Goal: Task Accomplishment & Management: Complete application form

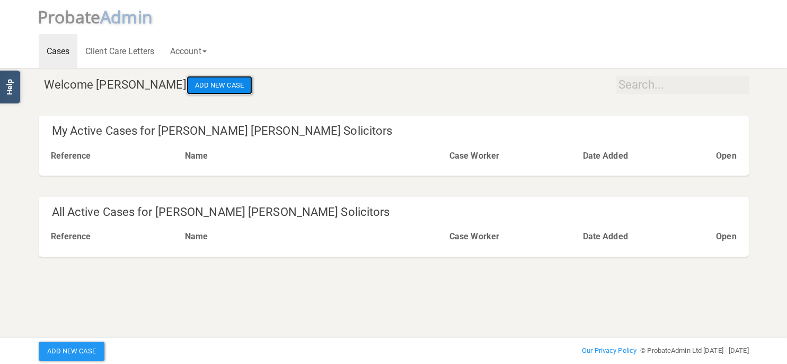
click at [201, 82] on button "Add New Case" at bounding box center [220, 85] width 66 height 19
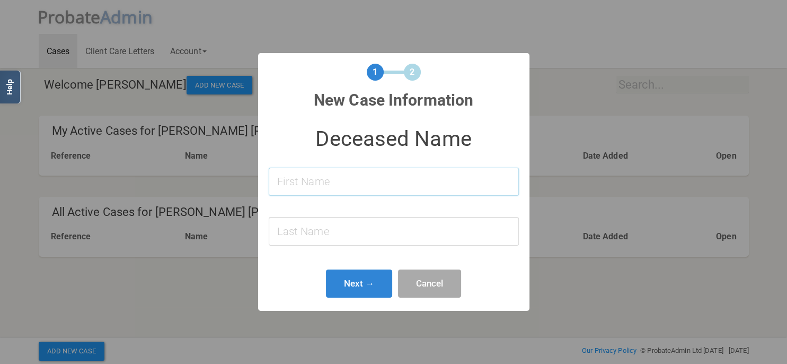
click at [419, 179] on input at bounding box center [394, 181] width 250 height 28
type input "[PERSON_NAME]"
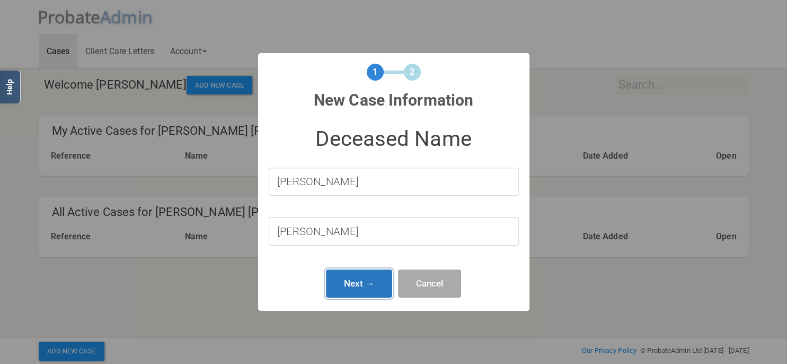
click at [353, 295] on button "Next →" at bounding box center [359, 283] width 67 height 28
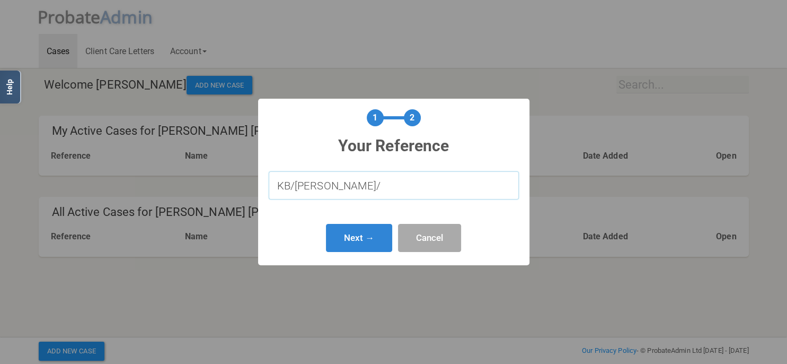
click at [342, 190] on input "KB/[PERSON_NAME]/" at bounding box center [394, 185] width 250 height 28
click at [319, 190] on input "KB/[PERSON_NAME]/640.1" at bounding box center [394, 185] width 250 height 28
type input "KB/[PERSON_NAME]/640.1"
click at [353, 241] on button "Next →" at bounding box center [359, 238] width 67 height 28
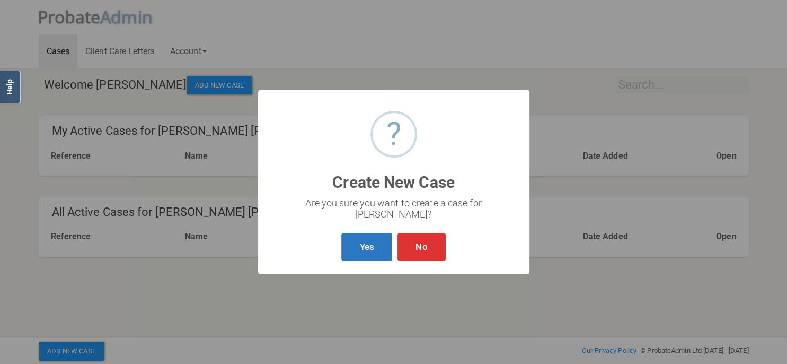
click at [353, 241] on button "Yes" at bounding box center [366, 247] width 50 height 28
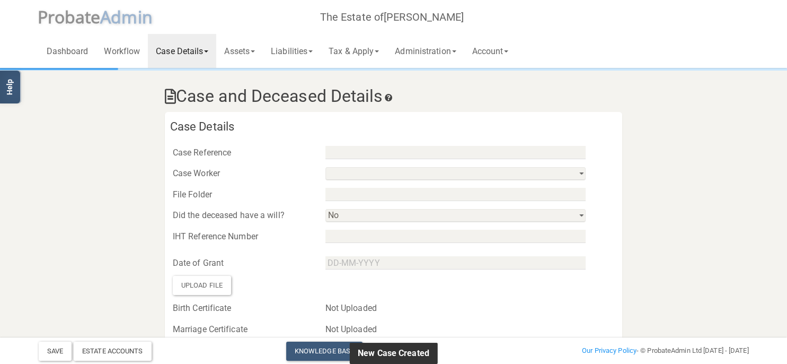
type input "KB/[PERSON_NAME]/640.1"
select select "string:No"
select select "string:"
type input "[PERSON_NAME]"
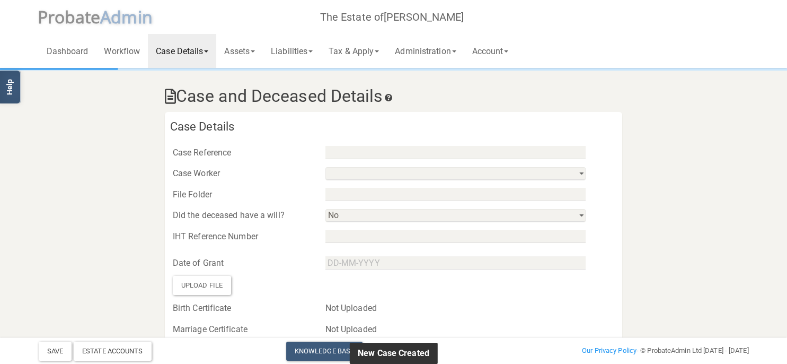
select select
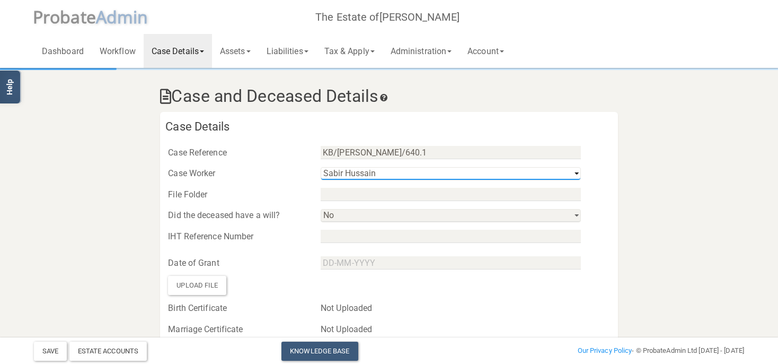
click option "[PERSON_NAME]" at bounding box center [0, 0] width 0 height 0
click at [380, 172] on select "[PERSON_NAME] [PERSON_NAME]" at bounding box center [451, 173] width 260 height 13
select select "string:9647d7cd8971433c9fd54c0a"
click option "[PERSON_NAME]" at bounding box center [0, 0] width 0 height 0
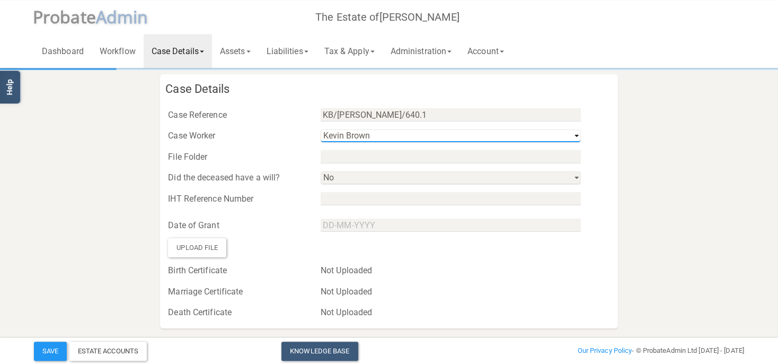
scroll to position [56, 0]
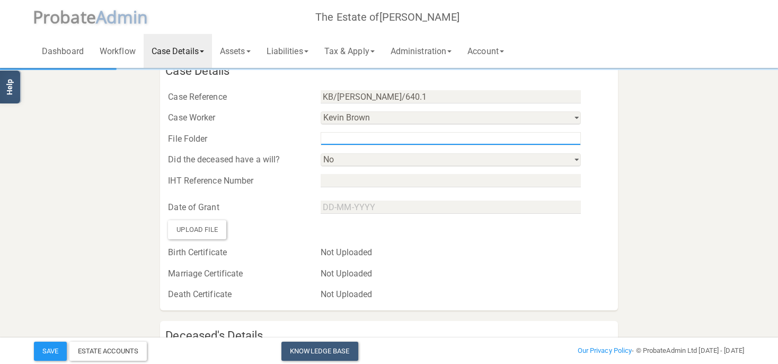
click at [352, 138] on input "text" at bounding box center [451, 138] width 260 height 13
click at [493, 200] on div at bounding box center [465, 207] width 305 height 16
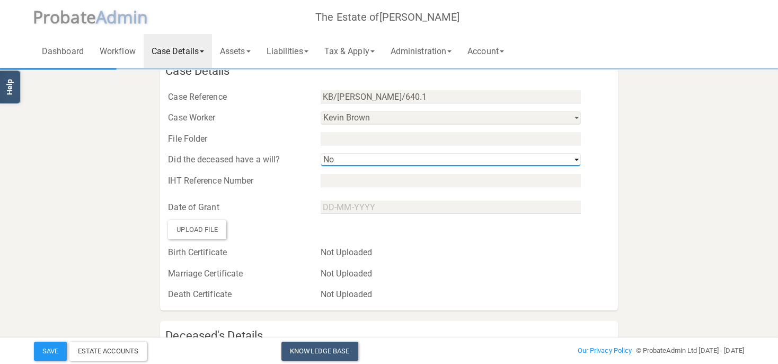
select select "string:Yes"
click option "Yes" at bounding box center [0, 0] width 0 height 0
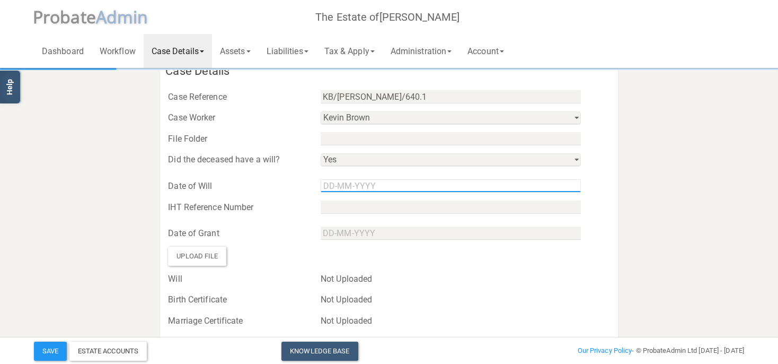
click at [330, 185] on input "text" at bounding box center [451, 185] width 260 height 13
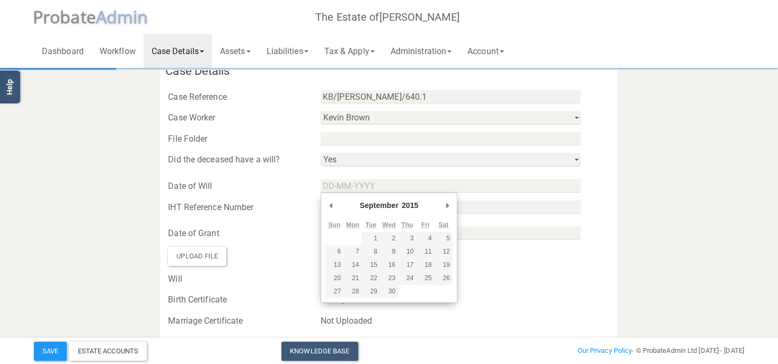
click at [376, 203] on select "January February March April May June July August September October November De…" at bounding box center [377, 206] width 38 height 13
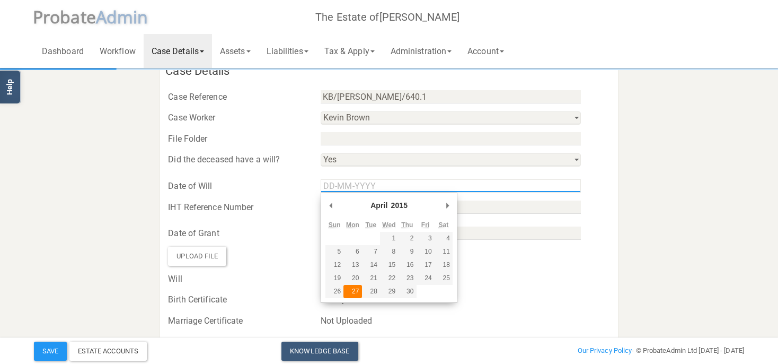
type input "[DATE]"
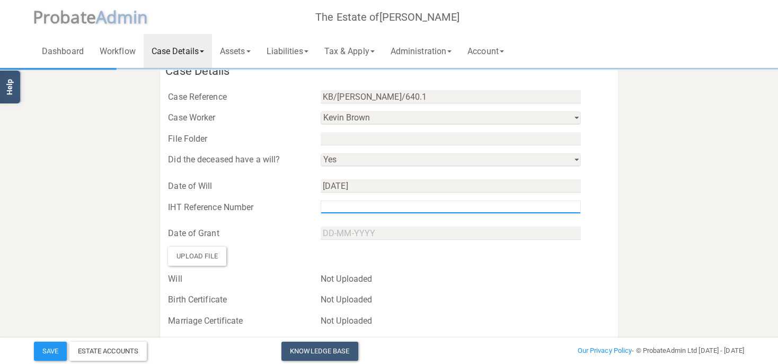
click at [342, 203] on input "text" at bounding box center [451, 206] width 260 height 13
type input "f"
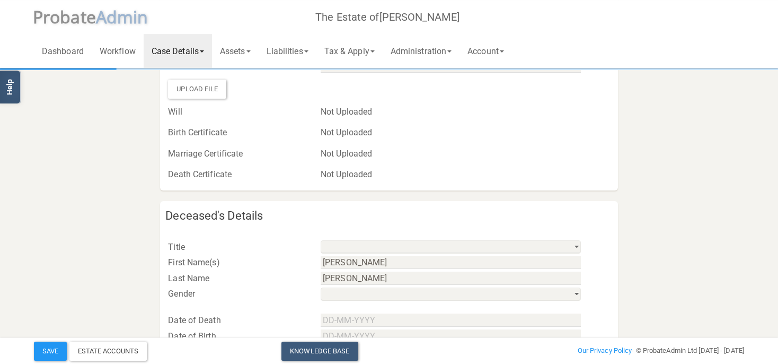
scroll to position [224, 0]
type input "F205100/24E"
select select "string:Mr"
click option "Mr" at bounding box center [0, 0] width 0 height 0
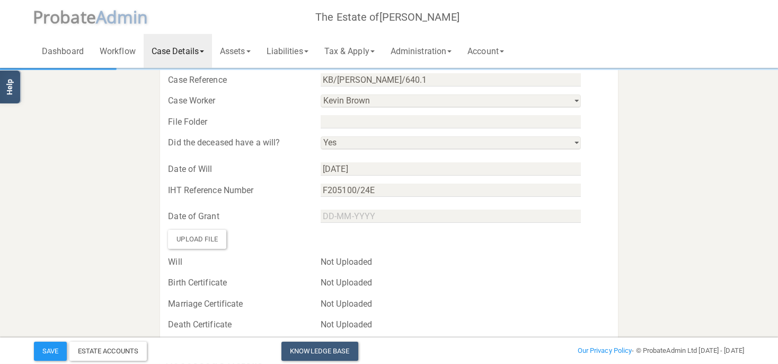
scroll to position [56, 0]
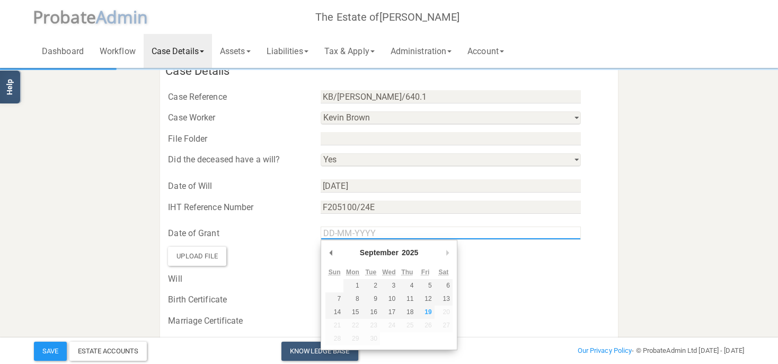
click at [380, 236] on input "Use the arrow keys to pick a date" at bounding box center [451, 232] width 260 height 13
type input "[DATE]"
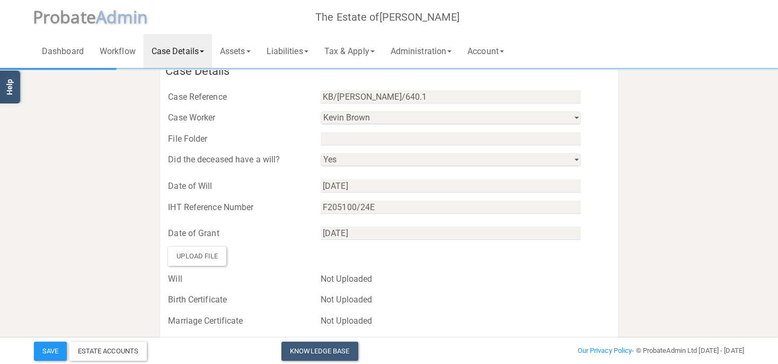
scroll to position [167, 0]
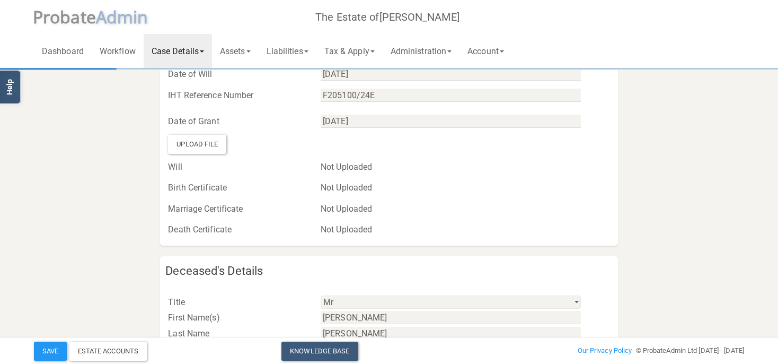
click at [215, 143] on div "Upload File" at bounding box center [197, 144] width 58 height 19
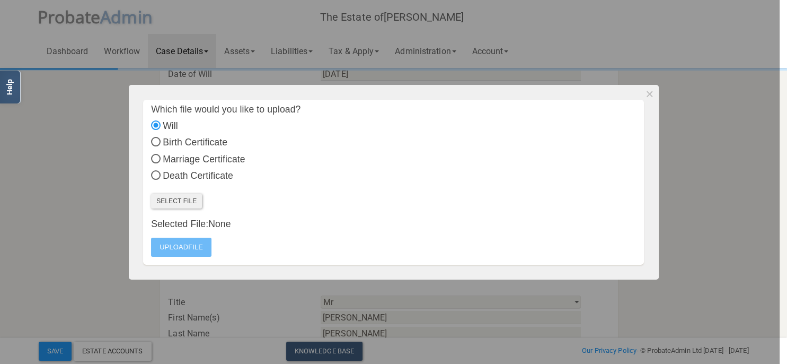
click at [182, 204] on label "Select File" at bounding box center [176, 200] width 51 height 15
click at [0, 0] on input "Select File" at bounding box center [0, 0] width 0 height 0
click at [170, 251] on label "Upload File" at bounding box center [181, 246] width 60 height 19
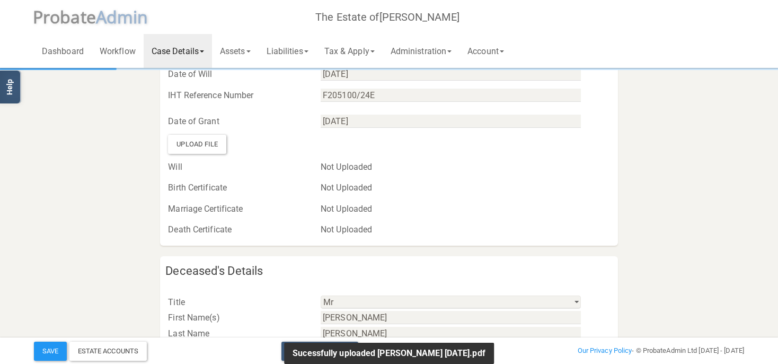
click at [211, 145] on div "Upload File" at bounding box center [197, 144] width 58 height 19
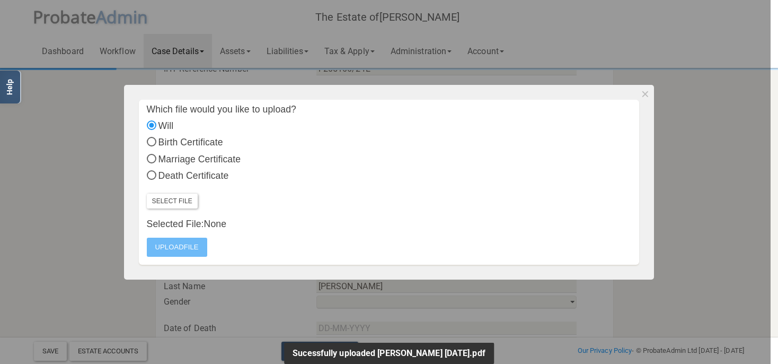
select select "?"
select select "string:No"
select select "string:"
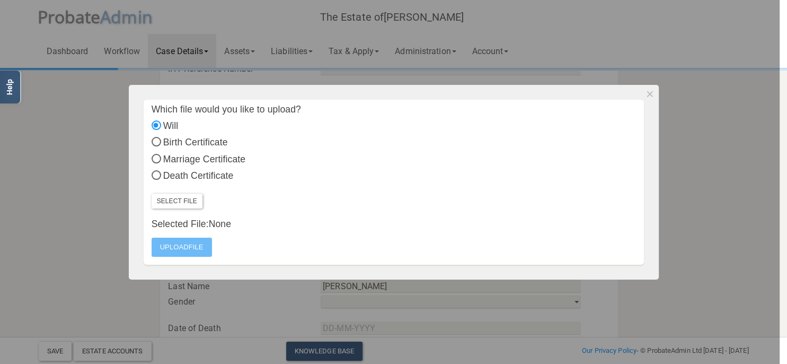
click at [154, 173] on input "Death Certificate" at bounding box center [156, 177] width 10 height 10
radio input "true"
radio input "false"
click at [175, 205] on label "Select File" at bounding box center [176, 200] width 51 height 15
click at [0, 0] on input "Select File" at bounding box center [0, 0] width 0 height 0
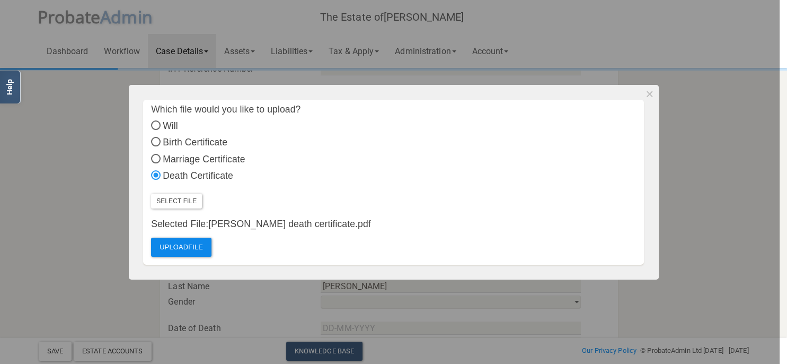
click at [192, 247] on label "Upload File" at bounding box center [181, 246] width 60 height 19
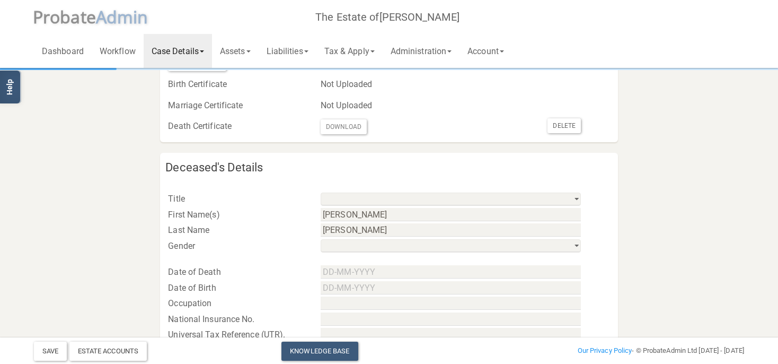
scroll to position [280, 0]
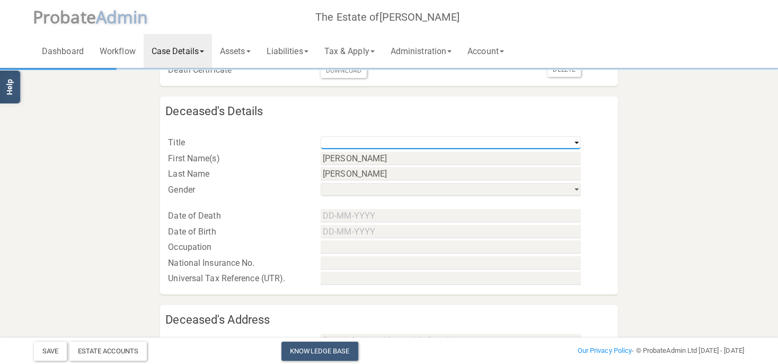
click at [321, 136] on select "Mr Mrs Miss Ms Dr [PERSON_NAME] [PERSON_NAME]" at bounding box center [451, 142] width 260 height 13
select select "string:Mr"
click option "Mr" at bounding box center [0, 0] width 0 height 0
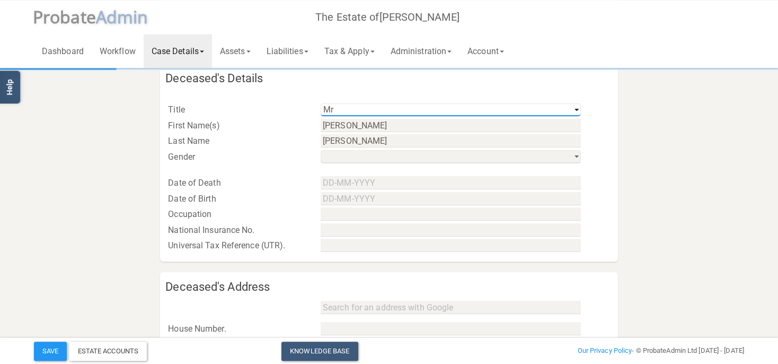
scroll to position [335, 0]
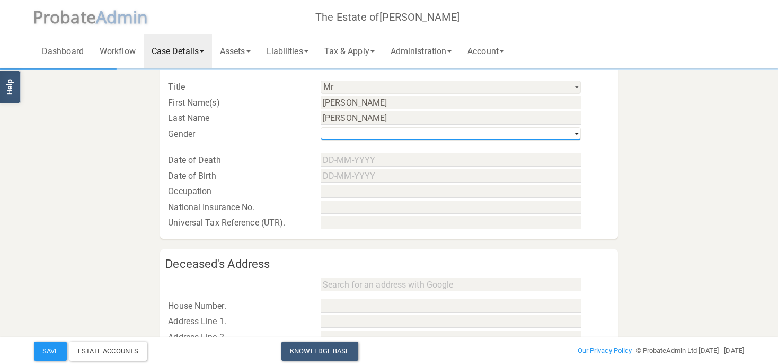
select select "string:m"
click option "his / him / he" at bounding box center [0, 0] width 0 height 0
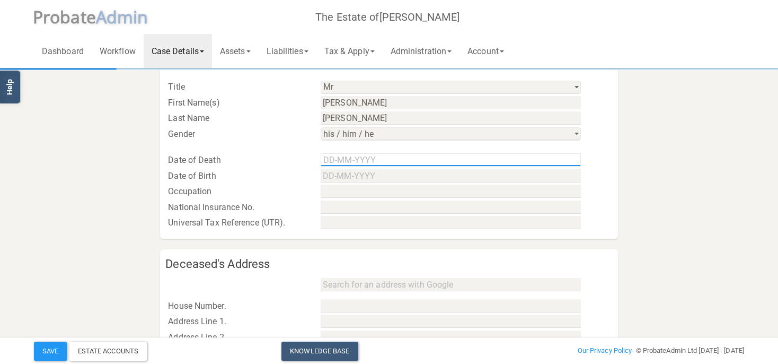
click at [353, 160] on input "text" at bounding box center [451, 159] width 260 height 13
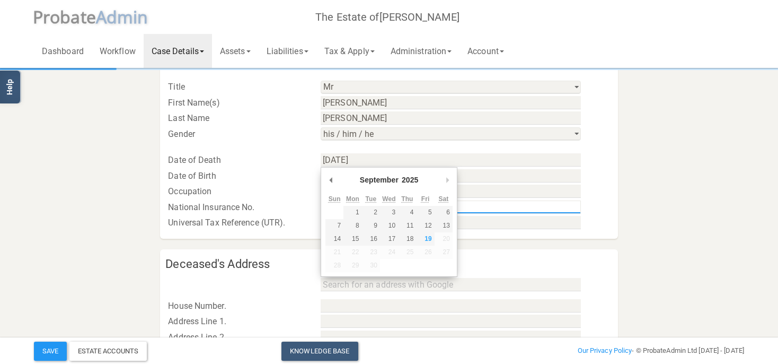
click at [561, 205] on input "text" at bounding box center [451, 206] width 260 height 13
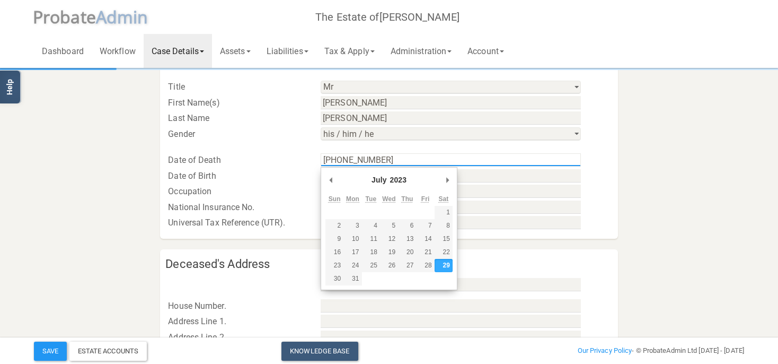
type input "[DATE]"
click at [600, 185] on div at bounding box center [465, 191] width 305 height 16
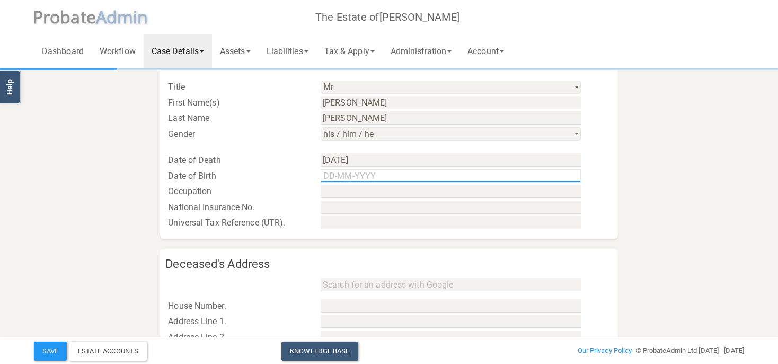
click at [384, 175] on input "text" at bounding box center [451, 175] width 260 height 13
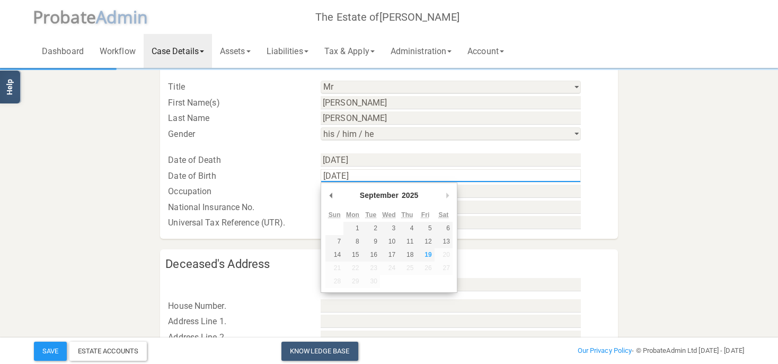
type input "[DATE]"
click at [588, 255] on div "Deceased's Address" at bounding box center [388, 264] width 457 height 25
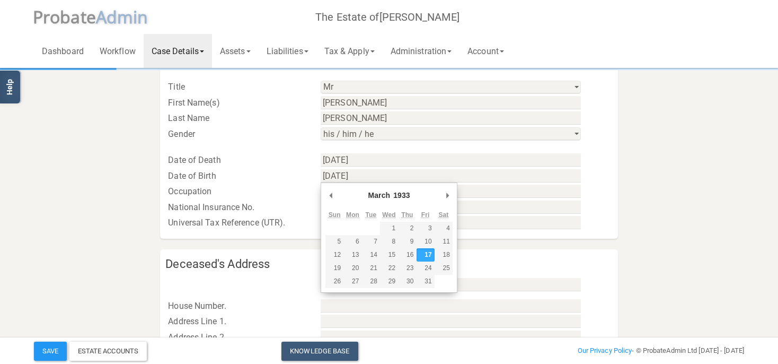
click at [120, 200] on section "Case and Deceased Details Case Details Case Reference KB/[PERSON_NAME]/640.1 Ca…" at bounding box center [389, 124] width 726 height 781
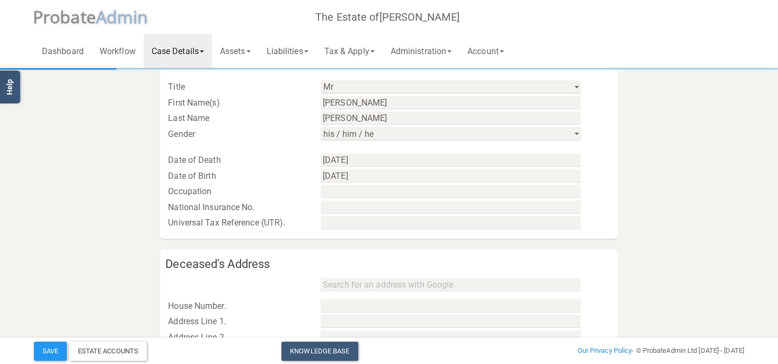
click at [343, 190] on input "text" at bounding box center [451, 190] width 260 height 13
type input "Retired postal driver"
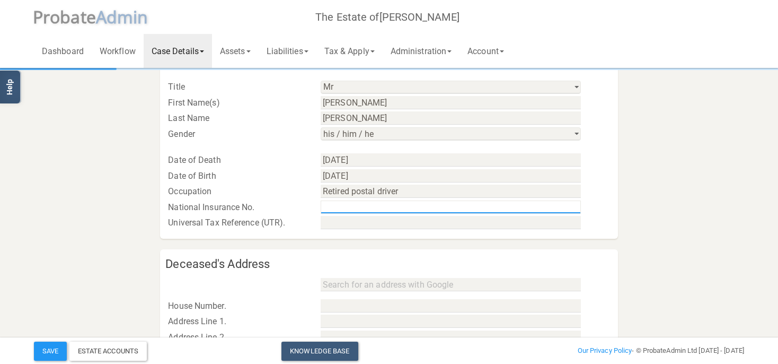
click at [351, 205] on input "text" at bounding box center [451, 206] width 260 height 13
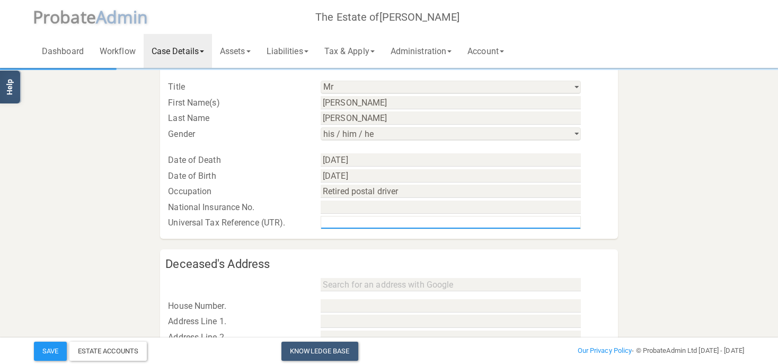
click at [358, 224] on input "text" at bounding box center [451, 222] width 260 height 13
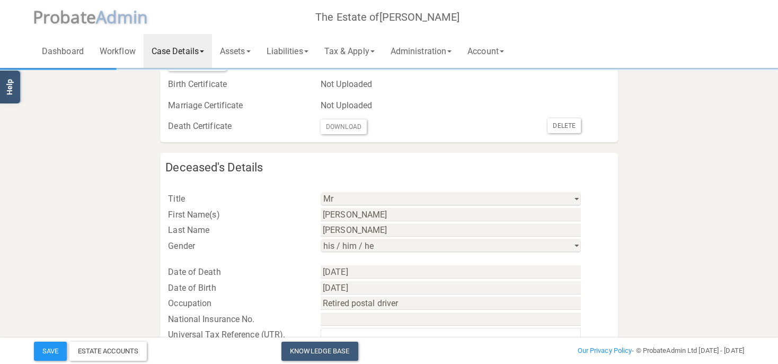
scroll to position [280, 0]
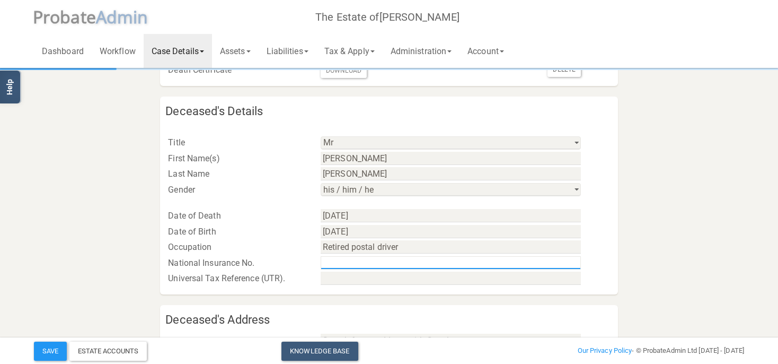
click at [370, 263] on input "text" at bounding box center [451, 262] width 260 height 13
type input "ZE642053B"
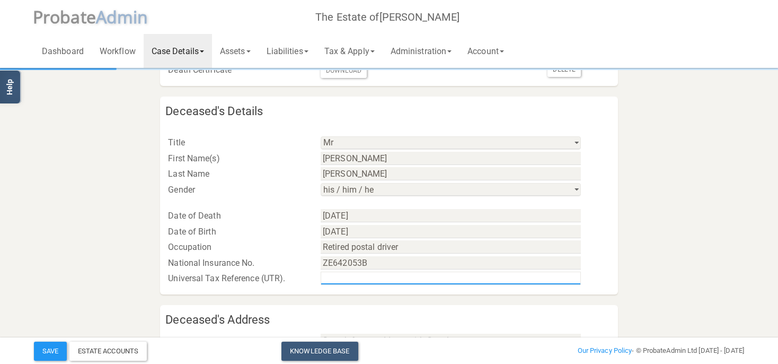
click at [351, 277] on input "text" at bounding box center [451, 277] width 260 height 13
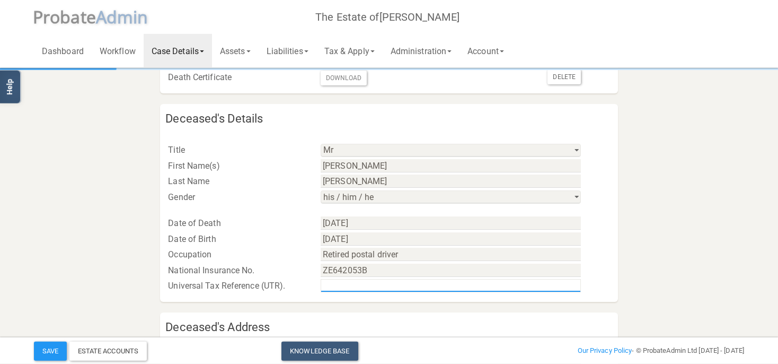
scroll to position [303, 0]
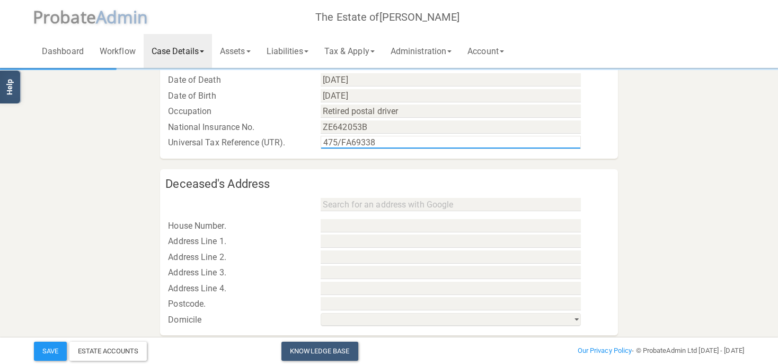
click at [398, 140] on input "475/FA69338" at bounding box center [451, 142] width 260 height 13
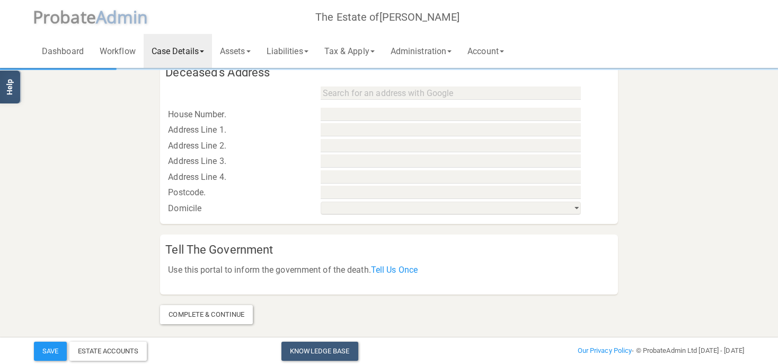
type input "475/FA69338"
click at [380, 98] on input "text" at bounding box center [451, 92] width 260 height 13
type input "[STREET_ADDRESS]"
type input "70"
type input "Nicolas Road"
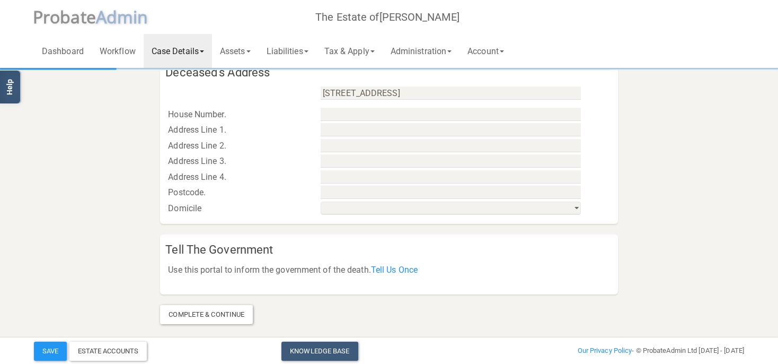
type input "[GEOGRAPHIC_DATA]"
type input "M21 9LR"
select select "string:[GEOGRAPHIC_DATA] & [GEOGRAPHIC_DATA]"
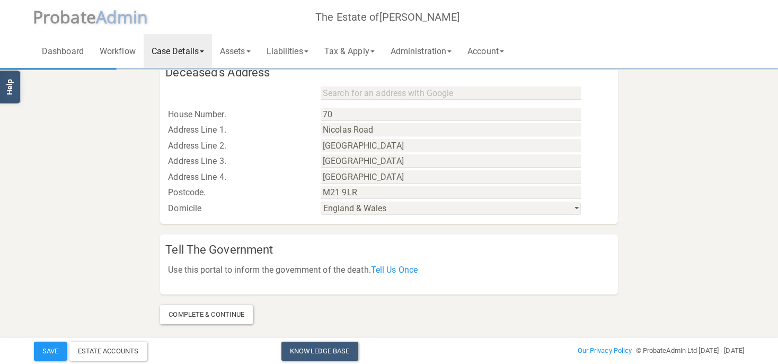
scroll to position [0, 0]
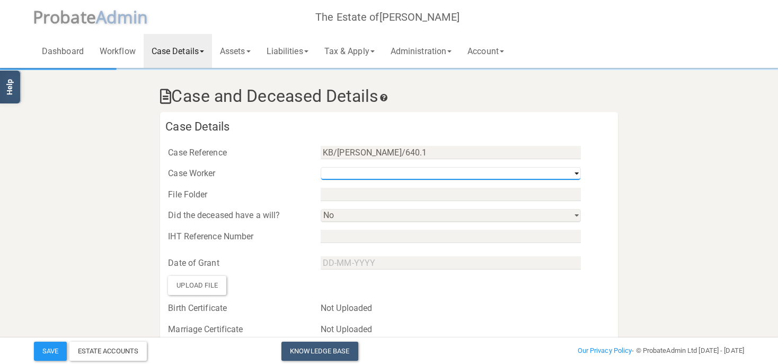
click at [348, 173] on select "[PERSON_NAME] [PERSON_NAME]" at bounding box center [451, 173] width 260 height 13
select select "string:9647d7cd8971433c9fd54c0a"
click option "[PERSON_NAME]" at bounding box center [0, 0] width 0 height 0
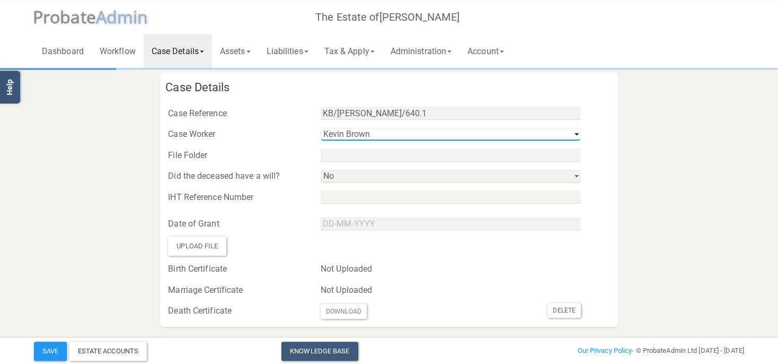
scroll to position [56, 0]
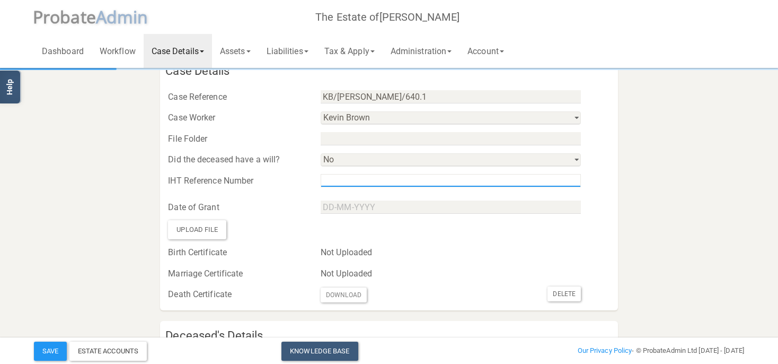
click at [333, 180] on input "text" at bounding box center [451, 180] width 260 height 13
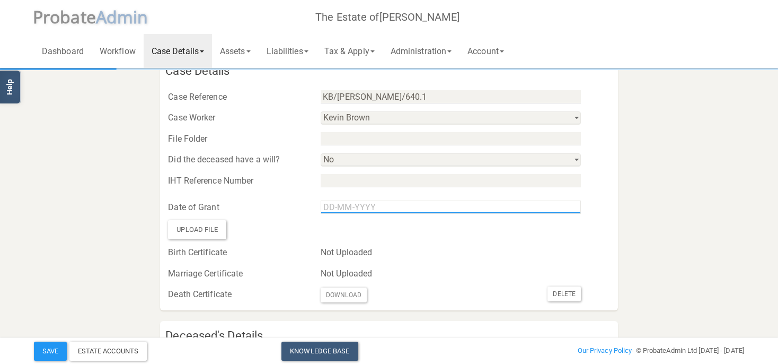
click at [351, 205] on input "Use the arrow keys to pick a date" at bounding box center [451, 206] width 260 height 13
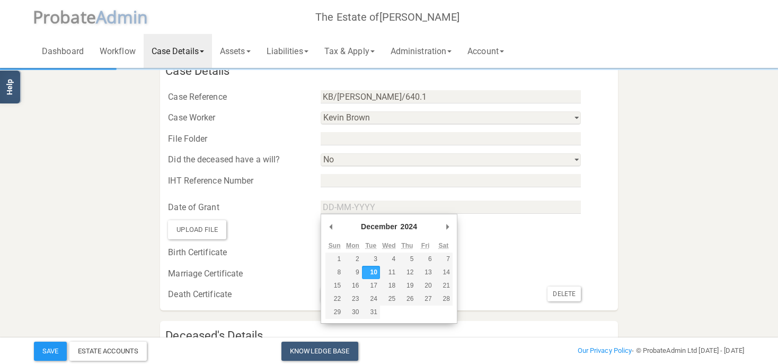
click at [289, 233] on div "Upload File" at bounding box center [236, 229] width 153 height 19
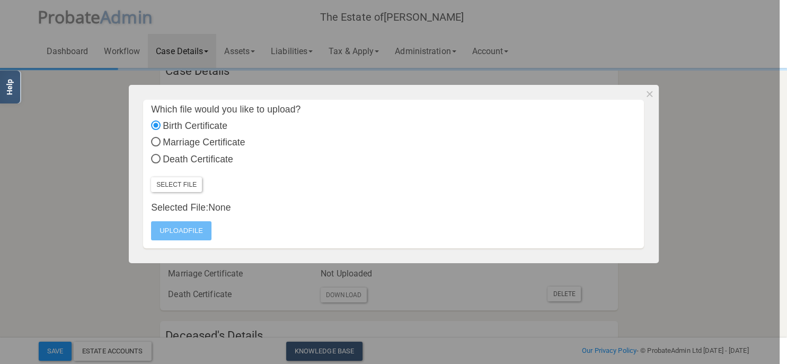
click at [94, 205] on div at bounding box center [390, 182] width 780 height 364
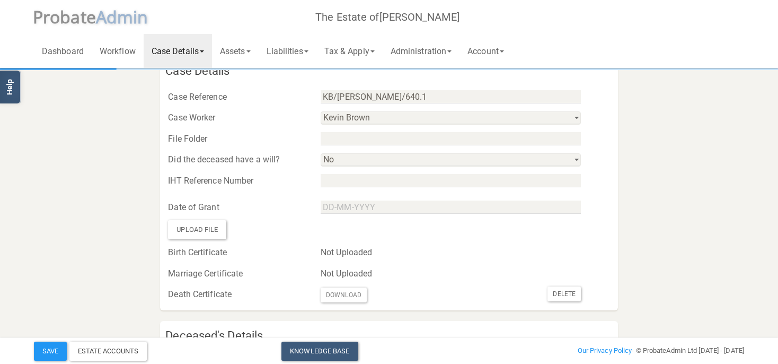
select select "string:"
select select "?"
select select
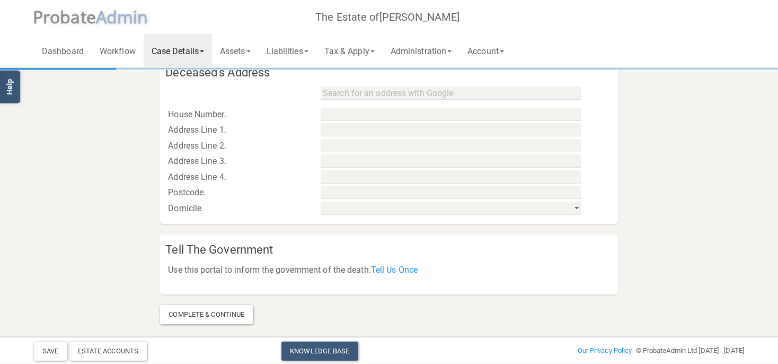
scroll to position [527, 0]
click at [203, 50] on link "Case Details" at bounding box center [178, 51] width 68 height 34
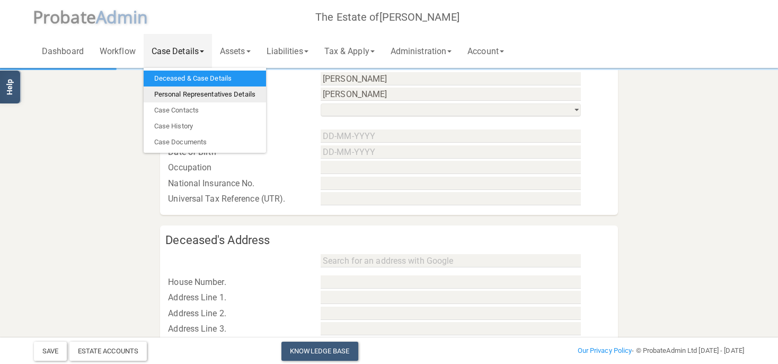
scroll to position [191, 0]
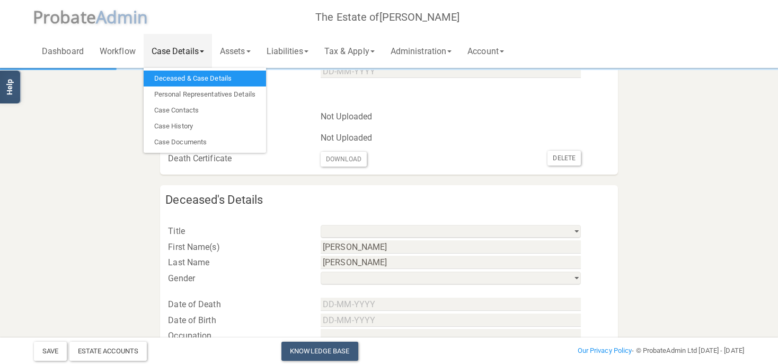
click at [628, 142] on section "Case and Deceased Details Case Details Case Reference KB/[PERSON_NAME]/640.1 Ca…" at bounding box center [389, 268] width 726 height 781
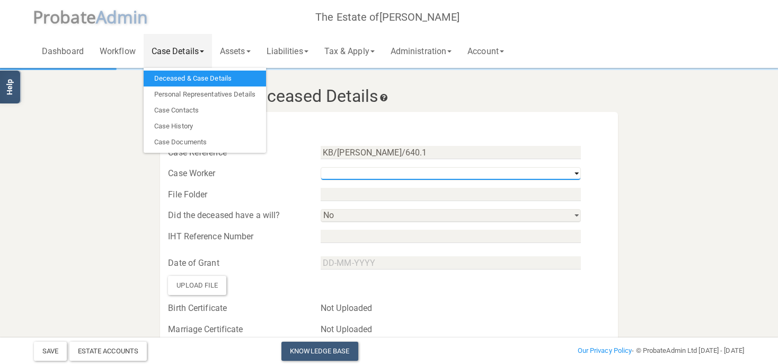
select select "string:9647d7cd8971433c9fd54c0a"
click option "[PERSON_NAME]" at bounding box center [0, 0] width 0 height 0
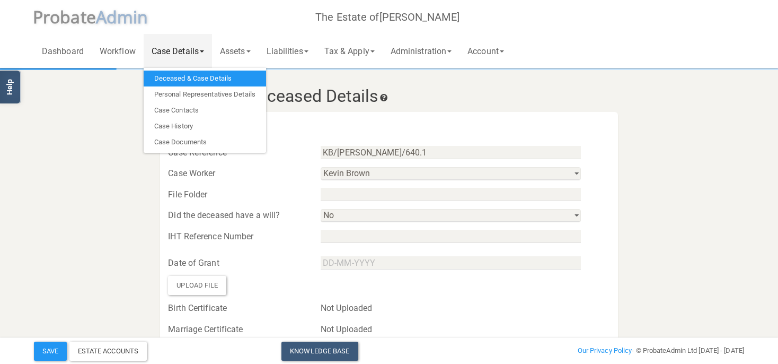
click at [361, 202] on div "Did the deceased have a will? Yes No" at bounding box center [388, 212] width 457 height 21
click at [356, 194] on input "text" at bounding box center [451, 194] width 260 height 13
select select "string:Yes"
click option "Yes" at bounding box center [0, 0] width 0 height 0
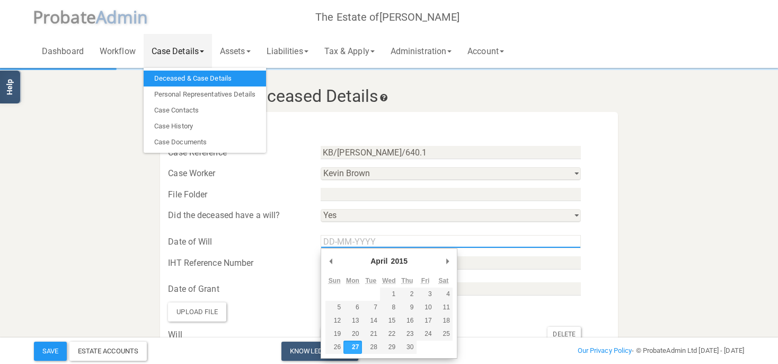
click at [349, 238] on input "Use the arrow keys to pick a date" at bounding box center [451, 241] width 260 height 13
type input "[DATE]"
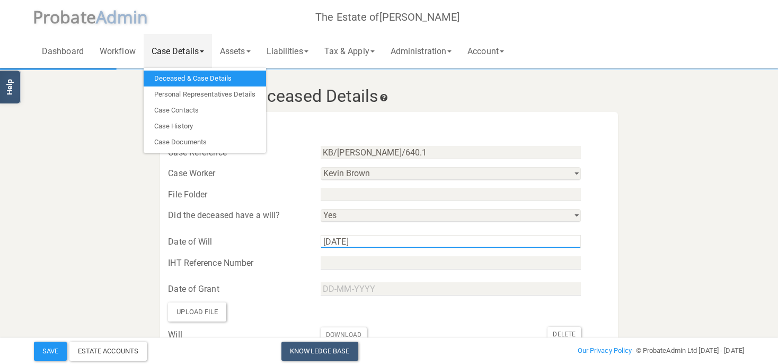
click at [380, 247] on input "[DATE]" at bounding box center [451, 241] width 260 height 13
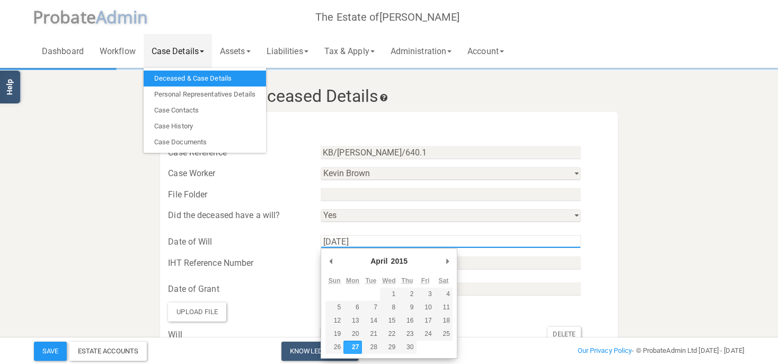
click at [349, 263] on div "April January February March April May June July August September October Novem…" at bounding box center [388, 263] width 127 height 21
click at [506, 270] on div "Date of Grant" at bounding box center [388, 283] width 457 height 26
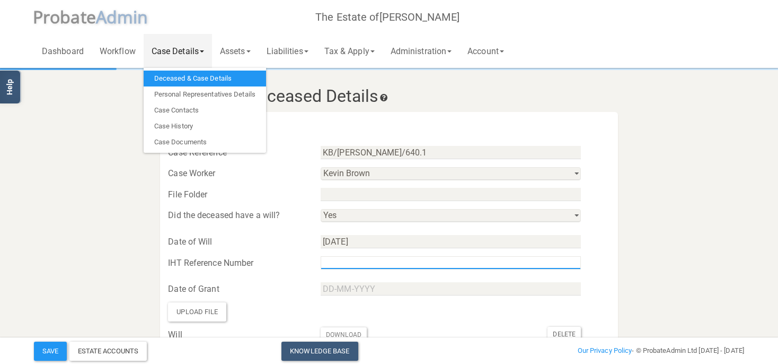
click at [426, 263] on input "text" at bounding box center [451, 262] width 260 height 13
type input "F205100/24E"
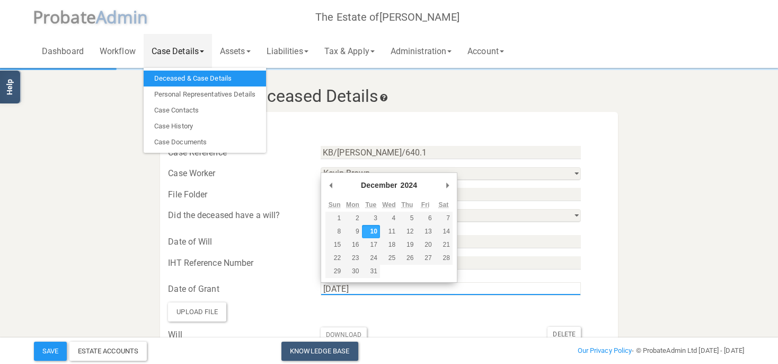
type input "[DATE]"
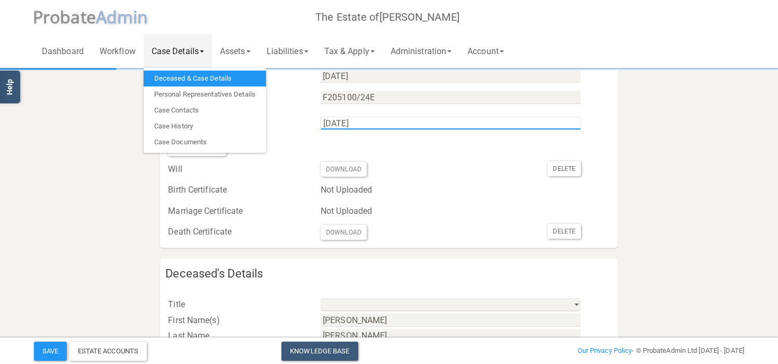
scroll to position [280, 0]
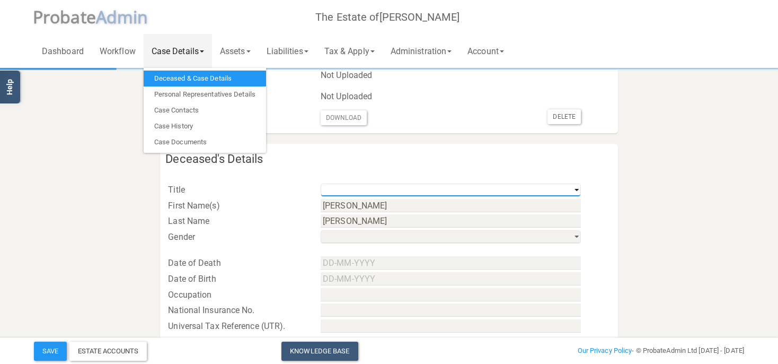
select select "string:Mr"
click option "Mr" at bounding box center [0, 0] width 0 height 0
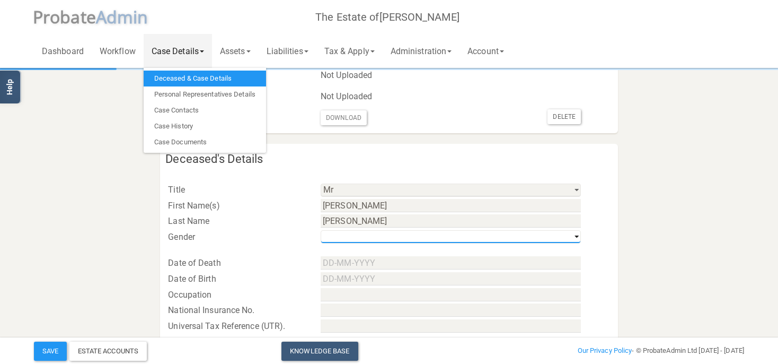
select select "string:m"
click option "his / him / he" at bounding box center [0, 0] width 0 height 0
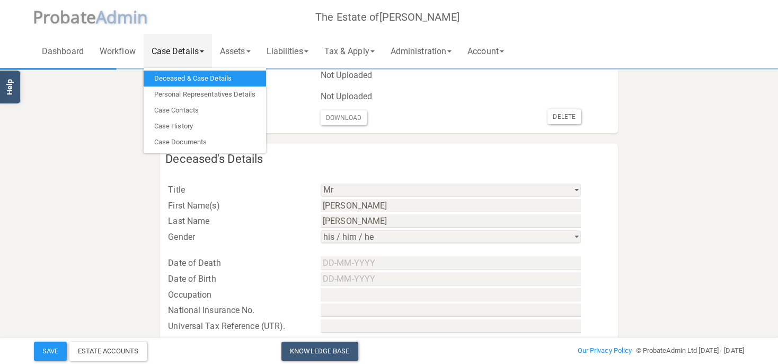
click at [273, 249] on div "Date of Death" at bounding box center [388, 257] width 457 height 26
click at [333, 267] on input "Use the arrow keys to pick a date" at bounding box center [451, 262] width 260 height 13
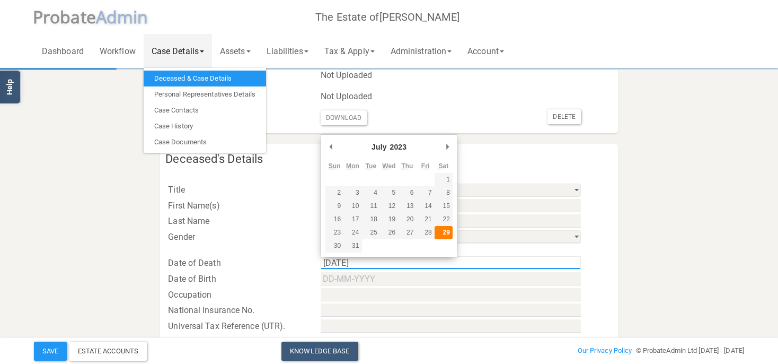
type input "[DATE]"
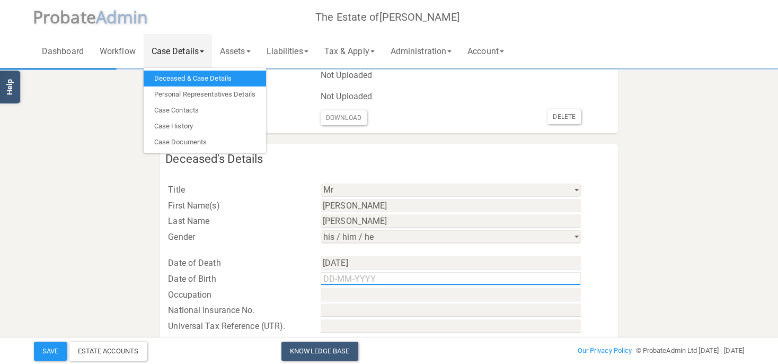
click at [415, 278] on input "Use the arrow keys to pick a date" at bounding box center [451, 278] width 260 height 13
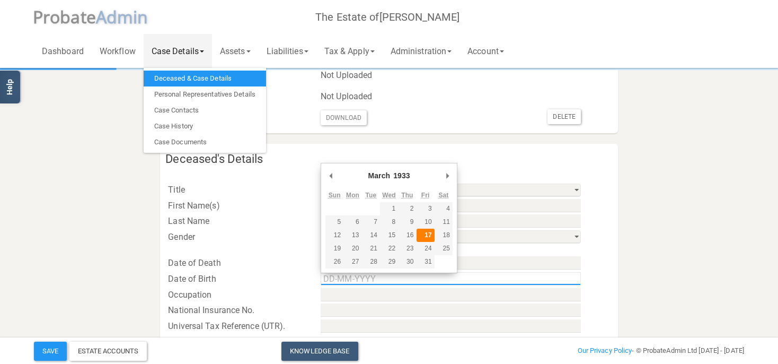
type input "[DATE]"
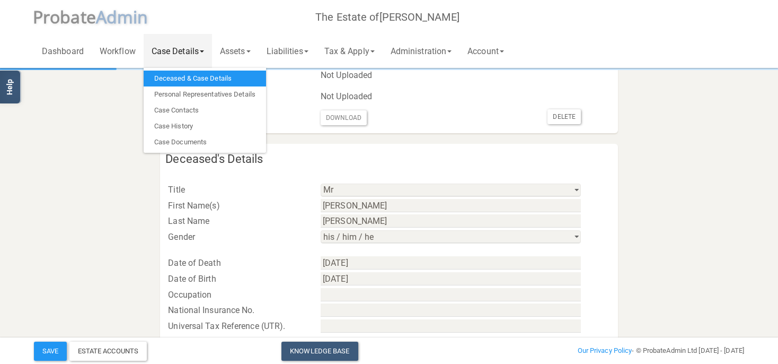
click at [633, 232] on section "Case and Deceased Details Case Details Case Reference KB/[PERSON_NAME]/640.1 Ca…" at bounding box center [389, 204] width 726 height 828
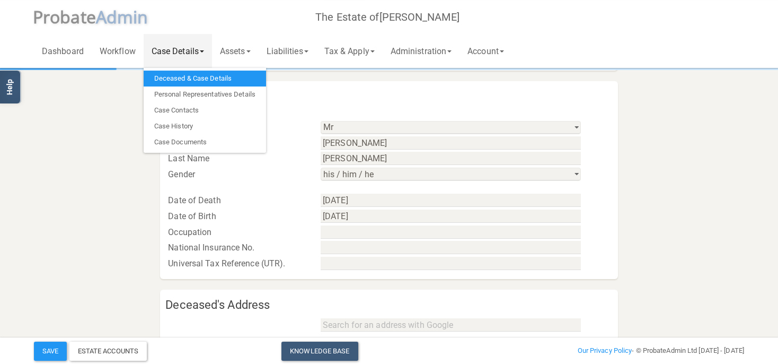
scroll to position [392, 0]
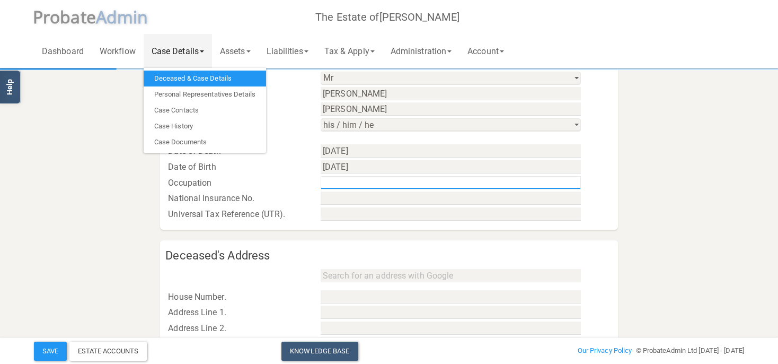
click at [360, 188] on input "text" at bounding box center [451, 182] width 260 height 13
click at [355, 183] on input "text" at bounding box center [451, 182] width 260 height 13
type input "Postal Driver (retired)"
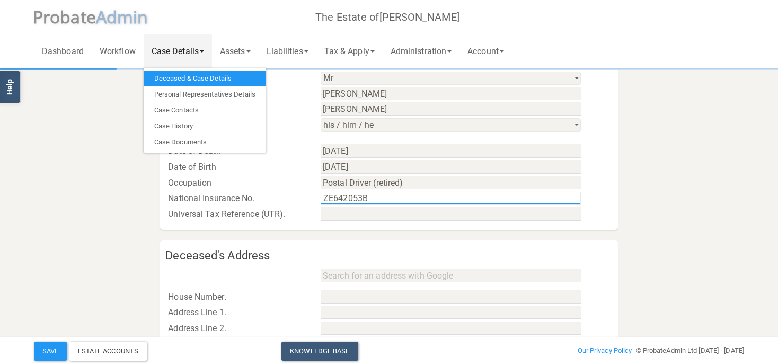
type input "ZE642053B"
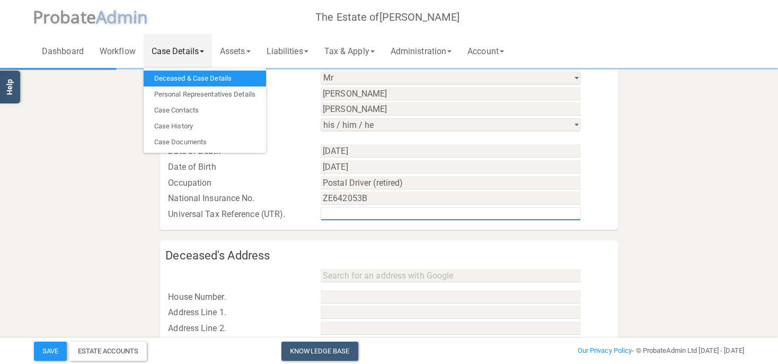
click at [355, 217] on input "text" at bounding box center [451, 213] width 260 height 13
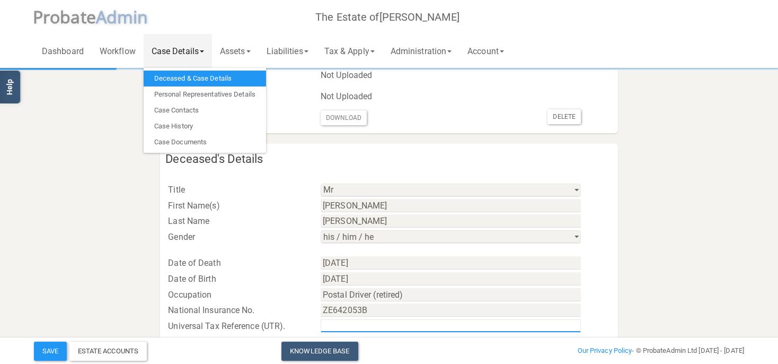
scroll to position [447, 0]
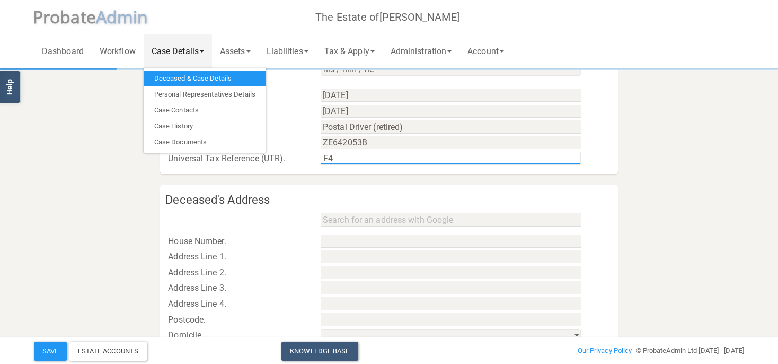
type input "F"
type input "475/FA69338"
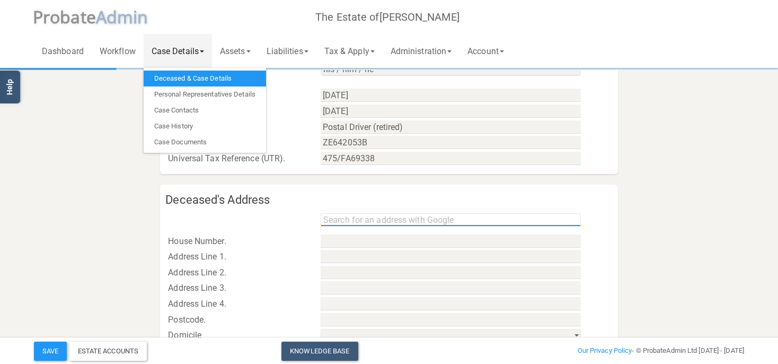
click at [365, 223] on input "text" at bounding box center [451, 219] width 260 height 13
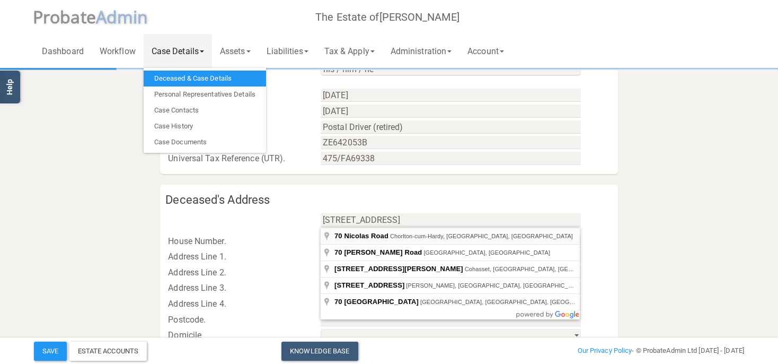
type input "[STREET_ADDRESS]"
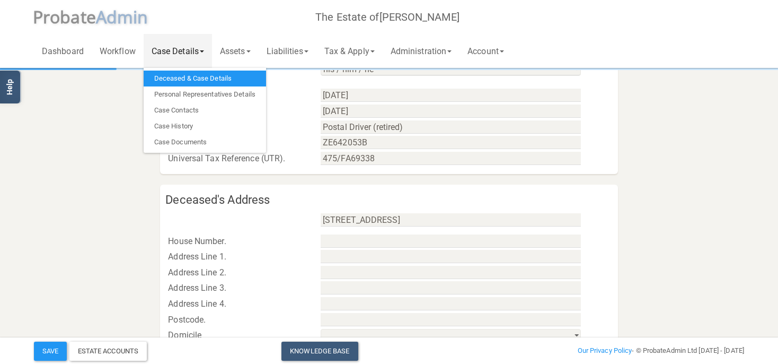
type input "70"
type input "Nicolas Road"
type input "[GEOGRAPHIC_DATA]"
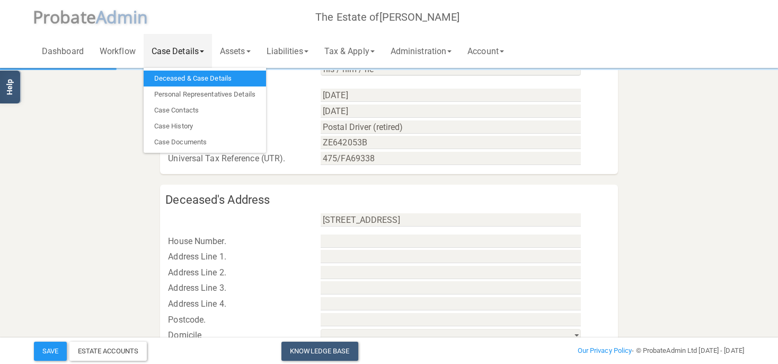
type input "M21 9LR"
select select "string:[GEOGRAPHIC_DATA] & [GEOGRAPHIC_DATA]"
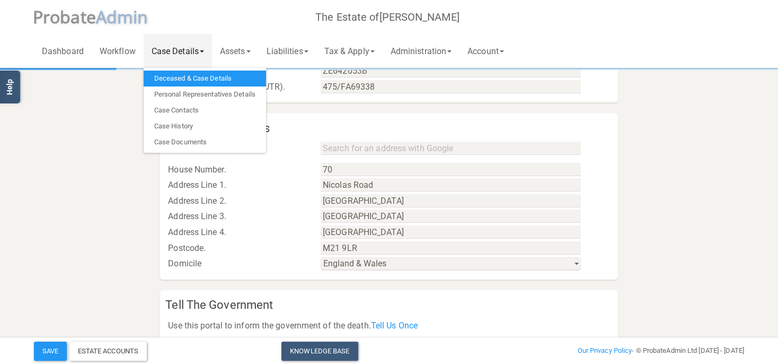
scroll to position [574, 0]
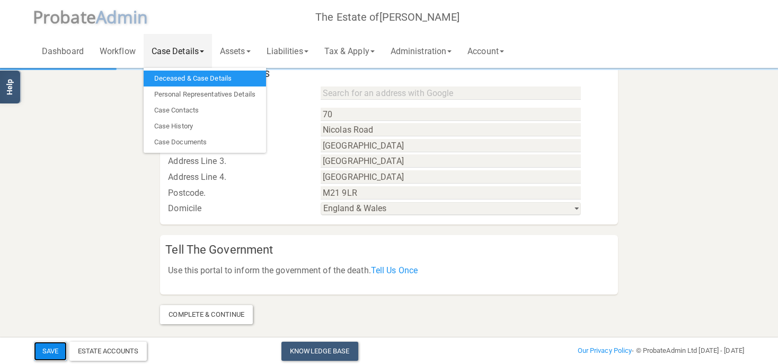
click at [52, 346] on button "Save" at bounding box center [50, 350] width 33 height 19
click at [206, 317] on div "Complete & Continue" at bounding box center [206, 314] width 93 height 19
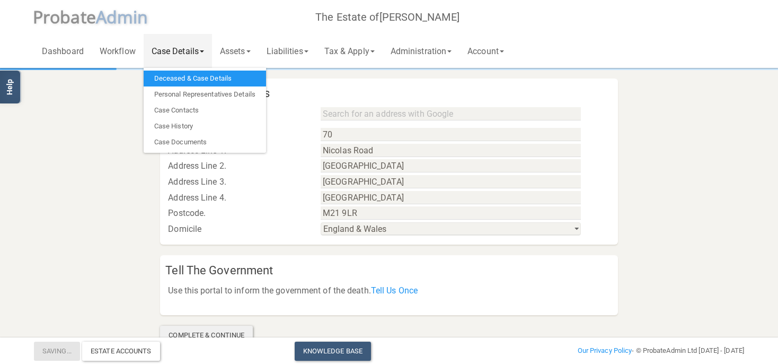
scroll to position [596, 0]
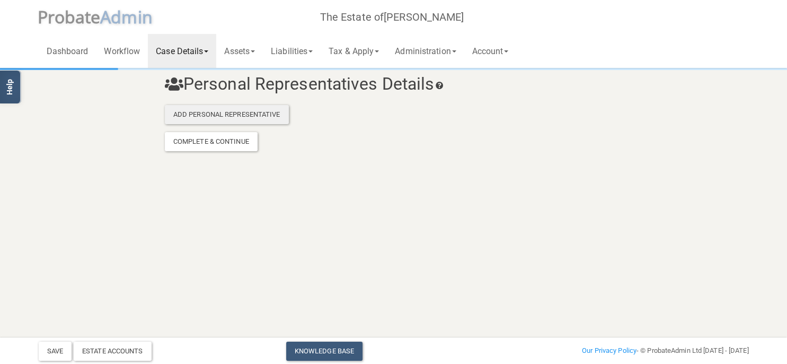
click at [237, 120] on div "Add Personal Representative" at bounding box center [227, 114] width 124 height 19
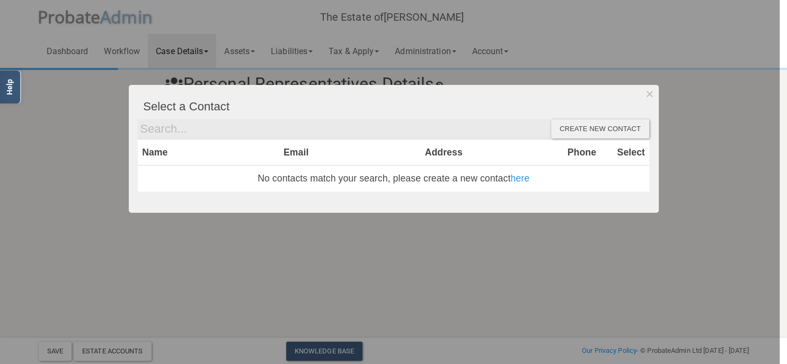
click at [572, 130] on div "Create new contact" at bounding box center [600, 128] width 98 height 19
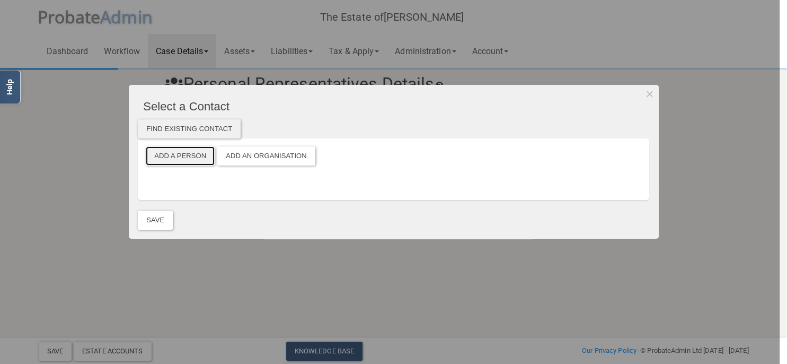
click at [188, 161] on button "Add a Person" at bounding box center [180, 155] width 69 height 19
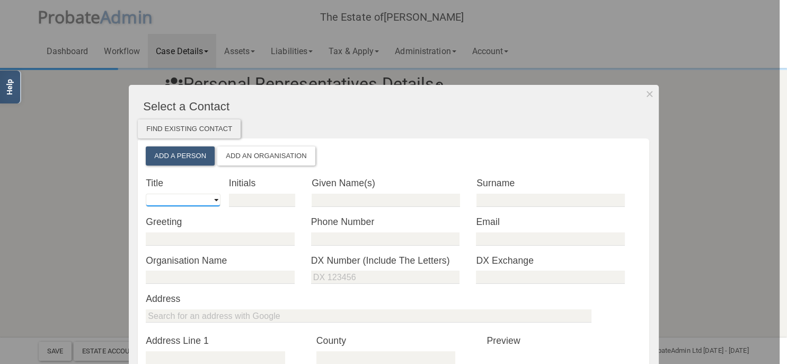
select select "string:Mrs"
click option "Mrs" at bounding box center [0, 0] width 0 height 0
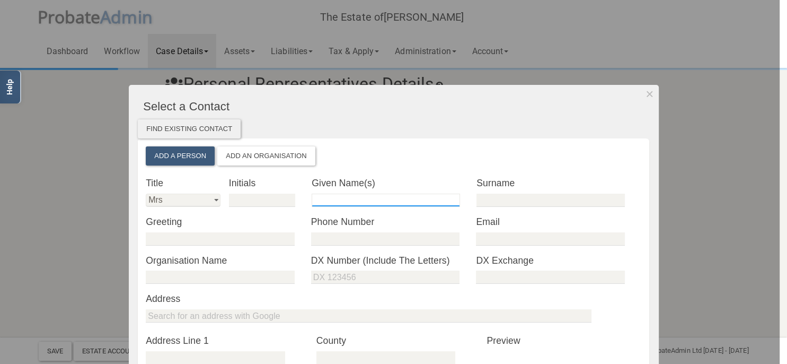
click at [375, 202] on input "text" at bounding box center [386, 199] width 148 height 13
type input "[PERSON_NAME] [PERSON_NAME]"
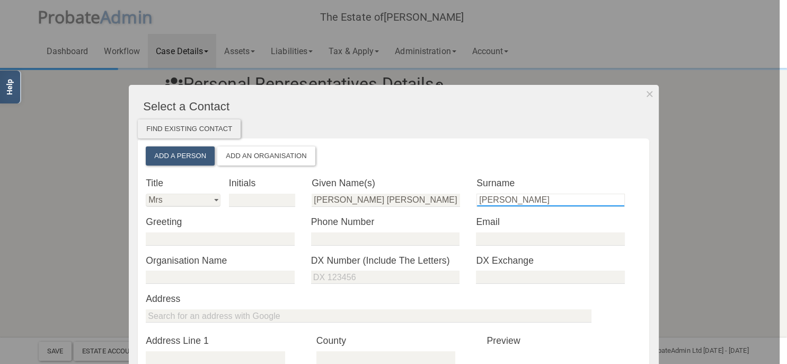
type input "[PERSON_NAME]"
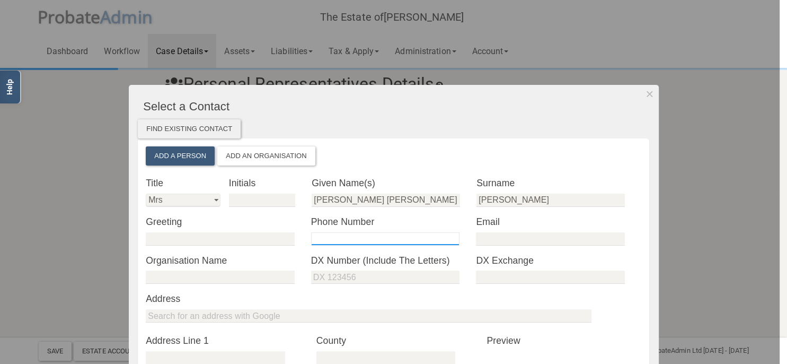
click at [331, 241] on input "tel" at bounding box center [385, 238] width 148 height 13
type input "07932973028"
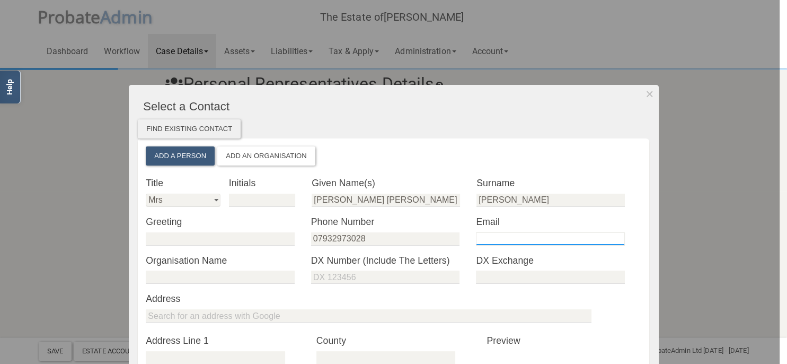
click at [499, 242] on input "email" at bounding box center [550, 238] width 148 height 13
click at [499, 240] on input "email" at bounding box center [550, 238] width 148 height 13
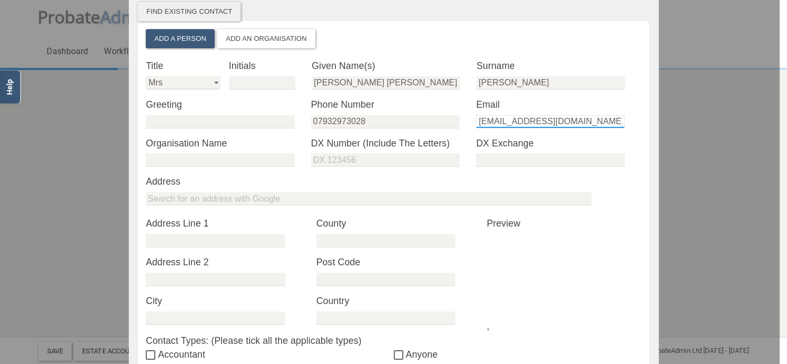
scroll to position [122, 0]
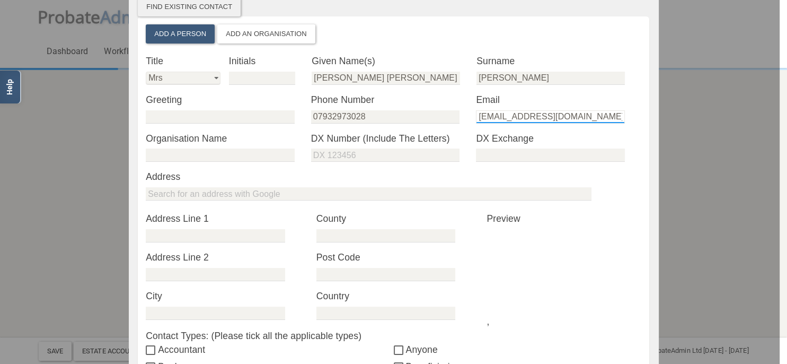
type input "[EMAIL_ADDRESS][DOMAIN_NAME]"
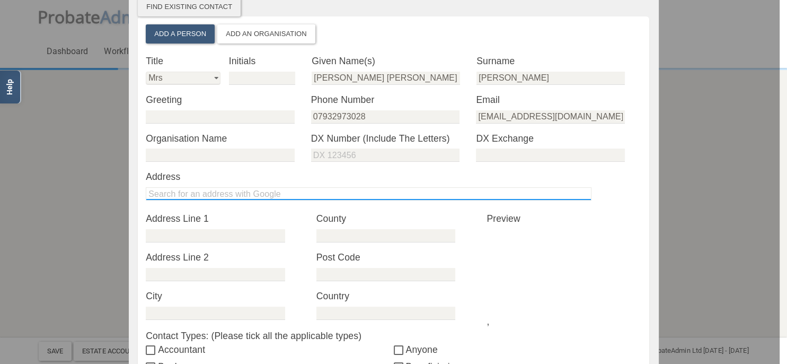
click at [258, 195] on input "text" at bounding box center [369, 193] width 446 height 13
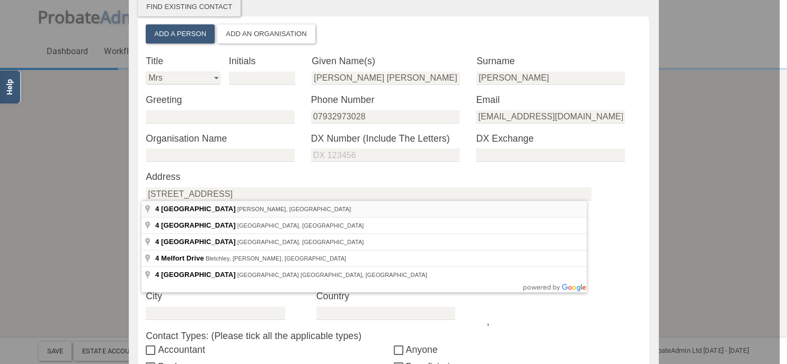
type input "[STREET_ADDRESS][PERSON_NAME]"
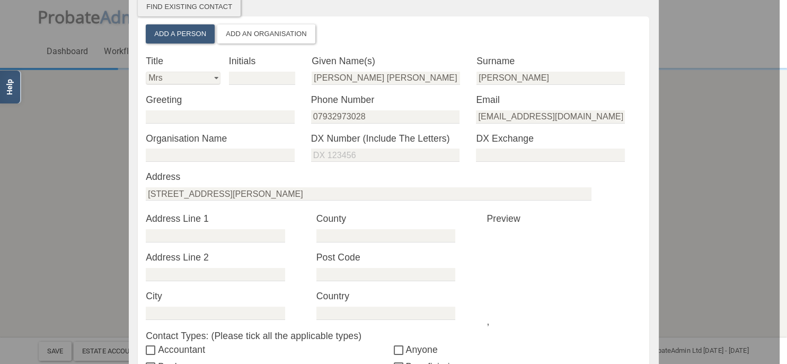
type input "[STREET_ADDRESS]"
type input "[PERSON_NAME]"
type input "[GEOGRAPHIC_DATA]"
type input "CR7 7RL"
type input "[GEOGRAPHIC_DATA]"
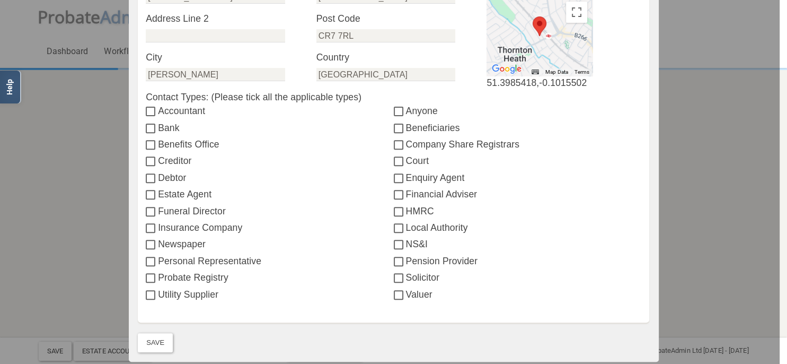
scroll to position [366, 0]
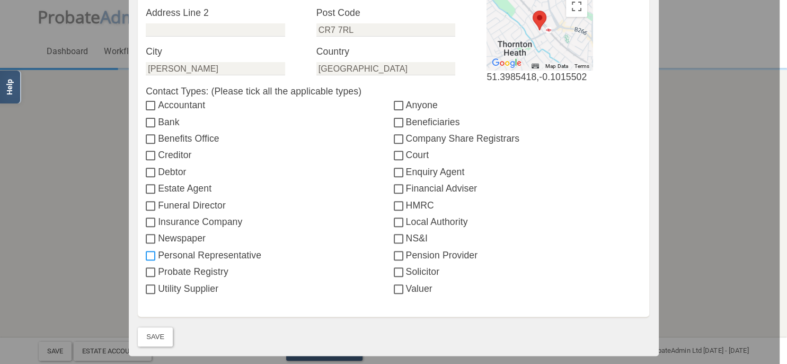
click at [147, 252] on input "Personal Representative" at bounding box center [152, 256] width 12 height 8
checkbox input "true"
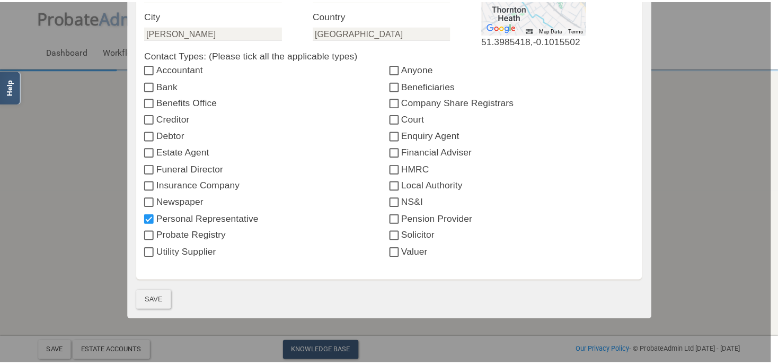
scroll to position [427, 0]
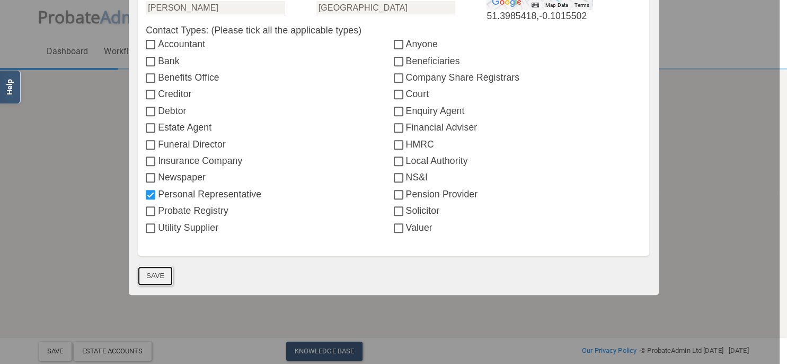
click at [155, 275] on button "Save" at bounding box center [155, 275] width 35 height 19
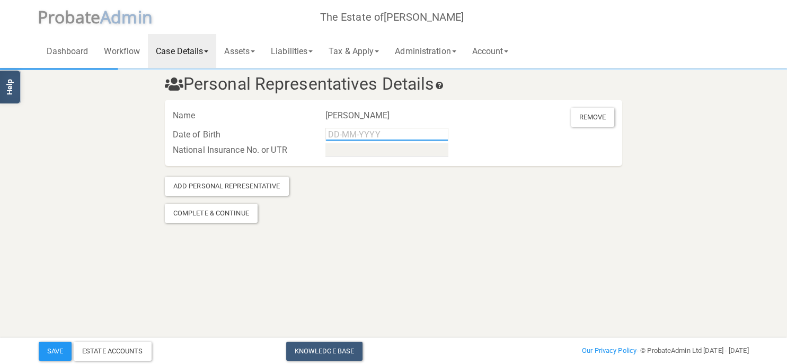
click at [366, 137] on input "text" at bounding box center [386, 134] width 123 height 13
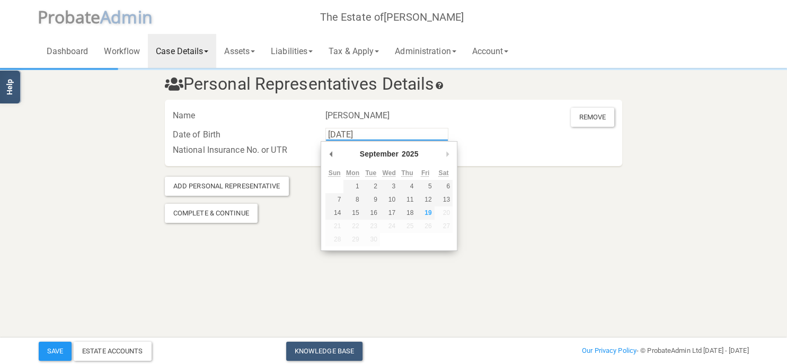
click at [367, 137] on input "[DATE]" at bounding box center [386, 134] width 123 height 13
type input "[DATE]"
click at [487, 207] on div "Complete & Continue" at bounding box center [393, 212] width 457 height 19
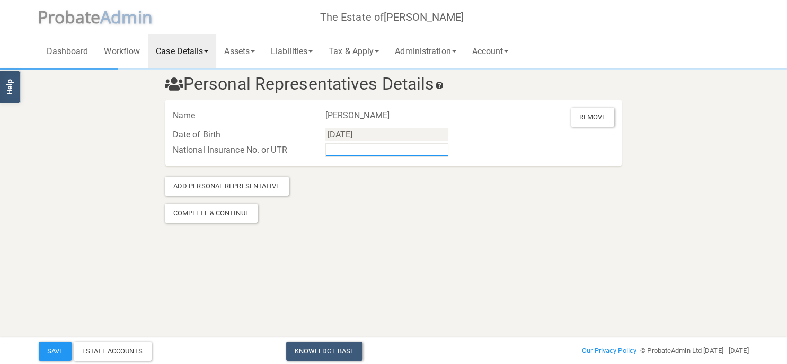
click at [385, 146] on input "text" at bounding box center [386, 149] width 123 height 13
type input "w"
type input "WM010364B"
click at [56, 350] on button "Save" at bounding box center [55, 350] width 33 height 19
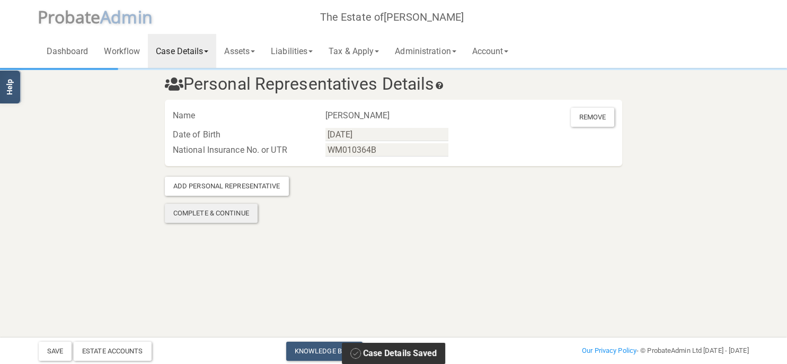
click at [215, 211] on div "Complete & Continue" at bounding box center [211, 212] width 93 height 19
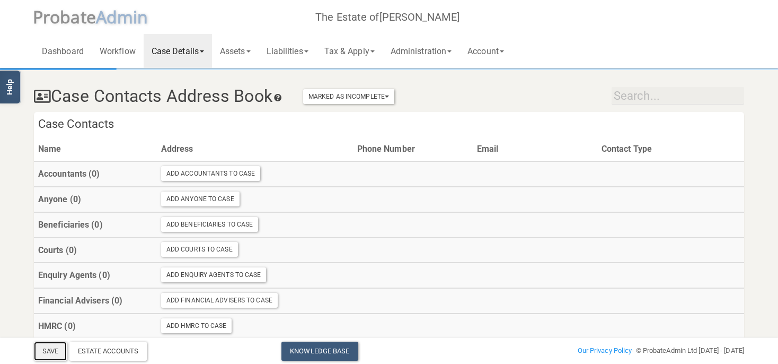
click at [58, 352] on button "Save" at bounding box center [50, 350] width 33 height 19
click at [368, 94] on button "Marked As Incomplete" at bounding box center [348, 96] width 91 height 15
click at [474, 94] on div "Case Contacts Address Book Marked As Incomplete Mark As Incomplete Mark As Comp…" at bounding box center [389, 93] width 726 height 37
click at [449, 112] on h4 "Case Contacts" at bounding box center [389, 124] width 710 height 25
click at [423, 126] on h4 "Case Contacts" at bounding box center [389, 124] width 710 height 25
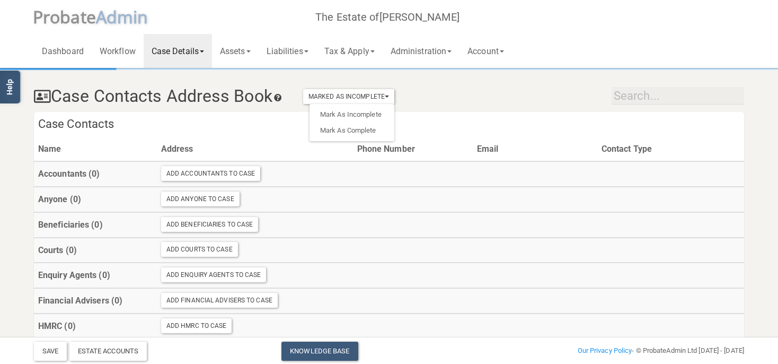
scroll to position [321, 0]
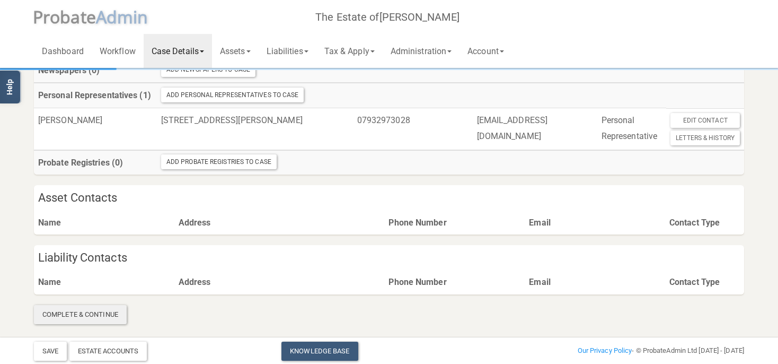
click at [104, 316] on div "Complete & Continue" at bounding box center [80, 314] width 93 height 19
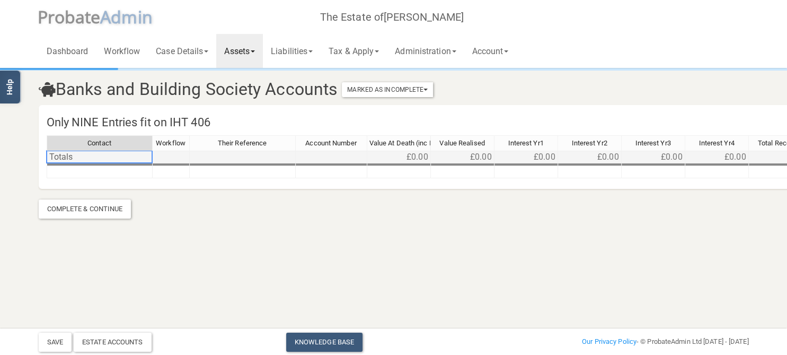
click at [69, 156] on td "Totals" at bounding box center [100, 156] width 106 height 13
click at [187, 153] on td at bounding box center [171, 156] width 37 height 13
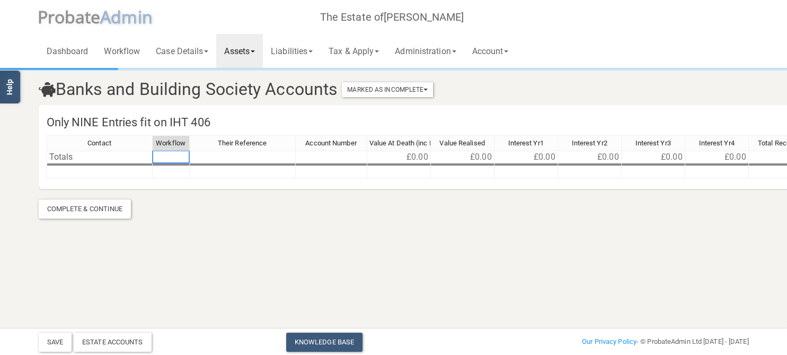
click at [189, 158] on div at bounding box center [189, 156] width 1 height 13
click at [211, 160] on td at bounding box center [243, 156] width 106 height 13
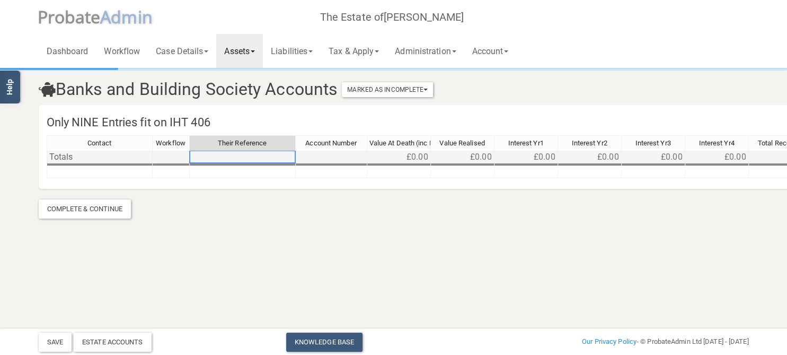
drag, startPoint x: 248, startPoint y: 159, endPoint x: 365, endPoint y: 158, distance: 117.1
click at [254, 158] on td at bounding box center [243, 156] width 106 height 13
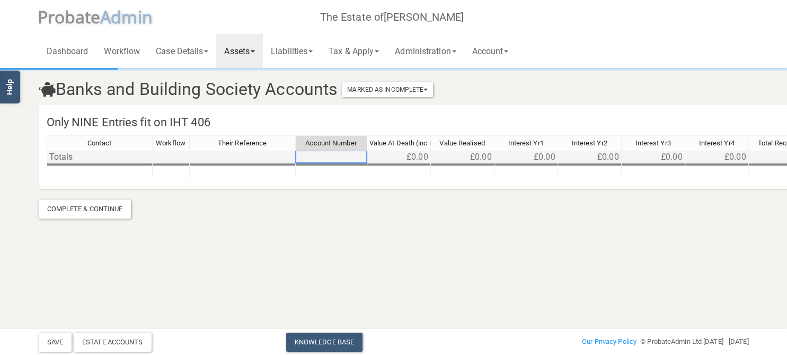
click at [365, 158] on td at bounding box center [332, 156] width 72 height 13
click at [325, 155] on td at bounding box center [332, 156] width 72 height 13
click at [405, 154] on td "£0.00" at bounding box center [399, 156] width 64 height 13
click at [348, 154] on td at bounding box center [332, 156] width 72 height 13
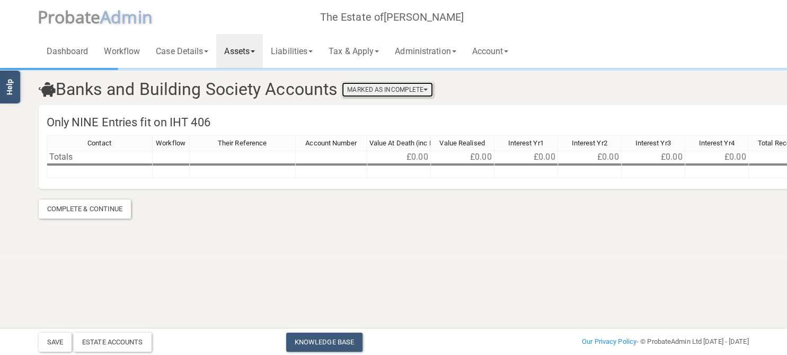
click at [395, 92] on button "Marked As Incomplete" at bounding box center [387, 89] width 91 height 15
click at [426, 301] on html "</div></div> Help Toggle navigation P robate A dmin The Estate of [PERSON_NAME]…" at bounding box center [393, 177] width 787 height 355
click at [283, 286] on html "</div></div> Help Toggle navigation P robate A dmin The Estate of [PERSON_NAME]…" at bounding box center [393, 177] width 787 height 355
click at [131, 120] on h4 "Only NINE Entries fit on IHT 406" at bounding box center [461, 122] width 845 height 25
click at [113, 171] on td at bounding box center [100, 172] width 106 height 12
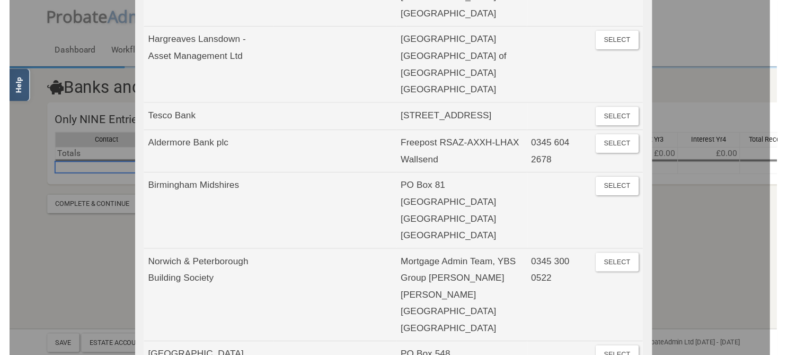
scroll to position [183, 0]
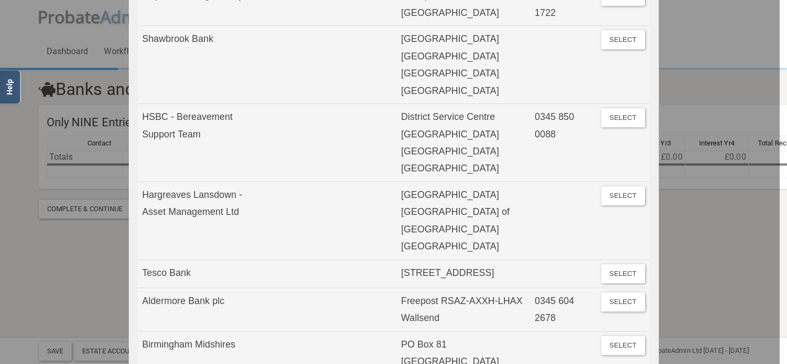
click at [79, 259] on div at bounding box center [390, 182] width 780 height 364
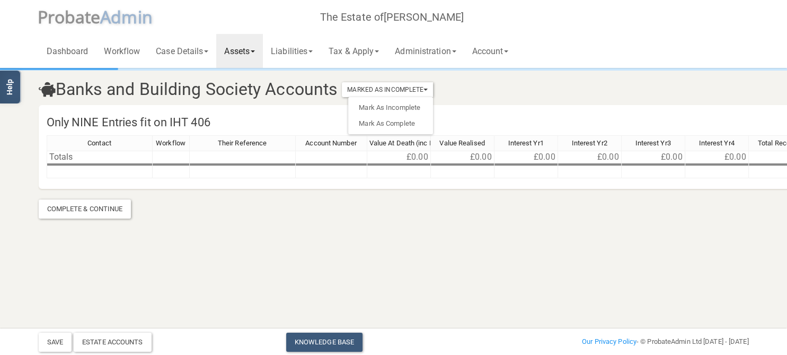
click at [112, 180] on div "Contact Workflow Their Reference Account Number Value At Death (inc Interest) V…" at bounding box center [461, 161] width 829 height 52
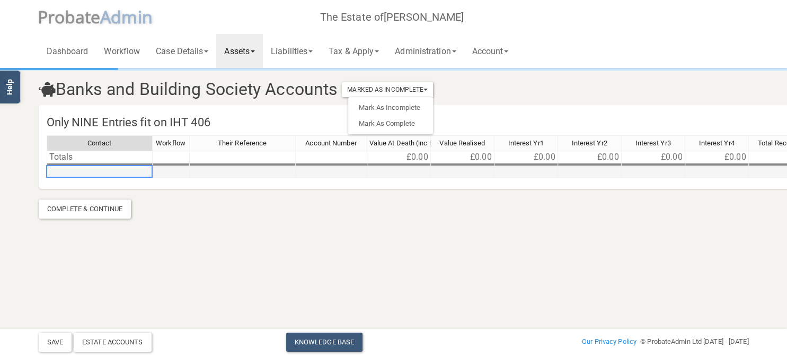
click at [130, 170] on td at bounding box center [100, 172] width 106 height 12
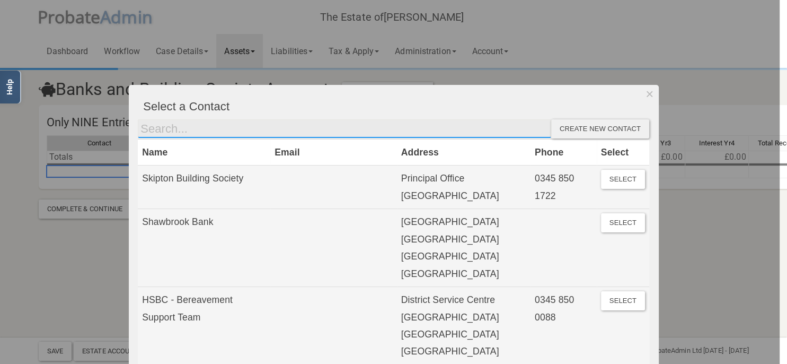
click at [191, 127] on input "text" at bounding box center [344, 128] width 413 height 19
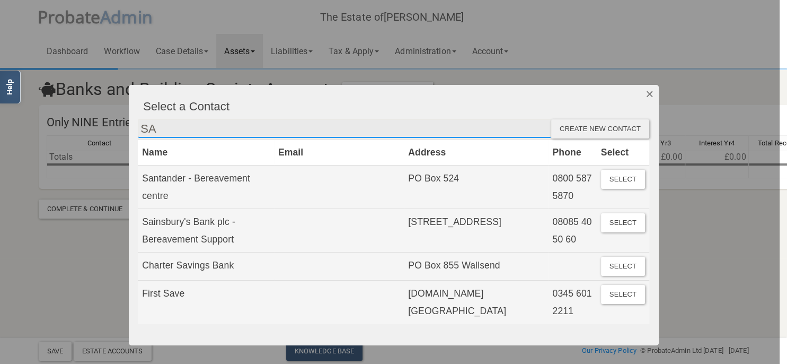
type input "SA"
click at [647, 92] on button "Dismiss" at bounding box center [649, 94] width 17 height 18
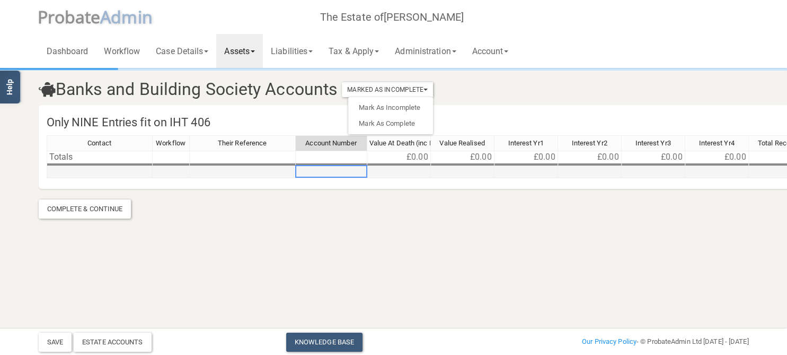
click at [338, 169] on td at bounding box center [332, 172] width 72 height 12
type textarea "6"
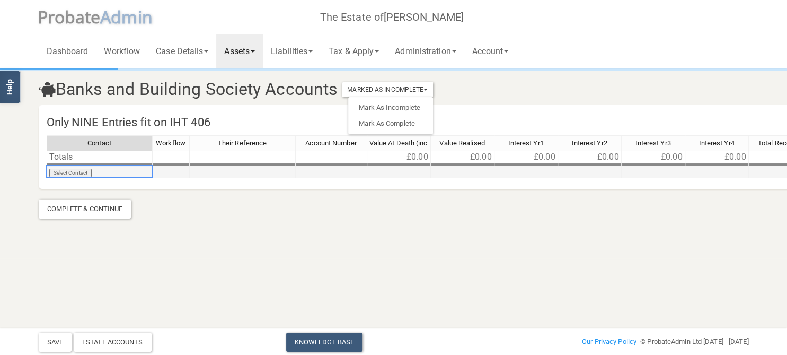
click at [88, 173] on td "Select Contact" at bounding box center [100, 172] width 106 height 12
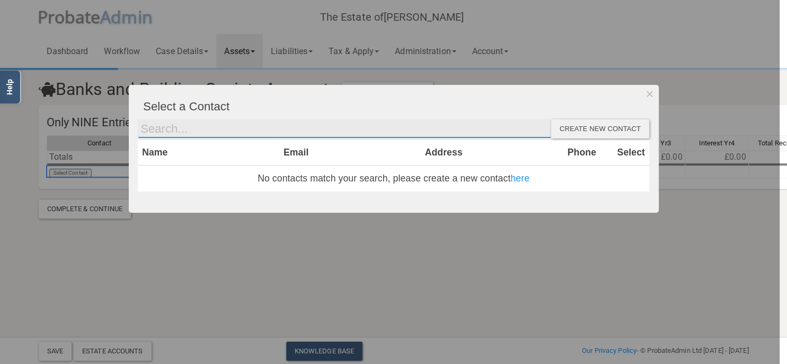
click at [182, 126] on input "text" at bounding box center [344, 128] width 413 height 19
click at [164, 126] on input "text" at bounding box center [344, 128] width 413 height 19
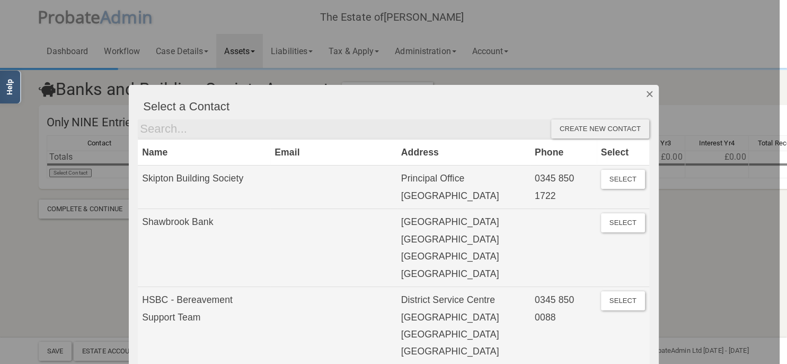
click at [645, 93] on button "Dismiss" at bounding box center [649, 94] width 17 height 18
click at [68, 238] on section "Banks and Building Society Accounts Marked As Incomplete Mark As Incomplete Mar…" at bounding box center [393, 129] width 787 height 258
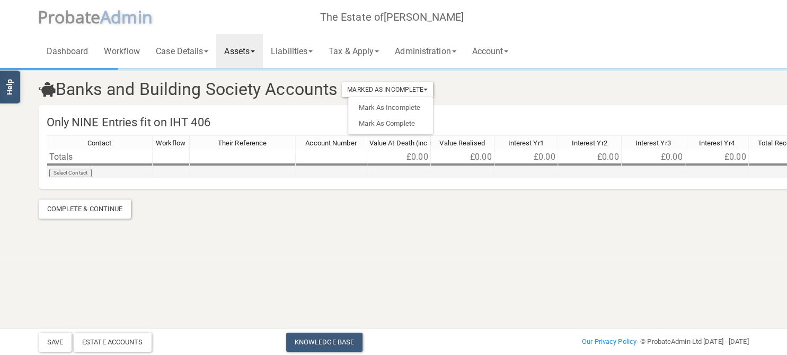
click at [321, 171] on td at bounding box center [332, 172] width 72 height 12
click at [250, 170] on td at bounding box center [243, 172] width 106 height 12
click at [323, 169] on td at bounding box center [332, 172] width 72 height 12
type textarea "61989367 090126"
click at [388, 190] on section "Banks and Building Society Accounts Marked As Incomplete Mark As Incomplete Mar…" at bounding box center [394, 143] width 726 height 149
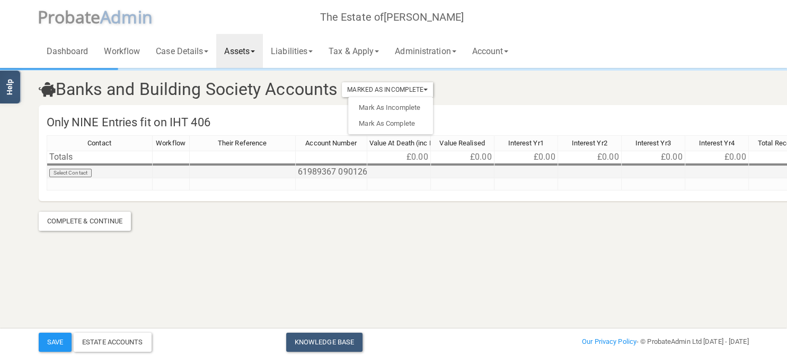
click at [388, 169] on td at bounding box center [399, 172] width 64 height 12
type textarea "69,726.10"
click at [327, 137] on div "Account Number" at bounding box center [331, 143] width 71 height 15
click at [167, 170] on td at bounding box center [171, 172] width 37 height 12
type textarea "y"
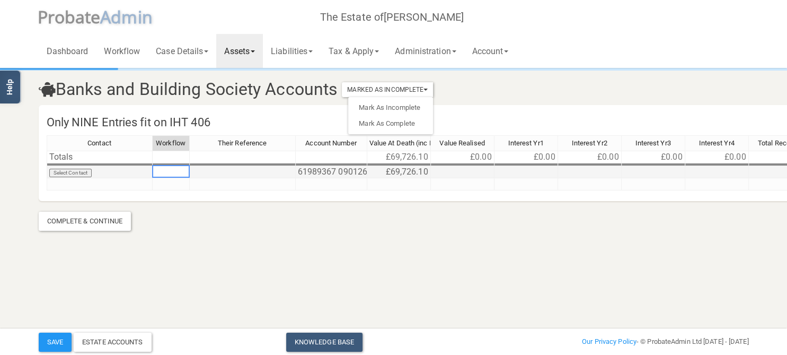
click at [128, 172] on td "Select Contact" at bounding box center [100, 172] width 106 height 12
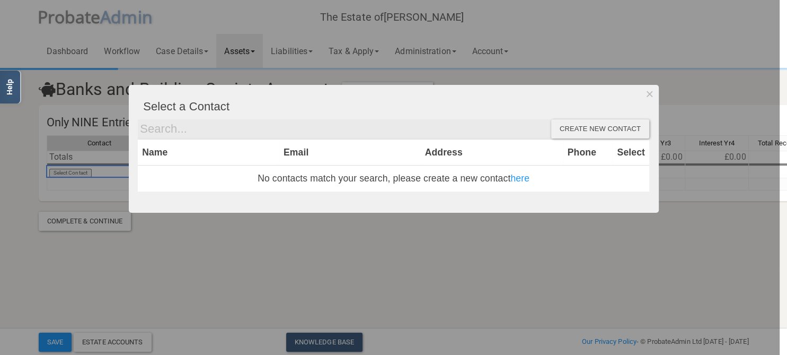
click at [647, 96] on button "Dismiss" at bounding box center [649, 94] width 17 height 18
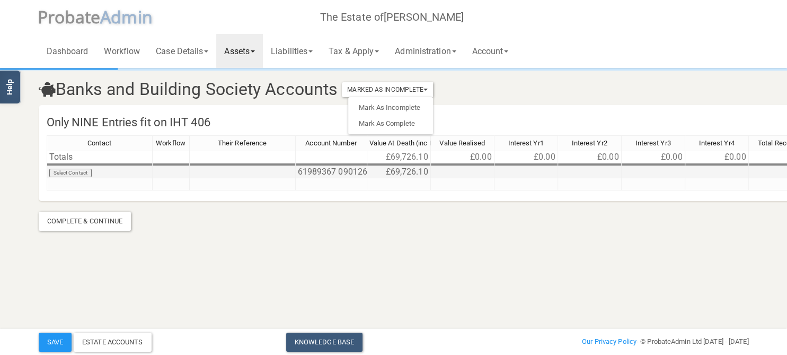
click at [408, 171] on td "£69,726.10" at bounding box center [399, 172] width 64 height 12
click at [414, 170] on td "£69,726.10" at bounding box center [399, 172] width 64 height 12
click at [425, 169] on td "£69,726.10" at bounding box center [399, 172] width 64 height 12
click at [429, 171] on tr "Select Contact [PHONE_NUMBER] 090126 £69,726.10 Remove Move" at bounding box center [461, 172] width 829 height 12
click at [420, 174] on td "£69,726.10" at bounding box center [399, 172] width 64 height 12
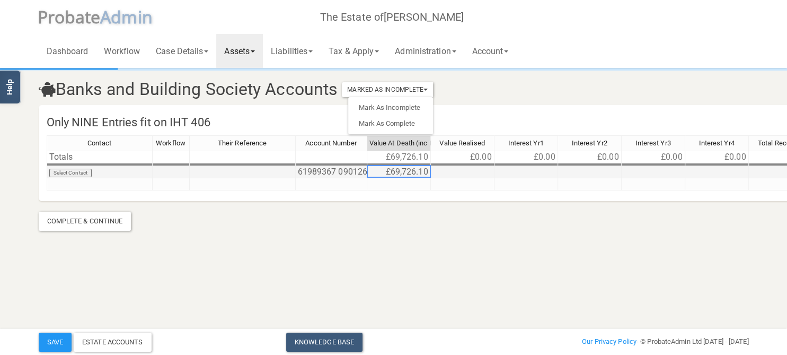
click at [422, 173] on td "£69,726.10" at bounding box center [399, 172] width 64 height 12
type textarea "69726.83"
click at [47, 189] on div "Contact Workflow Their Reference Account Number Value At Death (inc Interest) V…" at bounding box center [47, 162] width 0 height 55
click at [325, 185] on td at bounding box center [332, 184] width 72 height 12
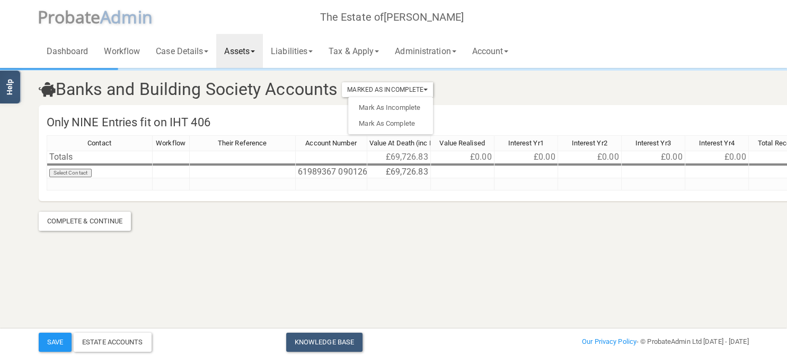
scroll to position [0, 96]
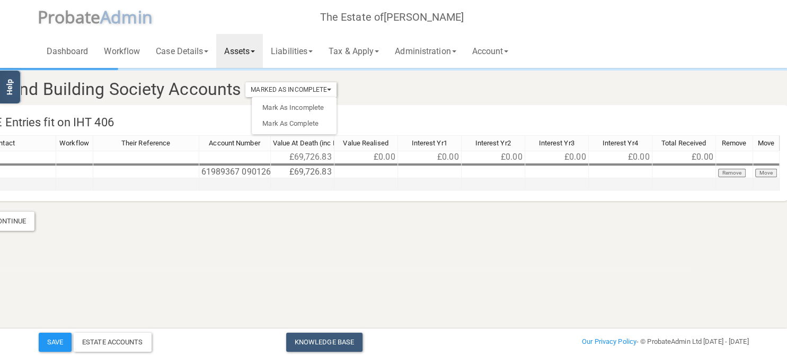
click at [271, 185] on td at bounding box center [235, 184] width 72 height 12
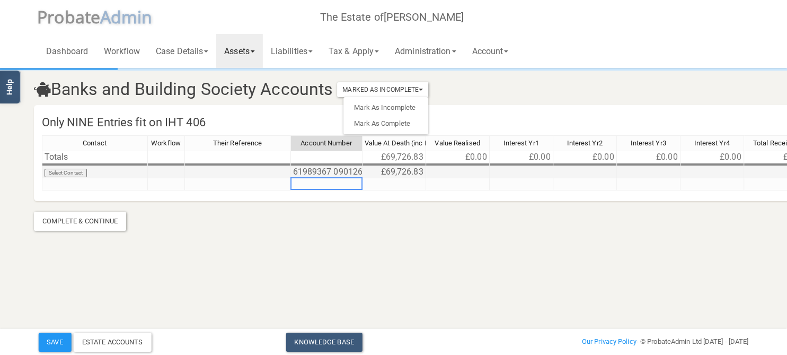
click at [258, 170] on td at bounding box center [238, 172] width 106 height 12
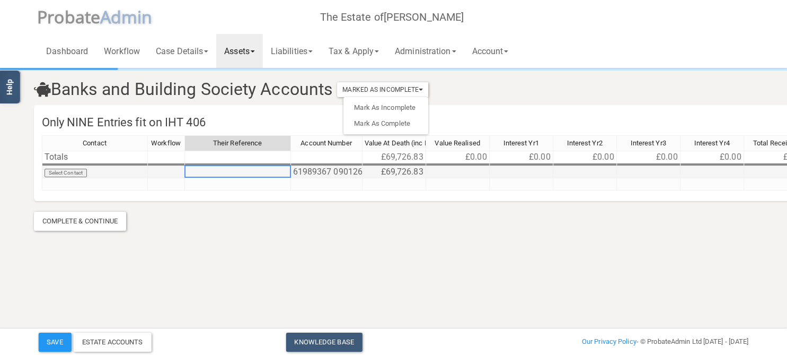
click at [258, 174] on td at bounding box center [238, 172] width 106 height 12
type textarea "S"
type textarea "PBC3/1369/LM/090126 61989367"
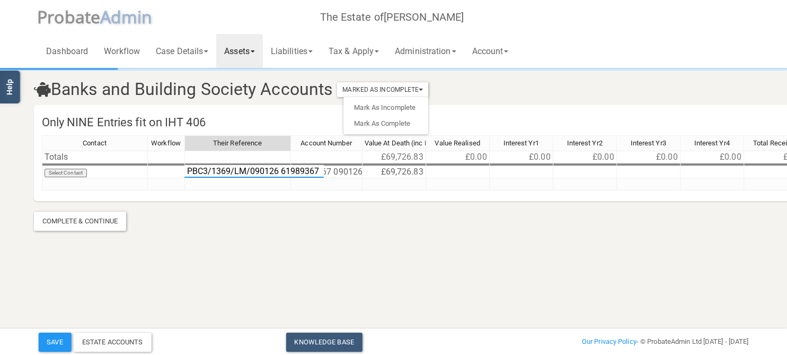
click at [316, 177] on textarea "PBC3/1369/LM/090126 61989367" at bounding box center [253, 171] width 139 height 13
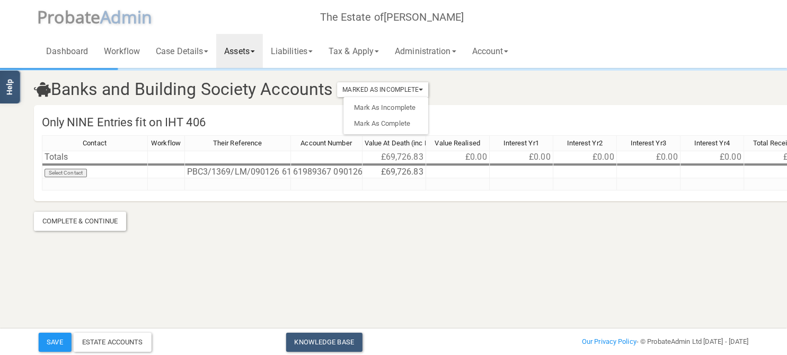
click at [302, 216] on section "Banks and Building Society Accounts Marked As Incomplete Mark As Incomplete Mar…" at bounding box center [389, 149] width 726 height 161
click at [78, 176] on td "Select Contact" at bounding box center [95, 172] width 106 height 12
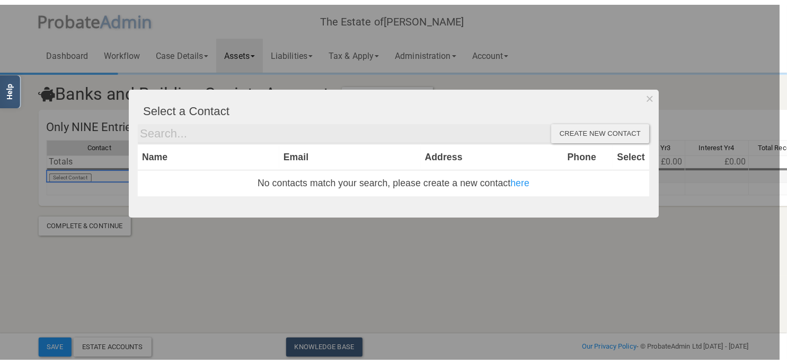
scroll to position [0, 0]
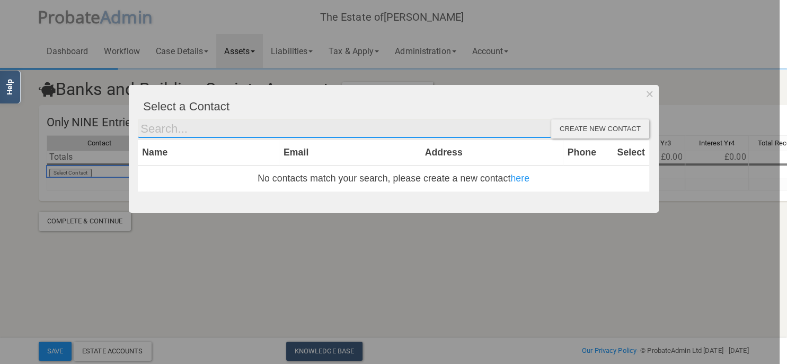
click at [175, 126] on input "text" at bounding box center [344, 128] width 413 height 19
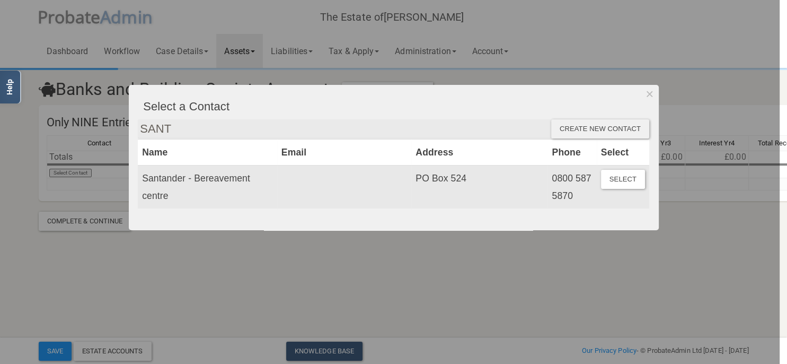
click at [194, 194] on td "Santander - Bereavement centre" at bounding box center [207, 186] width 139 height 43
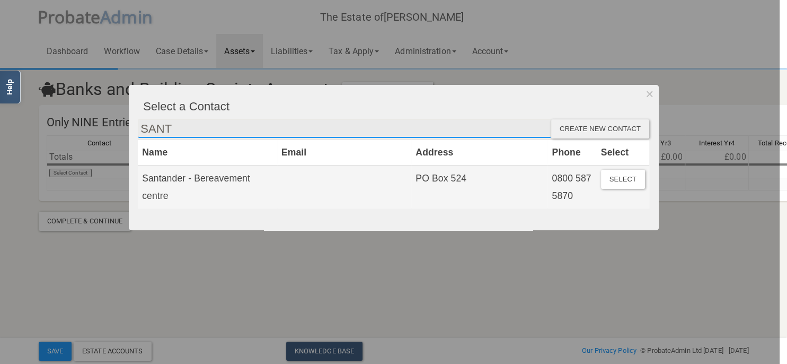
click at [209, 130] on input "SANT" at bounding box center [344, 128] width 413 height 19
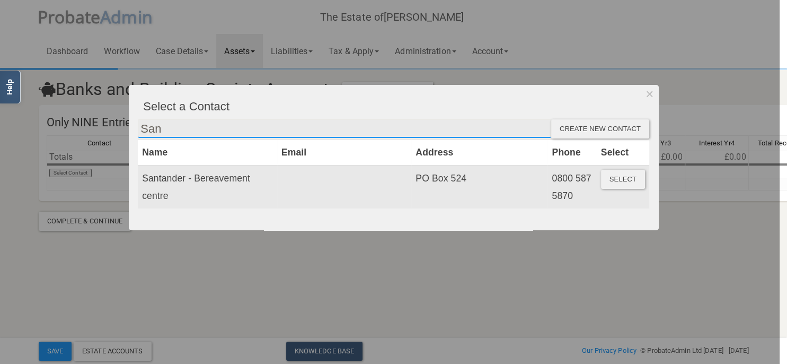
type input "San"
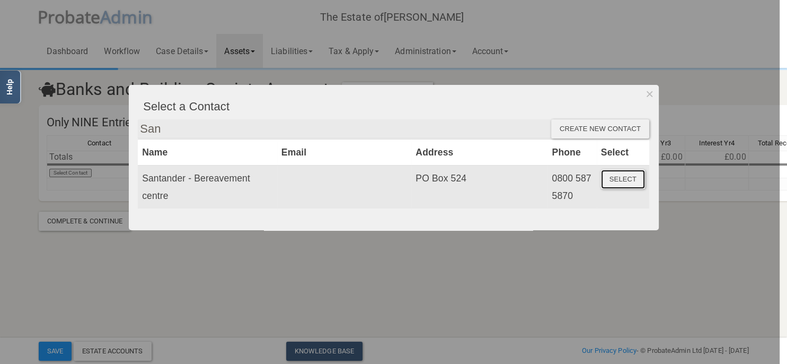
click at [629, 182] on button "Select" at bounding box center [623, 179] width 44 height 19
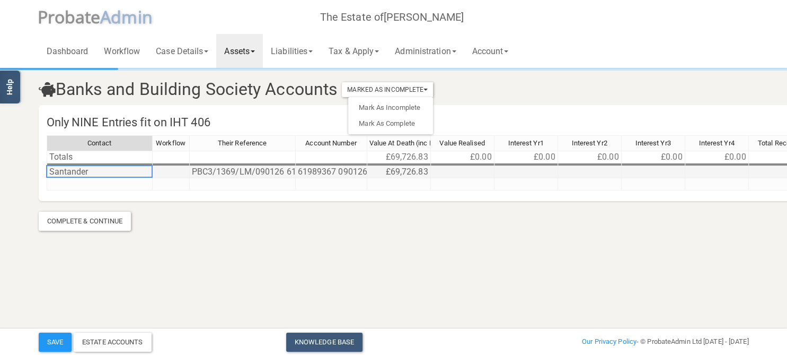
click at [96, 172] on td "Santander" at bounding box center [100, 172] width 106 height 12
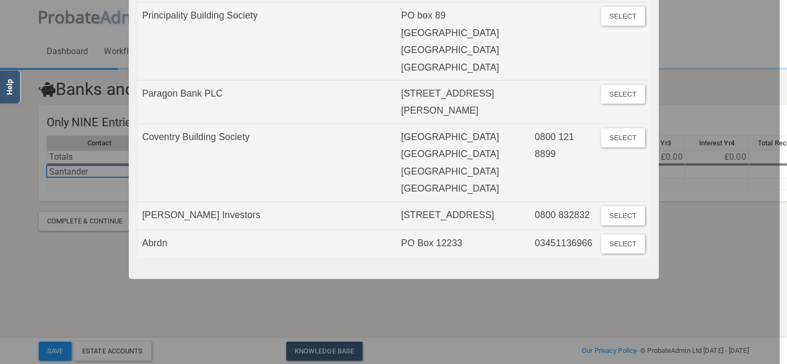
scroll to position [2550, 0]
click at [70, 268] on div at bounding box center [390, 182] width 780 height 364
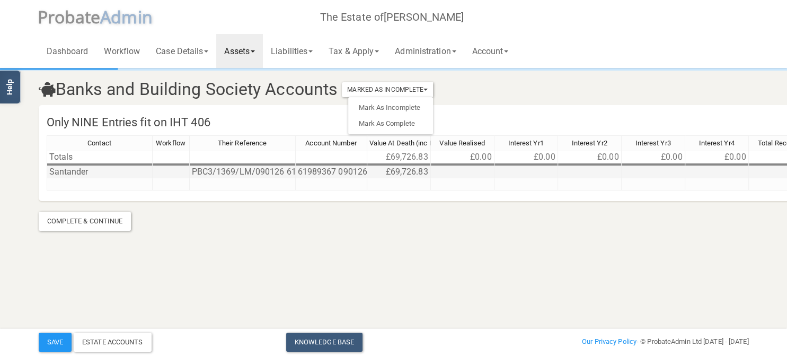
click at [91, 171] on td "Santander" at bounding box center [100, 172] width 106 height 12
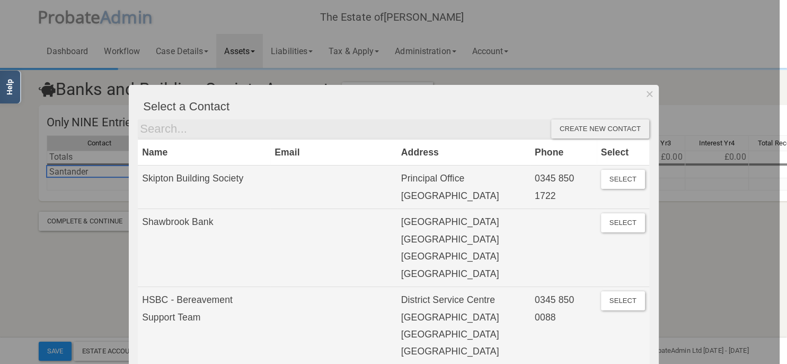
click at [66, 273] on div at bounding box center [390, 182] width 780 height 364
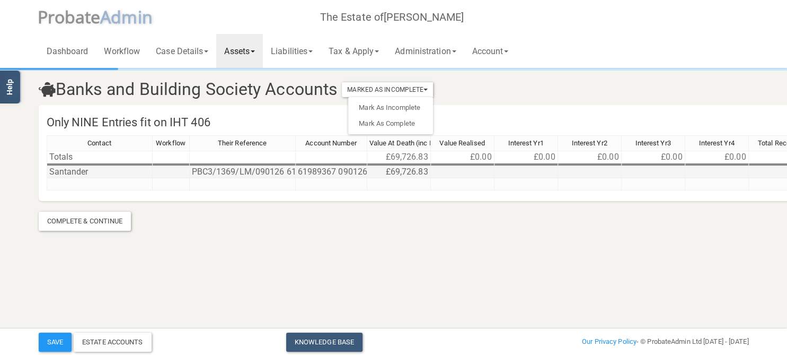
click at [89, 172] on td "Santander" at bounding box center [100, 172] width 106 height 12
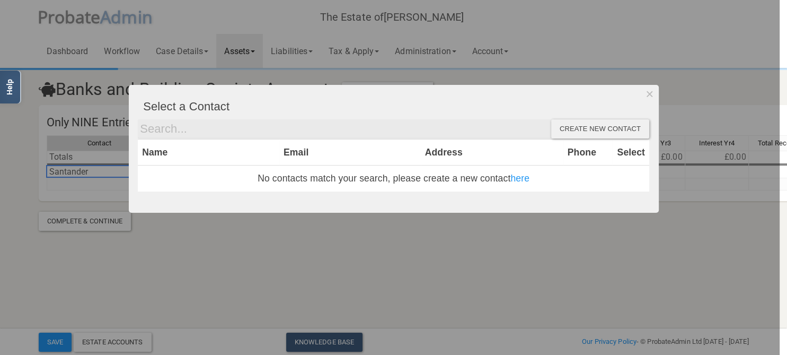
click at [590, 131] on div "Create new contact" at bounding box center [600, 128] width 98 height 19
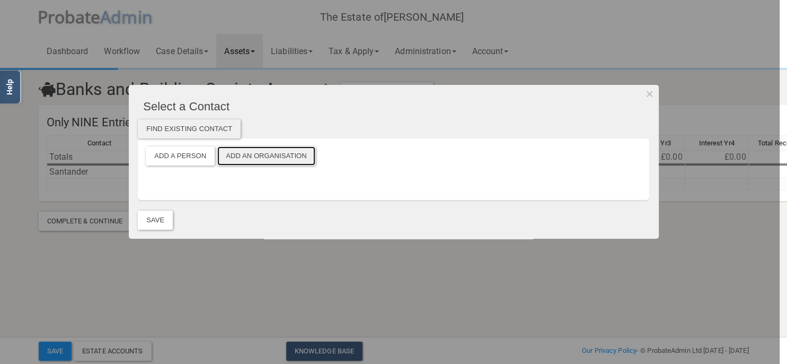
click at [253, 155] on button "Add an Organisation" at bounding box center [266, 155] width 98 height 19
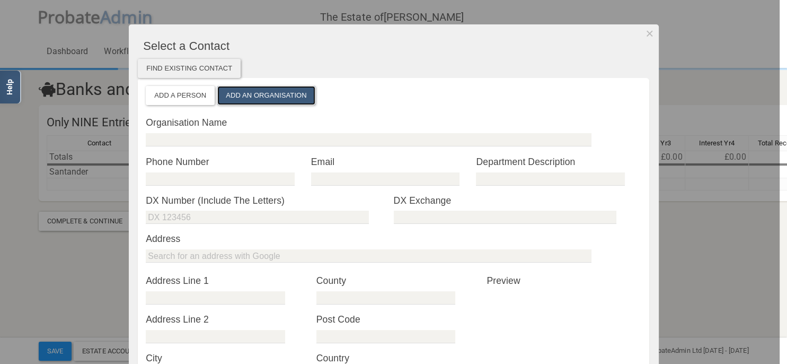
scroll to position [61, 0]
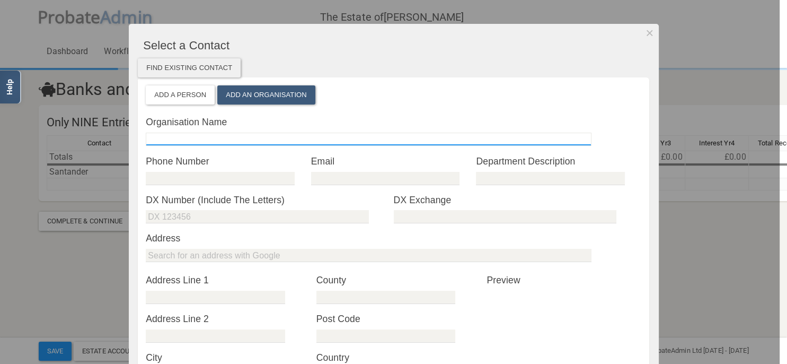
click at [250, 136] on input "text" at bounding box center [369, 138] width 446 height 13
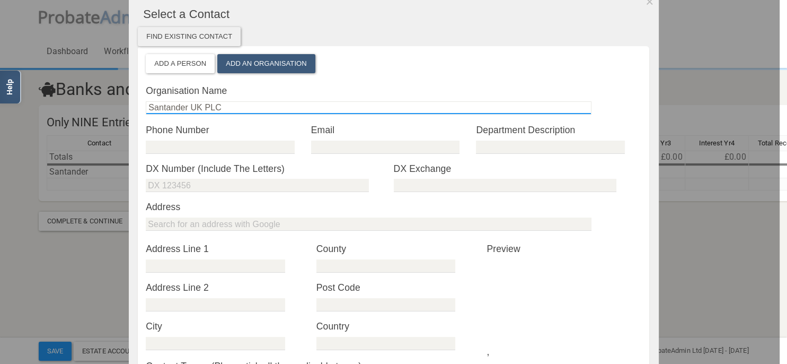
scroll to position [122, 0]
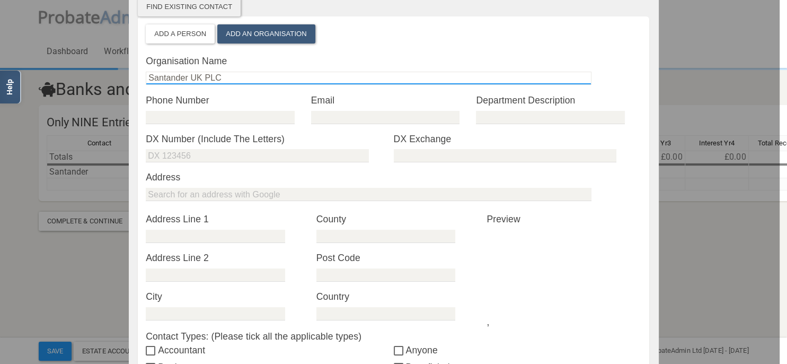
type input "Santander UK PLC"
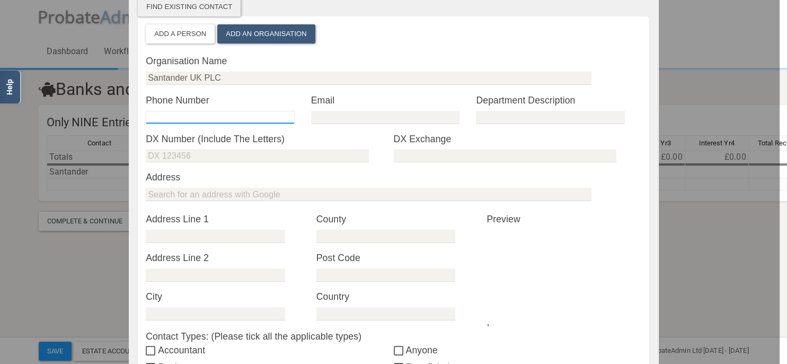
click at [226, 122] on input "tel" at bounding box center [220, 117] width 148 height 13
type input "0800 587 5870"
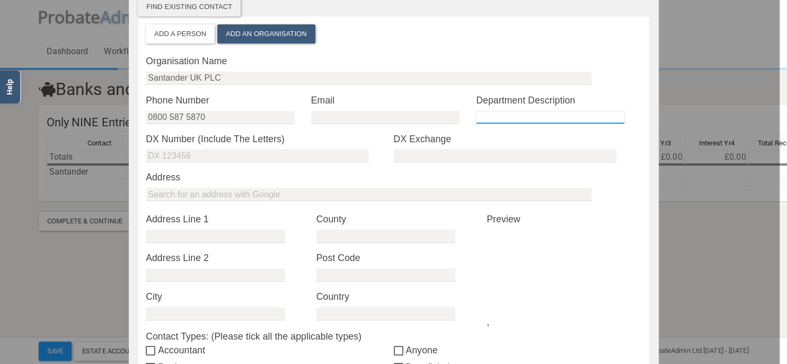
click at [497, 121] on input "text" at bounding box center [550, 117] width 148 height 13
type input "Bereavement Operations"
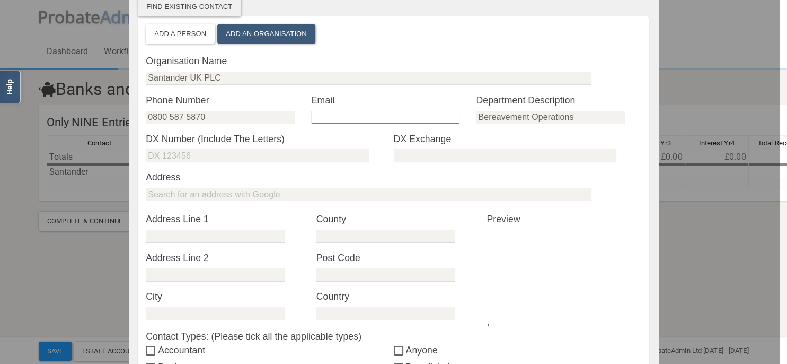
click at [373, 123] on input "email" at bounding box center [385, 117] width 148 height 13
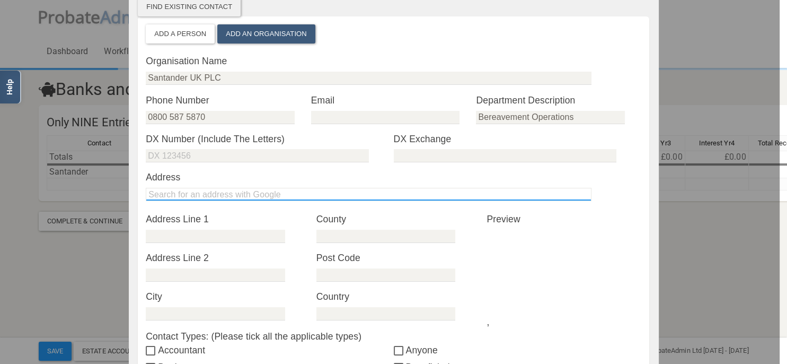
click at [238, 195] on input "text" at bounding box center [369, 194] width 446 height 13
type input "Santander Bereavement Operations"
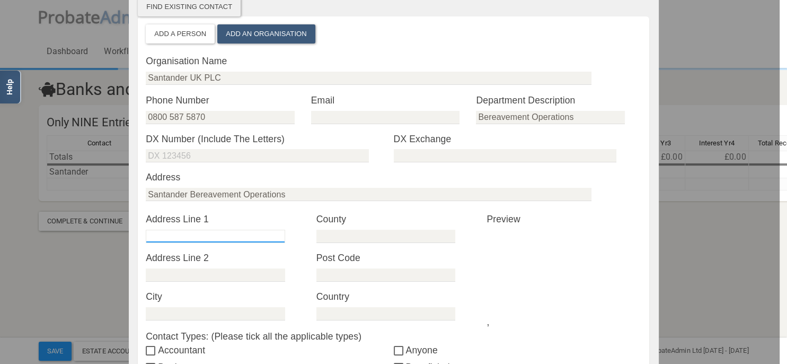
click at [190, 232] on input "text" at bounding box center [215, 235] width 139 height 13
type input "S"
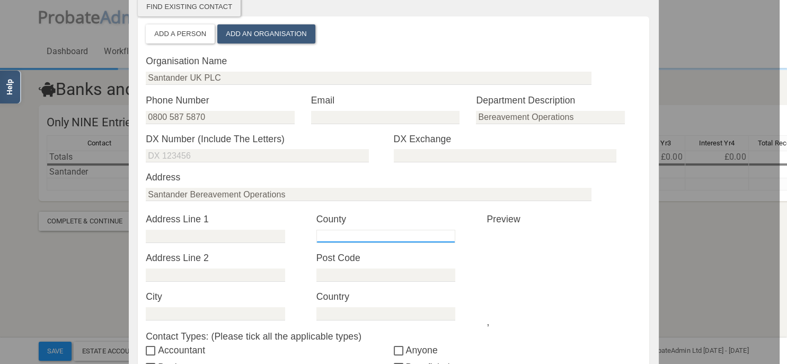
click at [388, 235] on input "text" at bounding box center [385, 235] width 139 height 13
type input "Sunderland"
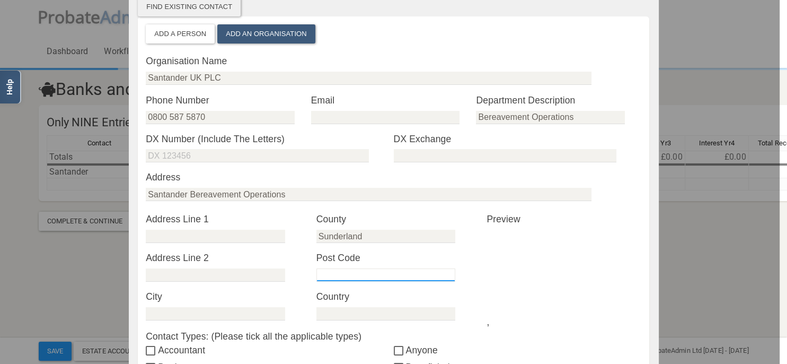
click at [349, 269] on input "text" at bounding box center [385, 274] width 139 height 13
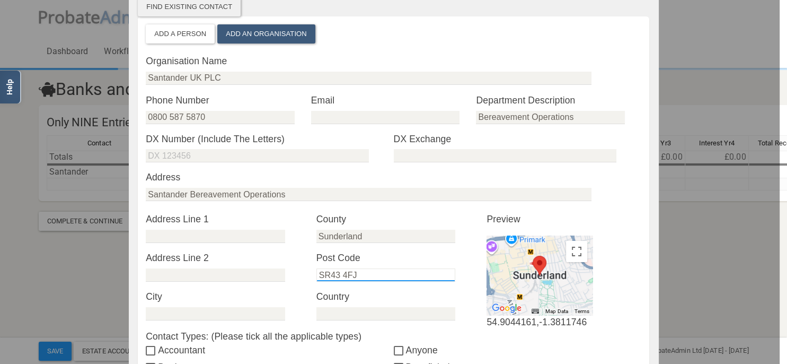
type input "SR43 4FJ"
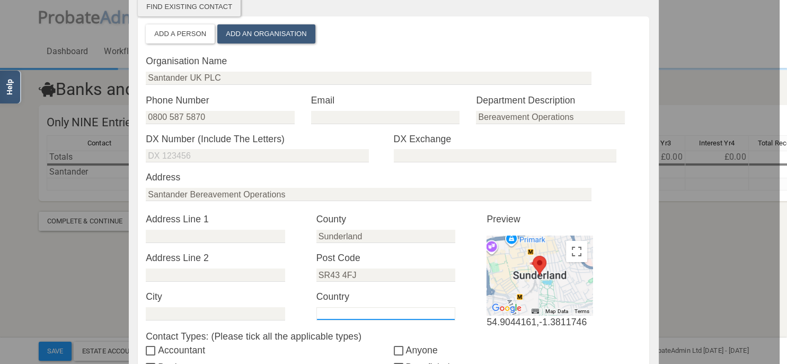
click at [335, 311] on input "text" at bounding box center [385, 313] width 139 height 13
type input "u"
type input "U"
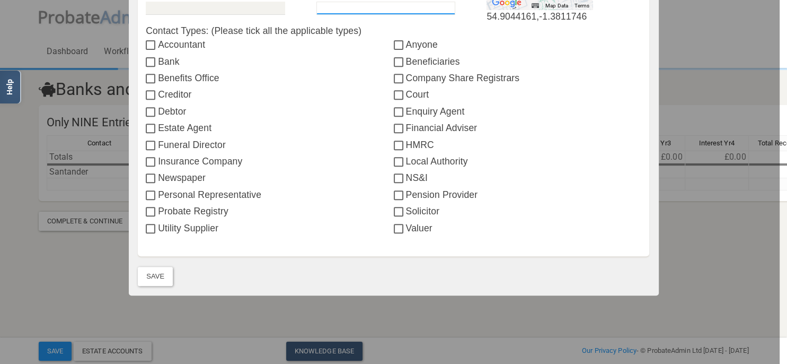
scroll to position [366, 0]
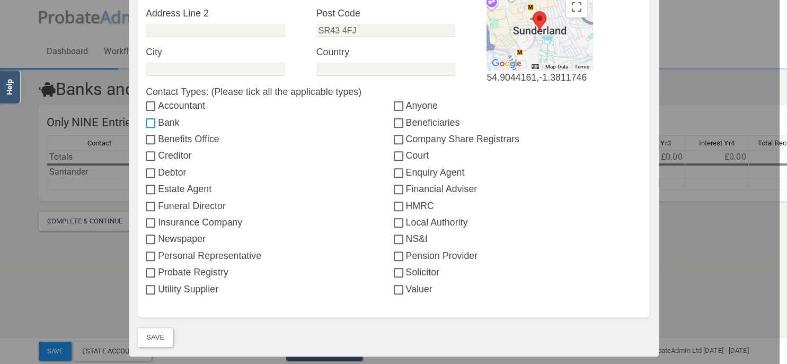
click at [146, 121] on input "Bank" at bounding box center [152, 123] width 12 height 8
checkbox input "true"
click at [154, 327] on button "Save" at bounding box center [155, 336] width 35 height 19
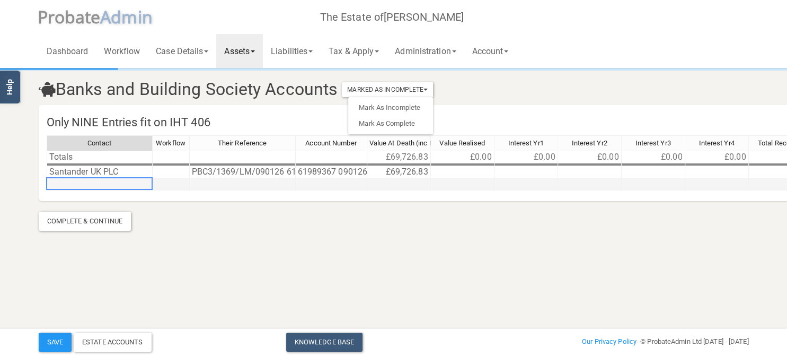
click at [94, 187] on td at bounding box center [100, 184] width 106 height 12
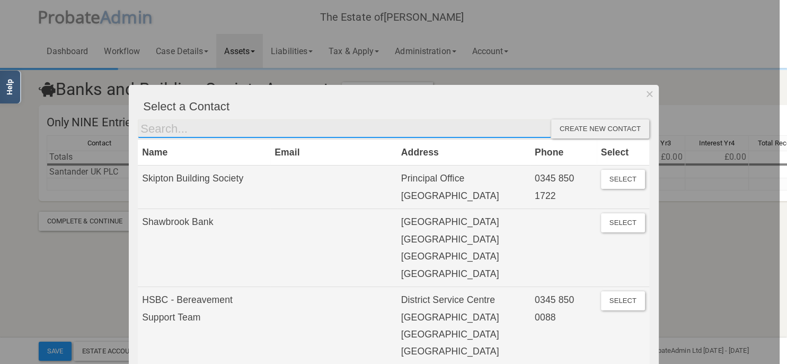
click at [188, 132] on input "text" at bounding box center [344, 128] width 413 height 19
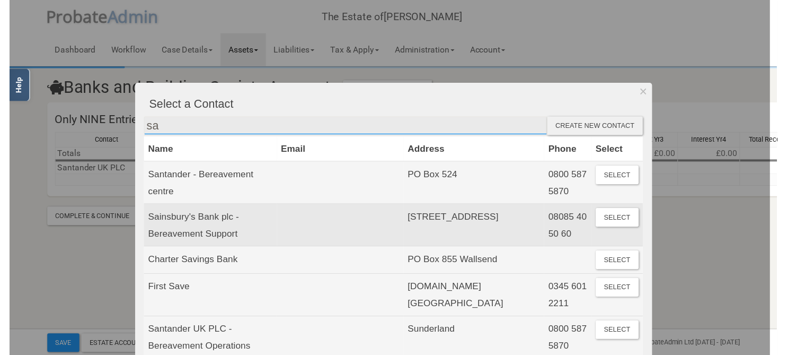
scroll to position [61, 0]
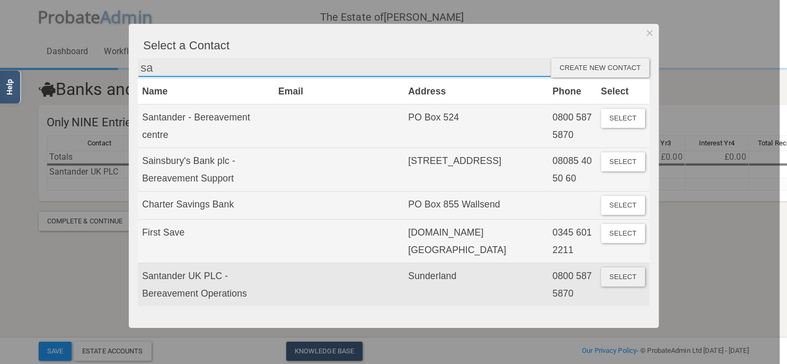
type input "sa"
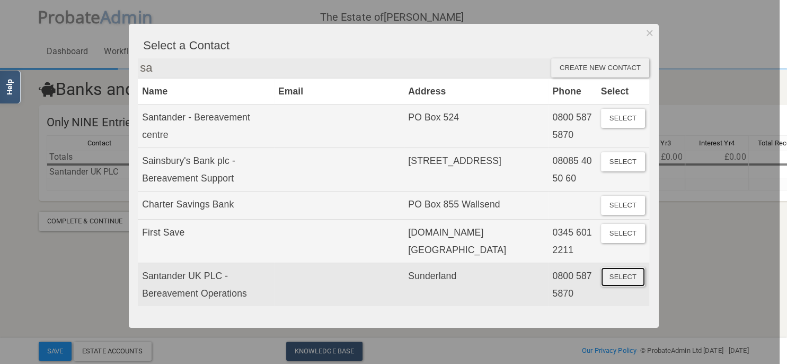
click at [622, 278] on button "Select" at bounding box center [623, 276] width 44 height 19
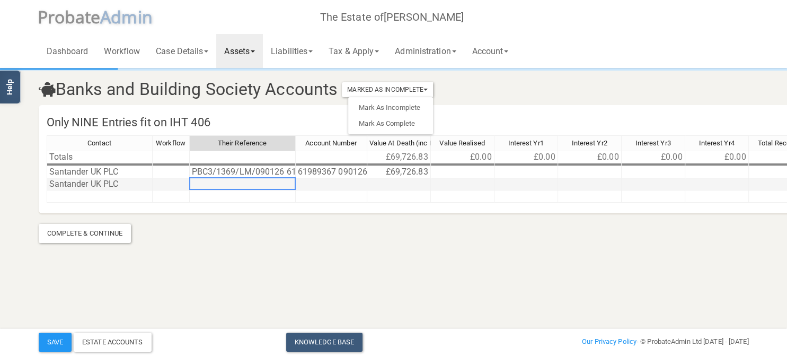
click at [213, 181] on td at bounding box center [243, 184] width 106 height 12
click at [226, 170] on td "PBC3/1369/LM/090126 61989367" at bounding box center [243, 172] width 106 height 12
drag, startPoint x: 326, startPoint y: 170, endPoint x: 188, endPoint y: 170, distance: 138.3
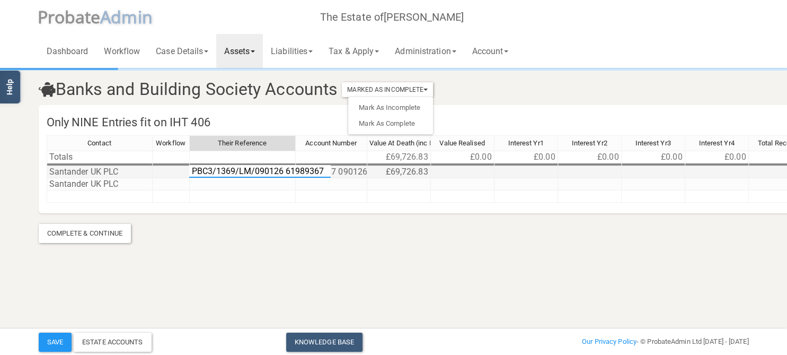
click at [189, 170] on textarea "PBC3/1369/LM/090126 61989367" at bounding box center [259, 171] width 141 height 13
click at [209, 188] on td at bounding box center [243, 184] width 106 height 12
click at [211, 186] on textarea at bounding box center [242, 183] width 107 height 13
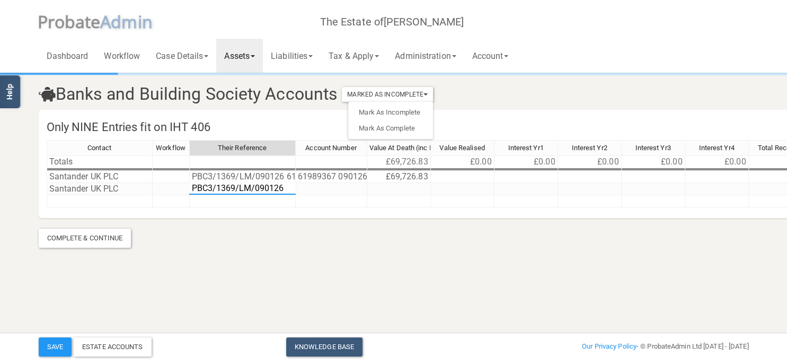
scroll to position [0, 0]
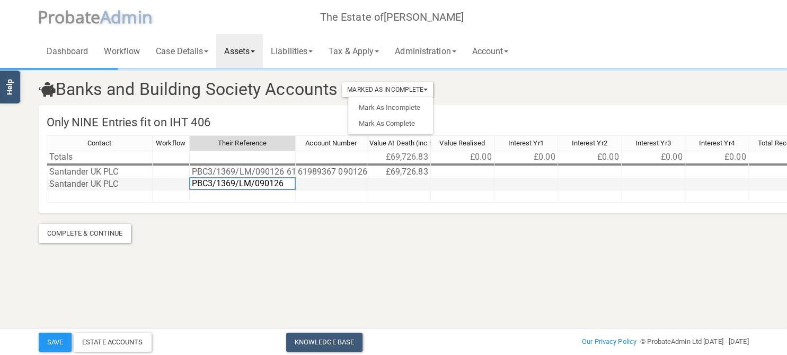
click at [347, 185] on td at bounding box center [332, 184] width 72 height 12
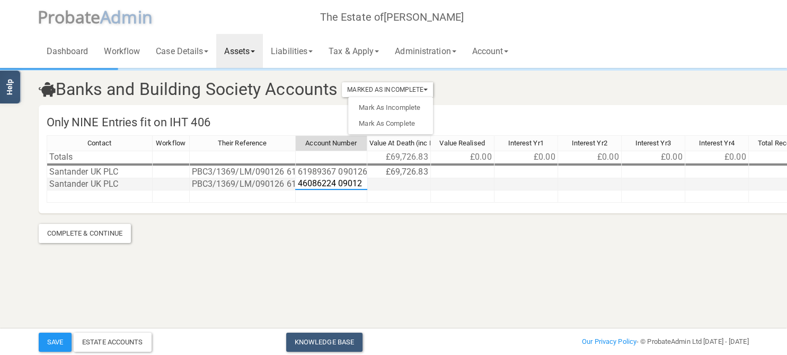
type textarea "46086224 090127"
click at [388, 186] on td at bounding box center [399, 184] width 64 height 12
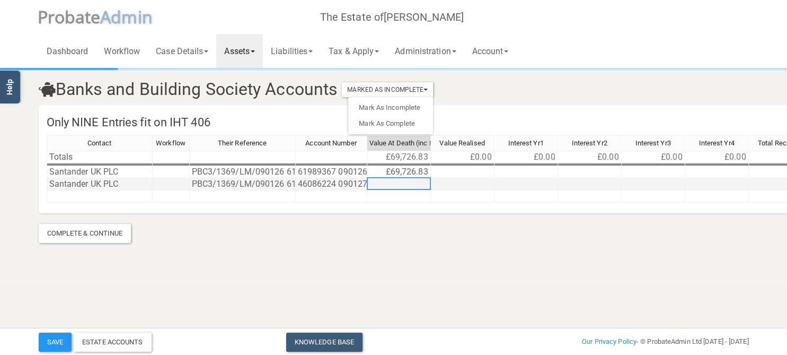
click at [388, 186] on td at bounding box center [399, 184] width 64 height 12
type textarea "3.00"
click at [450, 219] on section "Banks and Building Society Accounts Marked As Incomplete Mark As Incomplete Mar…" at bounding box center [394, 155] width 726 height 173
click at [101, 195] on td at bounding box center [100, 196] width 106 height 12
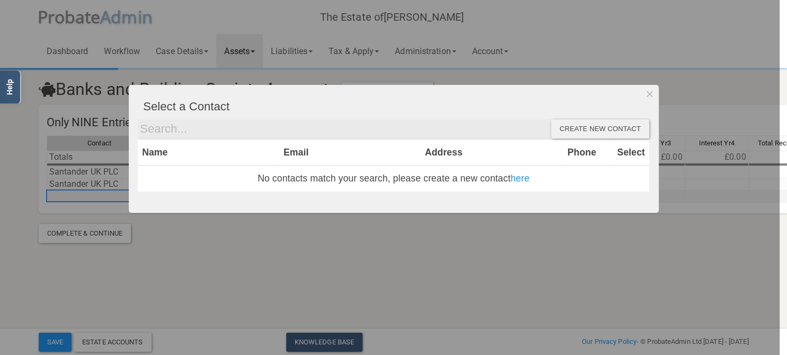
click at [101, 195] on body "</div></div> Help Toggle navigation P robate A dmin The Estate of [PERSON_NAME]…" at bounding box center [393, 141] width 787 height 282
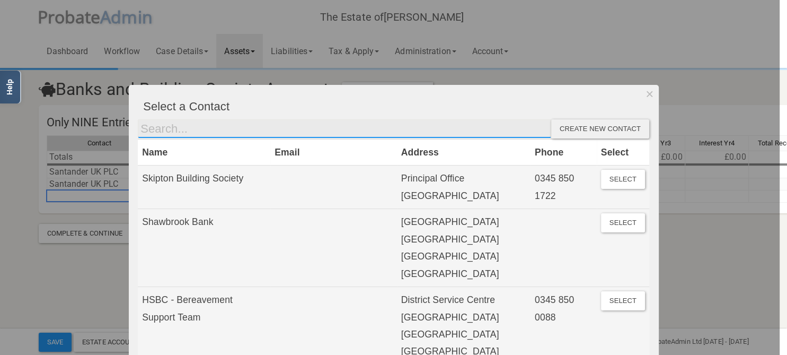
click at [218, 127] on input "text" at bounding box center [344, 128] width 413 height 19
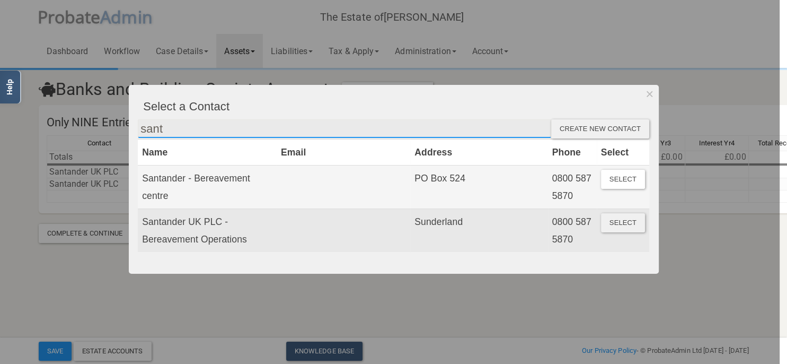
type input "sant"
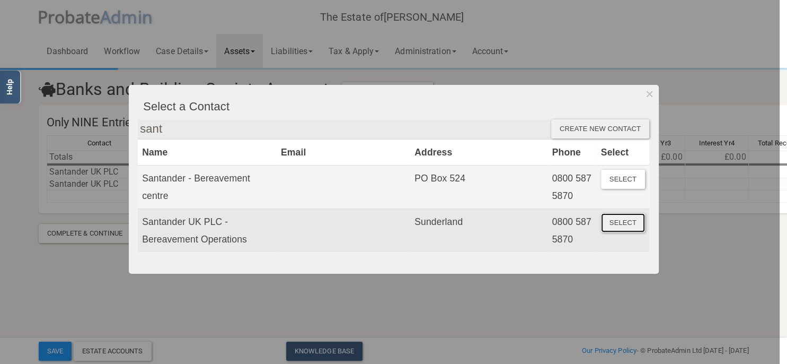
click at [620, 224] on button "Select" at bounding box center [623, 222] width 44 height 19
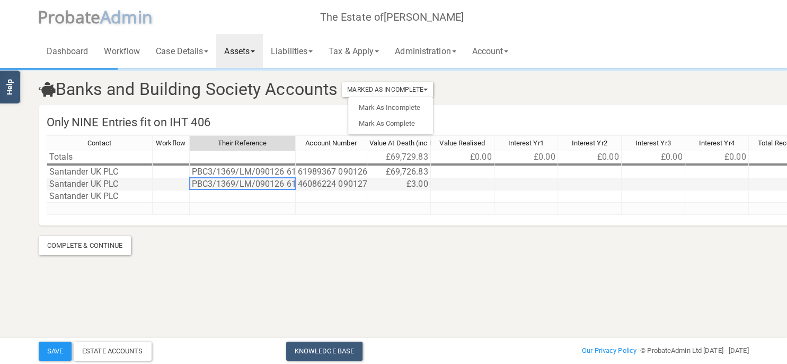
click at [253, 185] on td "PBC3/1369/LM/090126 61989367" at bounding box center [243, 184] width 106 height 12
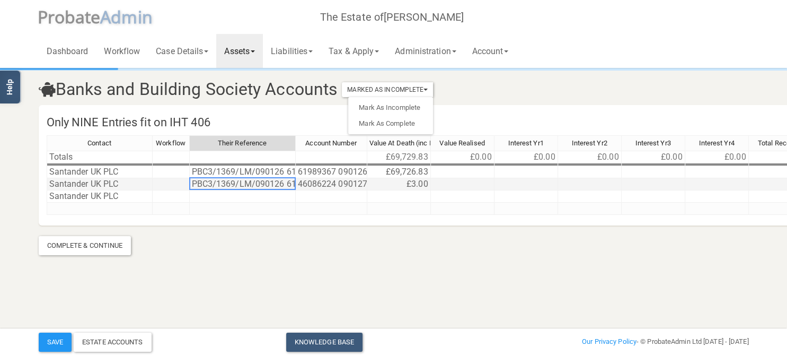
click at [253, 185] on td "PBC3/1369/LM/090126 61989367" at bounding box center [243, 184] width 106 height 12
type textarea "PBC3/1369/LM/090126 61989367"
drag, startPoint x: 321, startPoint y: 182, endPoint x: 164, endPoint y: 172, distance: 157.1
click at [189, 177] on textarea "PBC3/1369/LM/090126 61989367" at bounding box center [259, 183] width 141 height 13
click at [214, 194] on td at bounding box center [243, 196] width 106 height 12
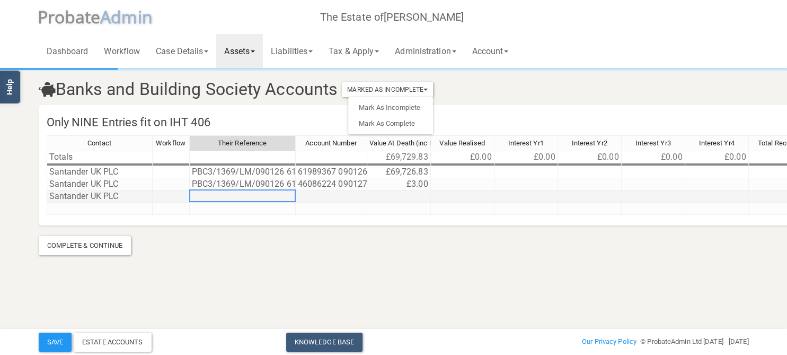
click at [214, 194] on td at bounding box center [243, 196] width 106 height 12
type textarea "PBC3/1369/LM/090126 61989367"
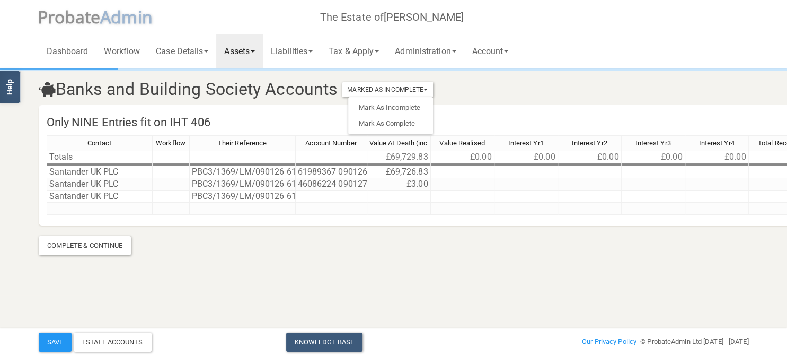
click at [248, 225] on div "Contact Workflow Their Reference Account Number Value At Death (inc Interest) V…" at bounding box center [461, 180] width 845 height 90
click at [325, 195] on td at bounding box center [332, 196] width 72 height 12
type textarea "R10044430"
click at [308, 231] on section "Banks and Building Society Accounts Marked As Incomplete Mark As Incomplete Mar…" at bounding box center [394, 161] width 726 height 185
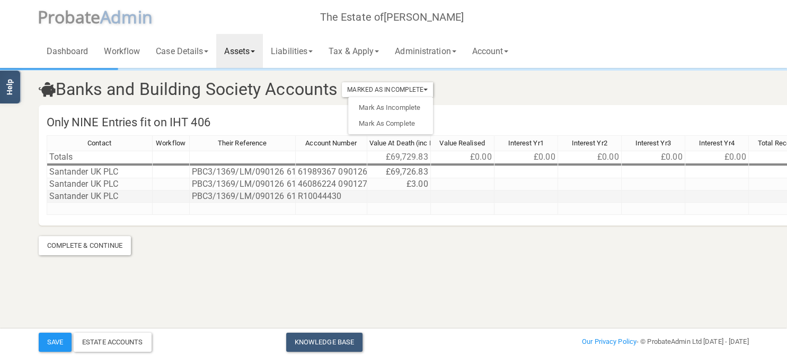
click at [413, 196] on td at bounding box center [399, 196] width 64 height 12
type textarea "15,567.47"
click at [382, 232] on section "Banks and Building Society Accounts Marked As Incomplete Mark As Incomplete Mar…" at bounding box center [394, 161] width 726 height 185
click at [73, 208] on td at bounding box center [100, 208] width 106 height 12
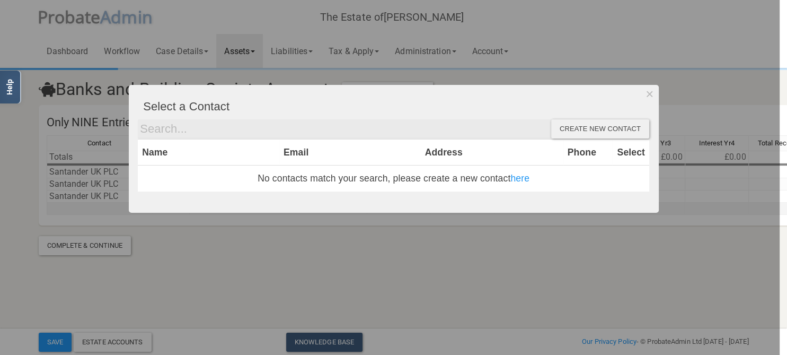
click at [73, 208] on div at bounding box center [390, 177] width 780 height 355
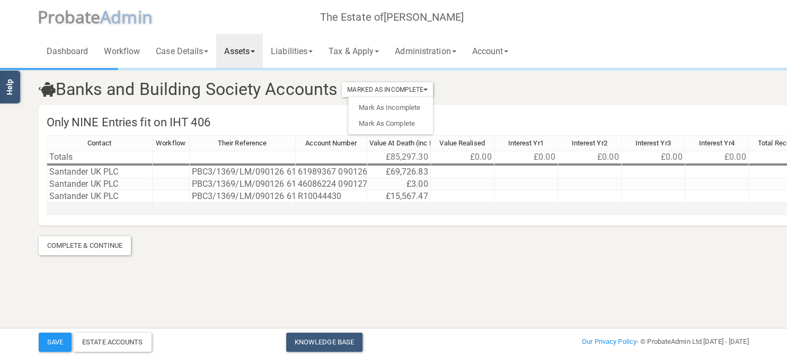
click at [73, 208] on td at bounding box center [100, 208] width 106 height 12
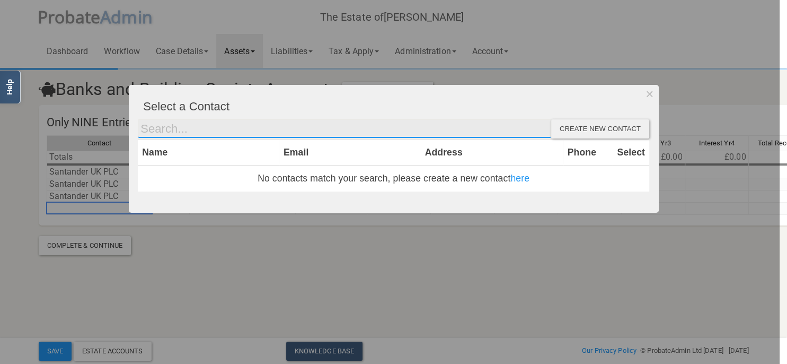
click at [181, 124] on input "text" at bounding box center [344, 128] width 413 height 19
click at [181, 128] on input "text" at bounding box center [344, 128] width 413 height 19
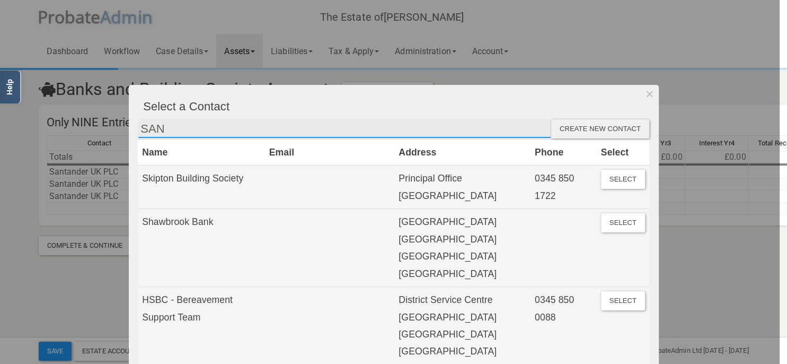
type input "SANT"
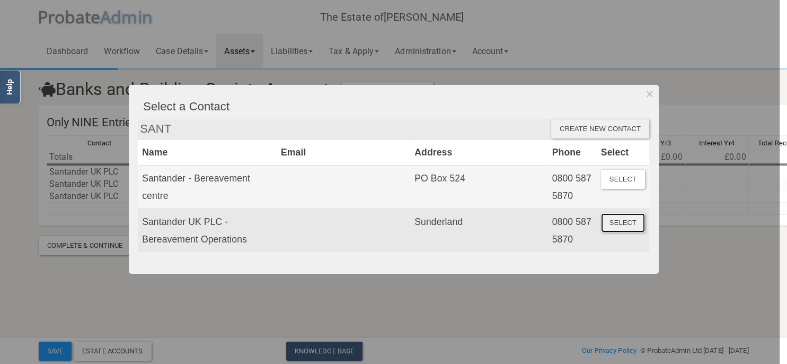
click at [626, 225] on button "Select" at bounding box center [623, 222] width 44 height 19
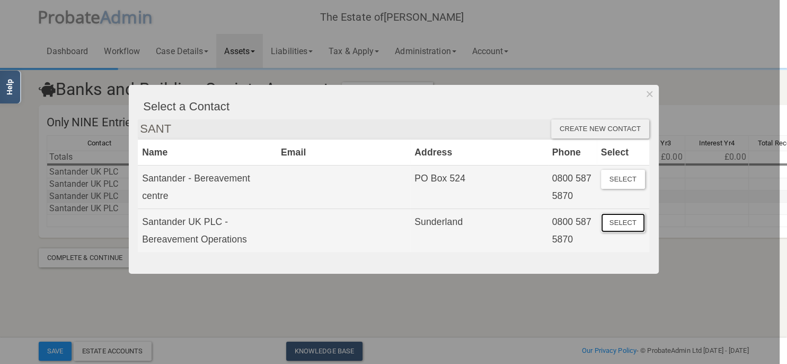
click at [281, 192] on td "PBC3/1369/LM/090126 61989367" at bounding box center [243, 196] width 106 height 12
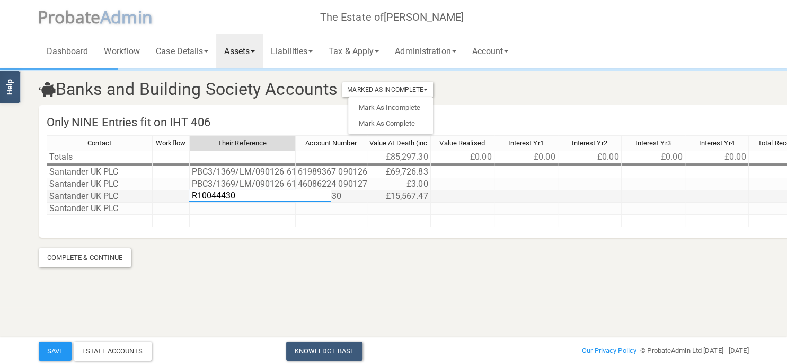
type textarea "PBC3/1369/LM/090126 61989367"
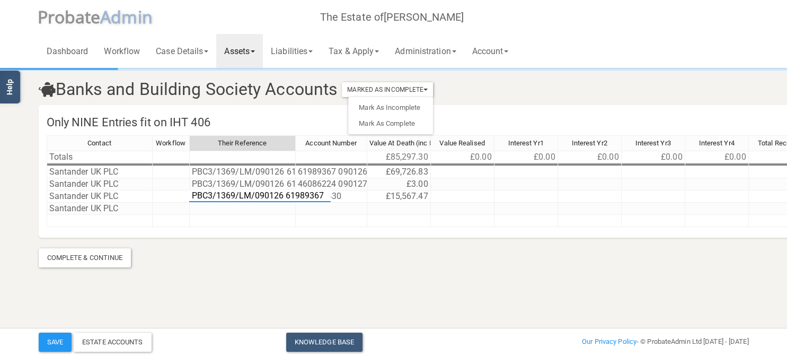
drag, startPoint x: 321, startPoint y: 196, endPoint x: 190, endPoint y: 194, distance: 131.4
click at [190, 194] on textarea "PBC3/1369/LM/090126 61989367" at bounding box center [259, 195] width 141 height 13
click at [225, 207] on td at bounding box center [243, 208] width 106 height 12
click at [309, 205] on td at bounding box center [332, 208] width 72 height 12
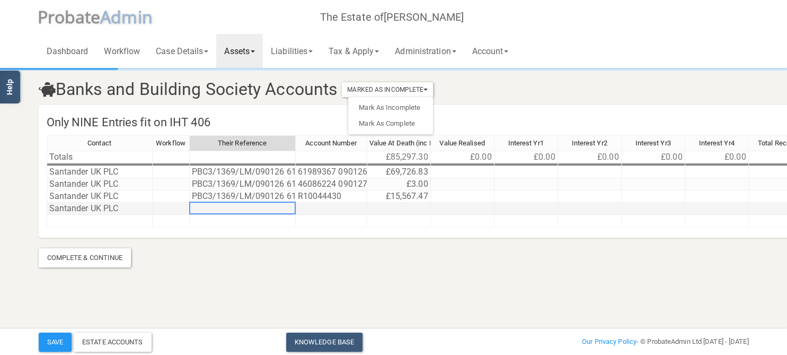
click at [254, 208] on td at bounding box center [243, 208] width 106 height 12
type textarea "PBC3/1369/LM/090126 61989367"
click at [327, 219] on td at bounding box center [332, 221] width 72 height 12
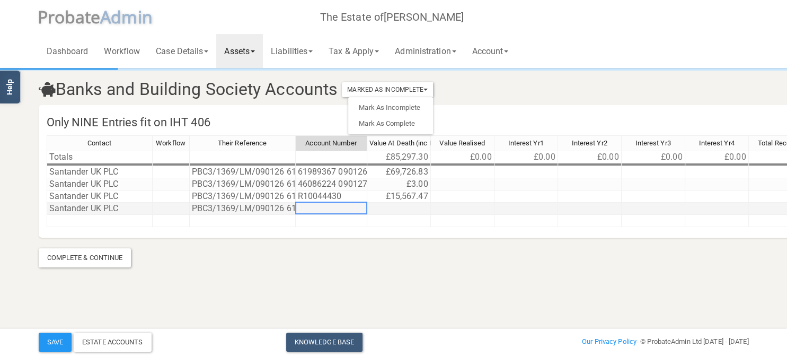
click at [329, 206] on td at bounding box center [332, 208] width 72 height 12
click at [301, 207] on textarea "r16735253" at bounding box center [331, 207] width 72 height 13
type textarea "R16735253"
click at [393, 207] on td at bounding box center [399, 208] width 64 height 12
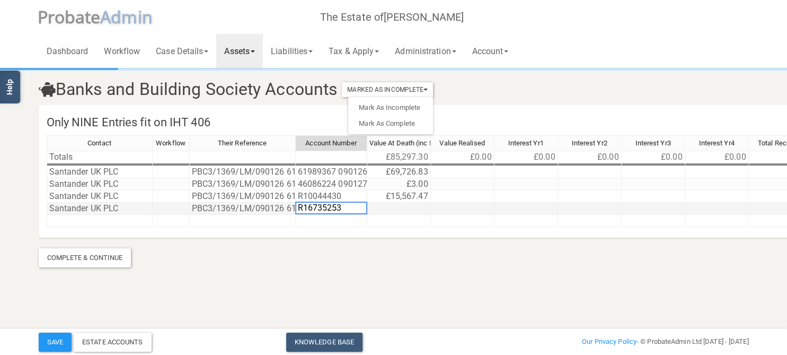
click at [393, 207] on td at bounding box center [399, 208] width 64 height 12
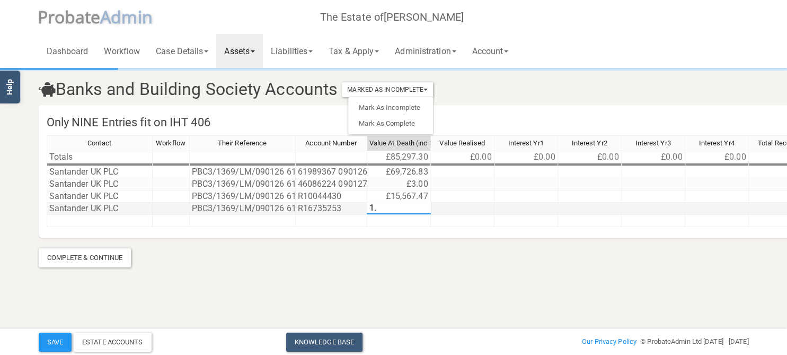
type textarea "1.0"
click at [407, 257] on section "Banks and Building Society Accounts Marked As Incomplete Mark As Incomplete Mar…" at bounding box center [394, 168] width 726 height 198
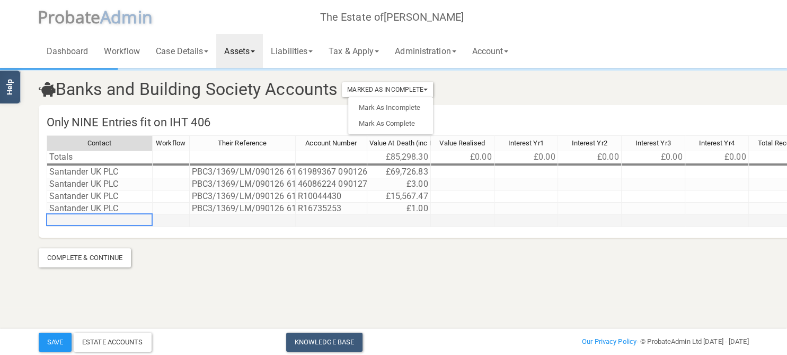
click at [86, 219] on td at bounding box center [100, 221] width 106 height 12
click at [86, 219] on body "</div></div> Help Toggle navigation P robate A dmin The Estate of [PERSON_NAME]…" at bounding box center [393, 153] width 787 height 307
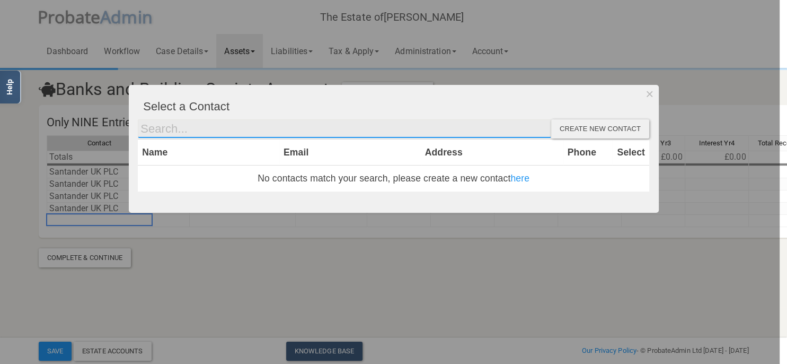
click at [183, 131] on input "text" at bounding box center [344, 128] width 413 height 19
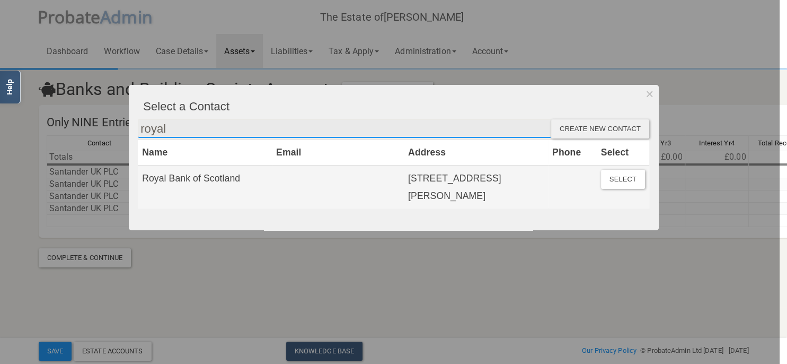
type input "royal"
click at [367, 290] on div at bounding box center [390, 182] width 780 height 364
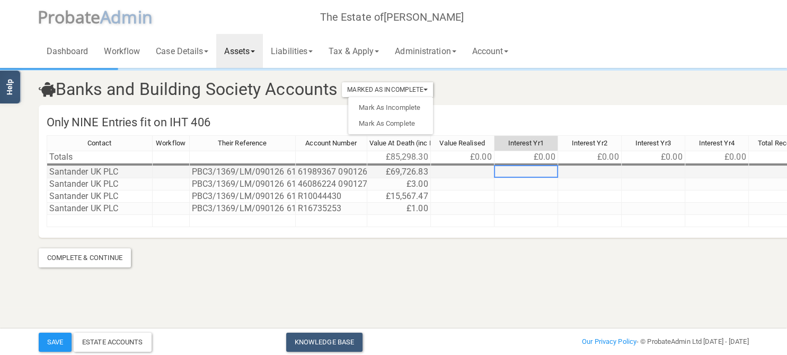
click at [523, 173] on td at bounding box center [526, 172] width 64 height 12
type textarea "9.77"
click at [533, 184] on td at bounding box center [526, 184] width 64 height 12
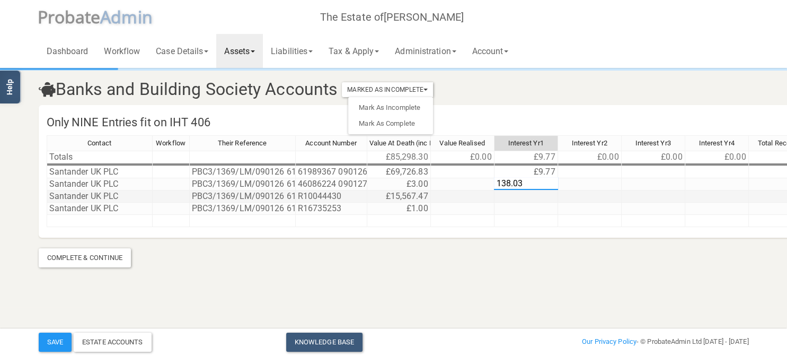
type textarea "138.03"
click at [523, 195] on td at bounding box center [526, 196] width 64 height 12
type textarea "31.44"
click at [535, 209] on td at bounding box center [526, 208] width 64 height 12
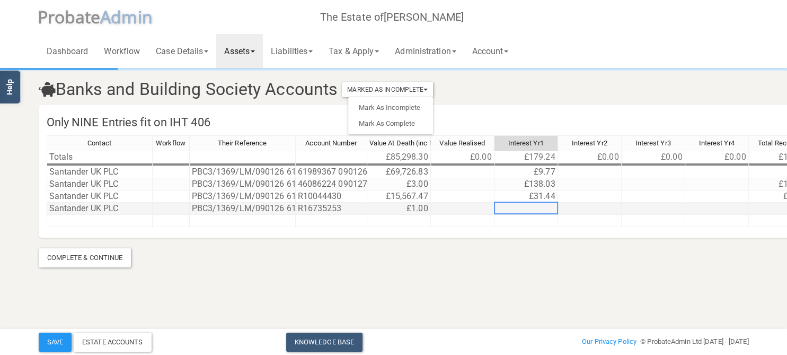
click at [535, 209] on td at bounding box center [526, 208] width 64 height 12
type textarea "15.74"
click at [473, 262] on section "Banks and Building Society Accounts Marked As Incomplete Mark As Incomplete Mar…" at bounding box center [394, 168] width 726 height 198
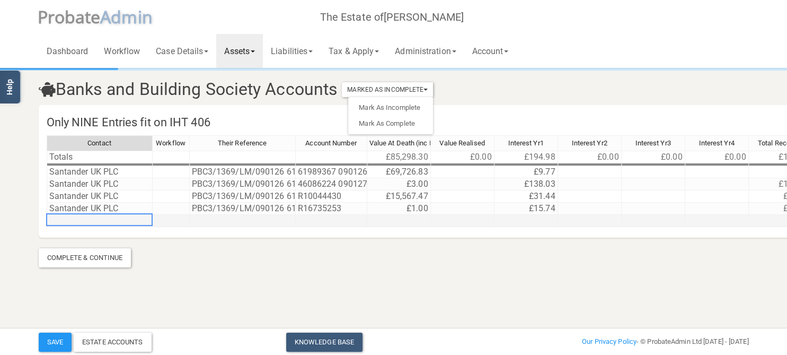
click at [92, 222] on td at bounding box center [100, 221] width 106 height 12
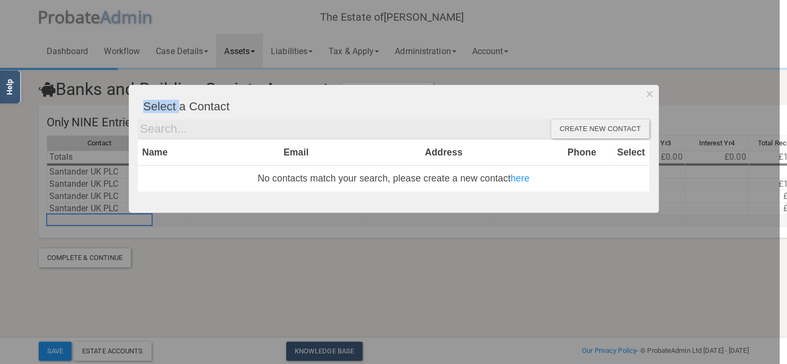
click at [92, 222] on div at bounding box center [390, 182] width 780 height 364
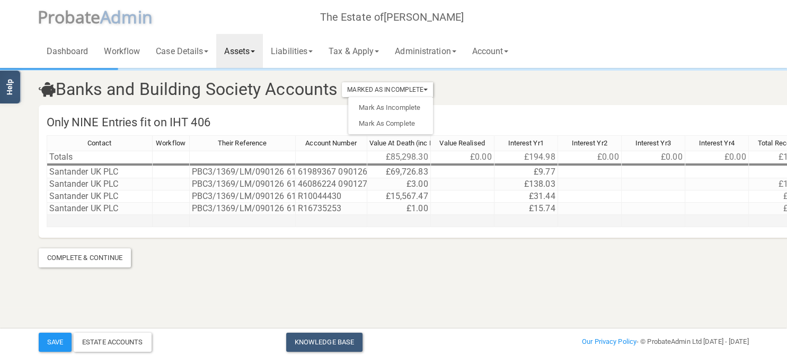
click at [92, 222] on td at bounding box center [100, 221] width 106 height 12
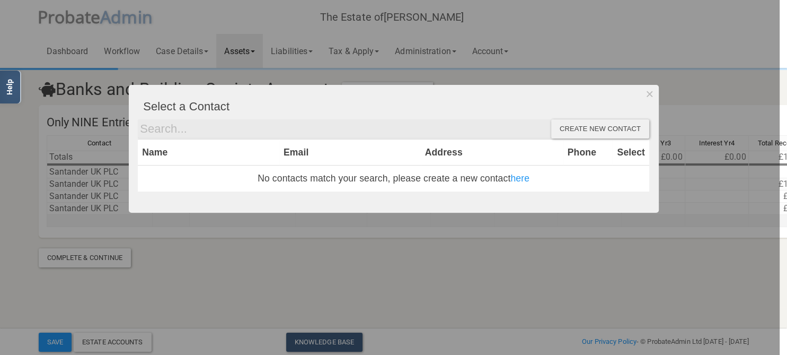
click at [92, 222] on div at bounding box center [390, 177] width 780 height 355
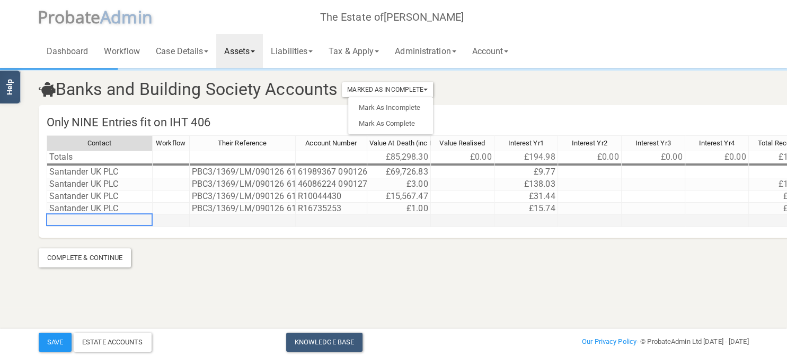
click at [92, 222] on td at bounding box center [100, 221] width 106 height 12
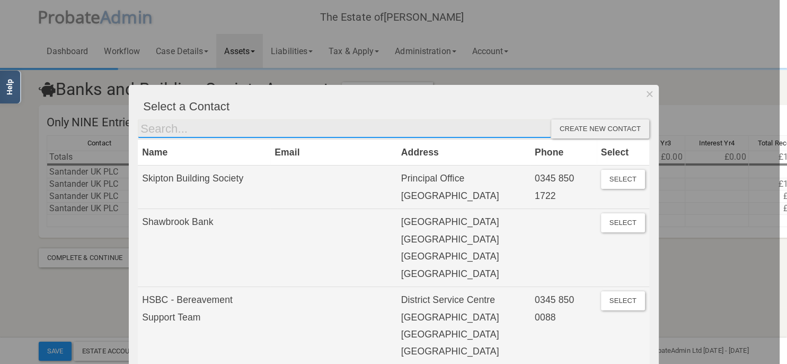
click at [185, 128] on input "text" at bounding box center [344, 128] width 413 height 19
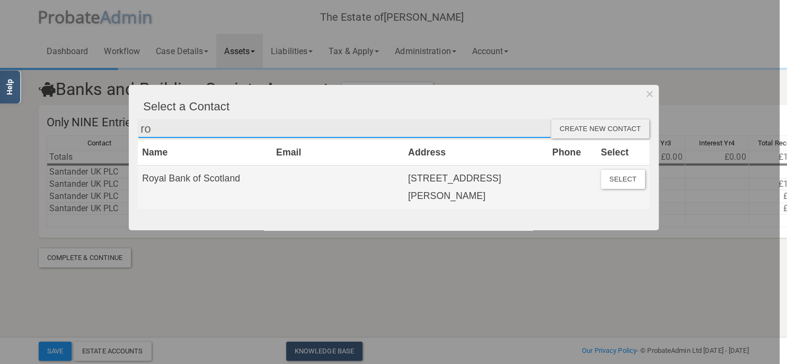
type input "r"
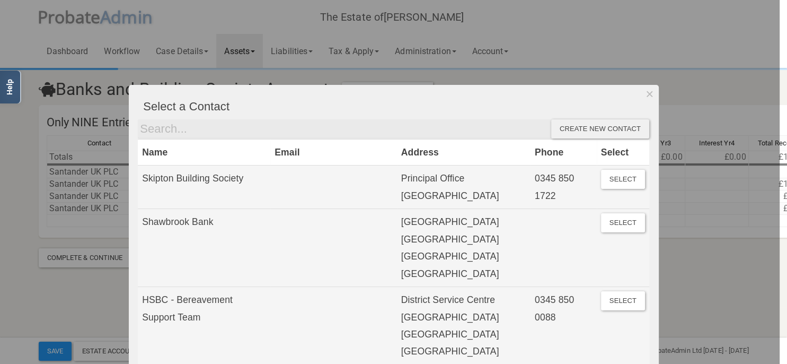
click at [582, 128] on div "Create new contact" at bounding box center [600, 128] width 98 height 19
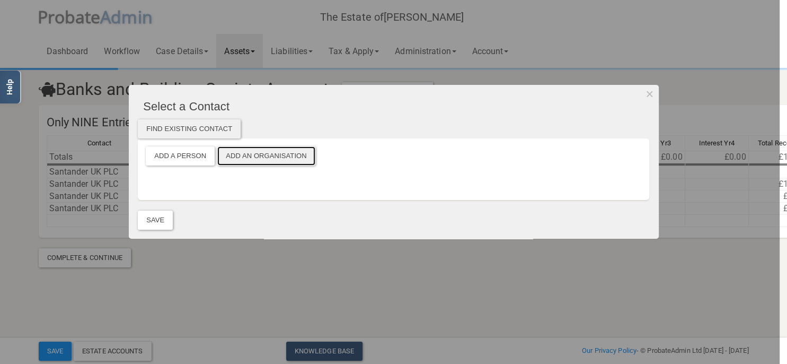
click at [268, 162] on button "Add an Organisation" at bounding box center [266, 155] width 98 height 19
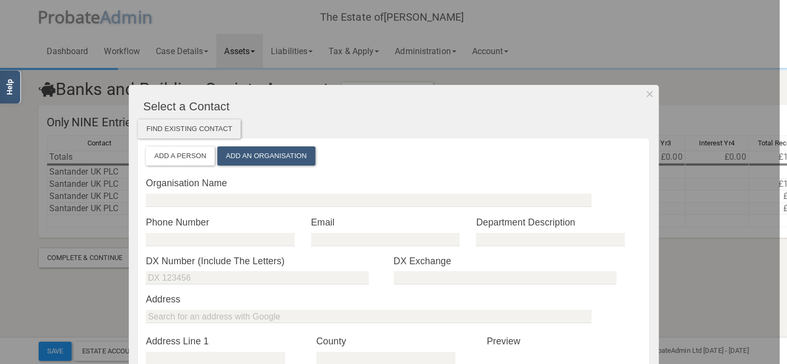
click at [237, 193] on div "Organisation Name" at bounding box center [393, 195] width 495 height 39
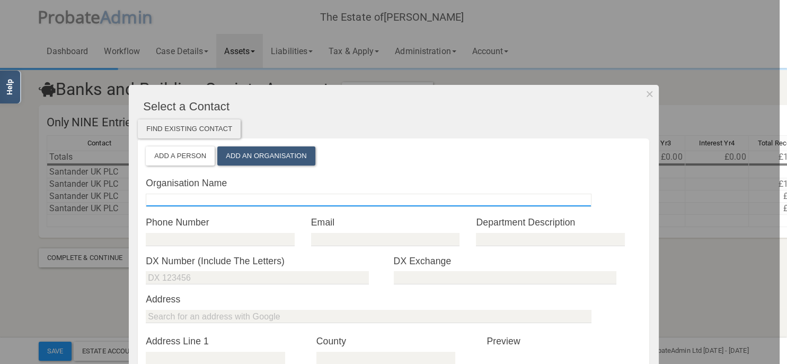
click at [237, 203] on input "text" at bounding box center [369, 199] width 446 height 13
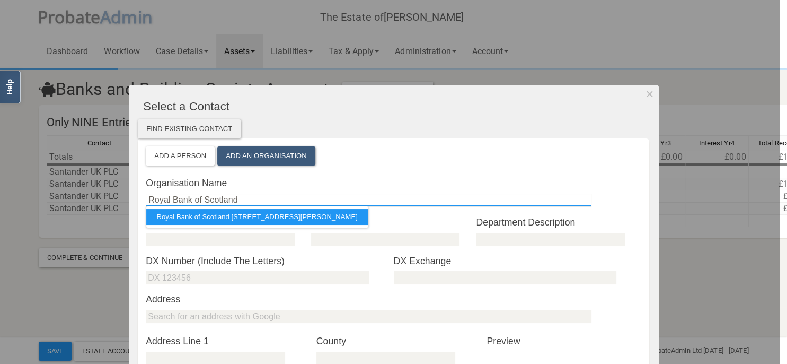
click at [237, 203] on input "Royal Bank of Scotland" at bounding box center [369, 199] width 446 height 13
type input "Royal Bank of Scotland"
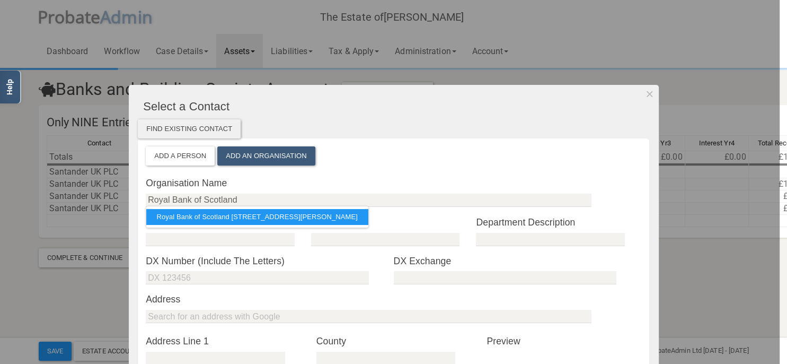
click at [330, 193] on div "Organisation Name Royal Bank of Scotland Royal Bank of Scotland [STREET_ADDRESS…" at bounding box center [393, 195] width 495 height 39
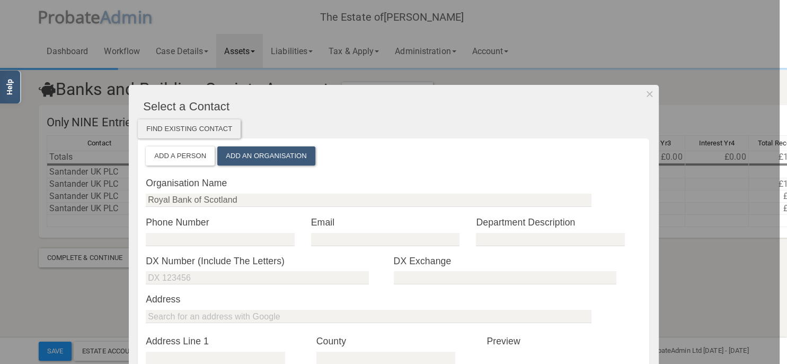
scroll to position [61, 0]
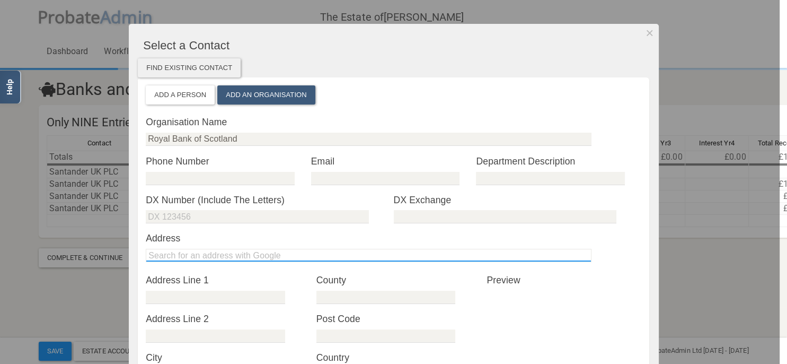
click at [186, 254] on input "text" at bounding box center [369, 255] width 446 height 13
type input "E"
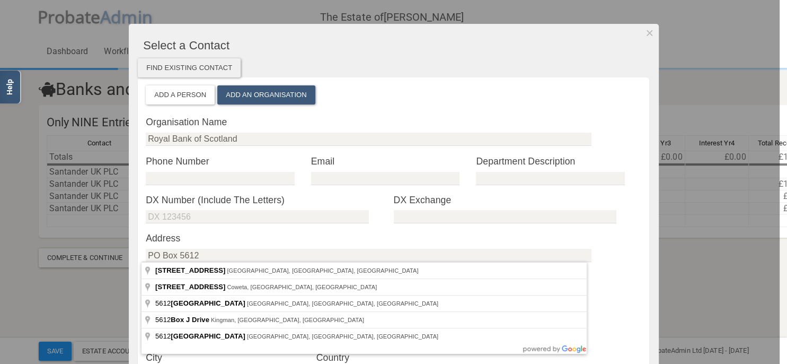
click at [395, 236] on label "Address" at bounding box center [393, 238] width 495 height 14
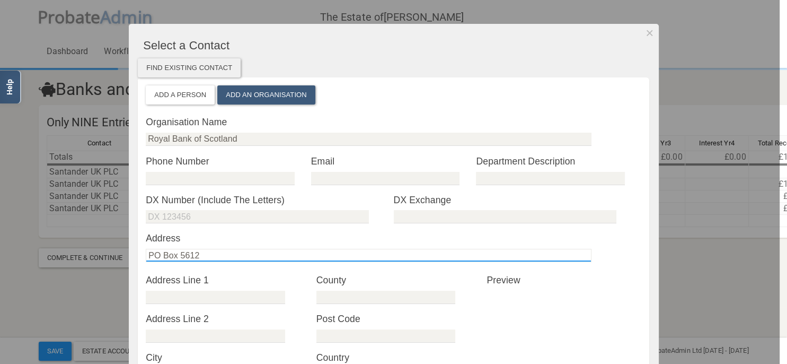
click at [225, 255] on input "PO Box 5612" at bounding box center [369, 255] width 446 height 13
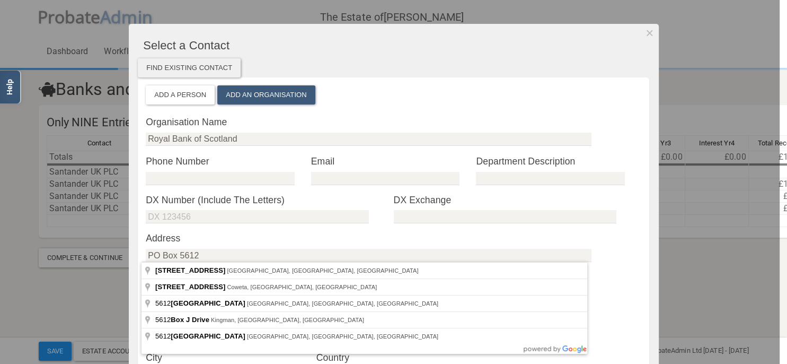
click at [286, 245] on div "Organisation Name Royal Bank of Scotland * Phone Number * Email * Department De…" at bounding box center [393, 364] width 495 height 499
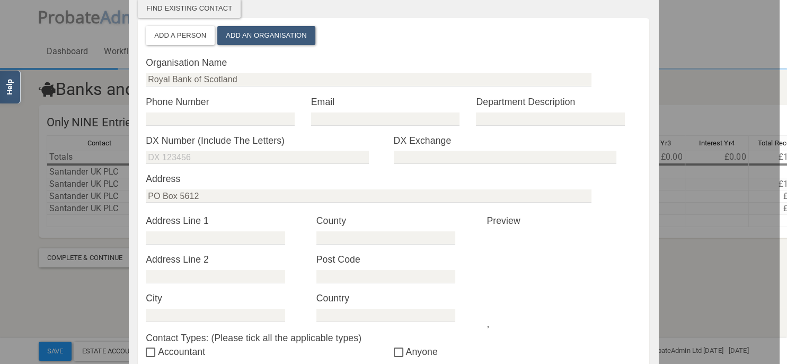
click at [215, 244] on div "* Address Line 1 * Address Line 2 * City" at bounding box center [223, 268] width 155 height 108
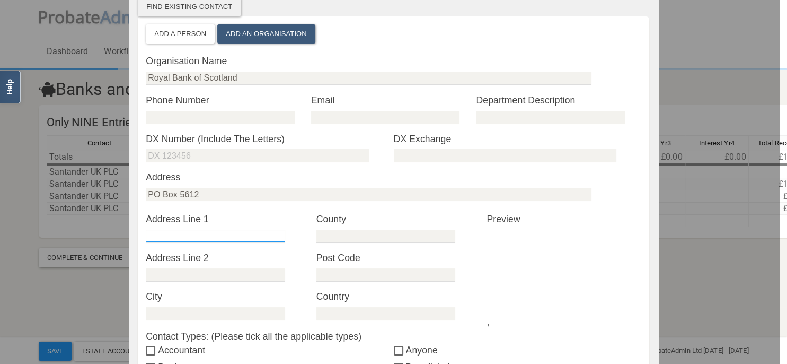
click at [212, 241] on input "text" at bounding box center [215, 235] width 139 height 13
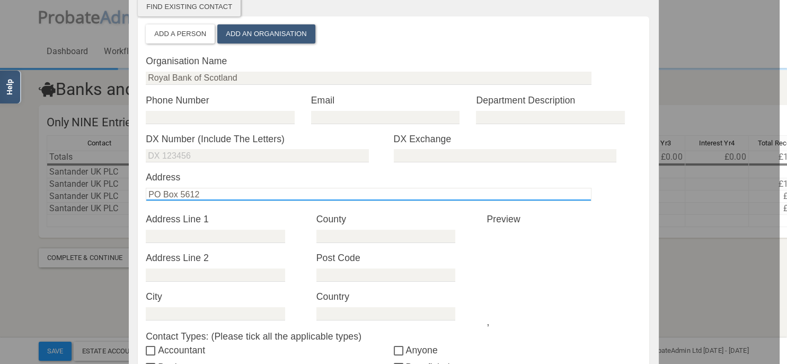
click at [206, 192] on input "PO Box 5612" at bounding box center [369, 194] width 446 height 13
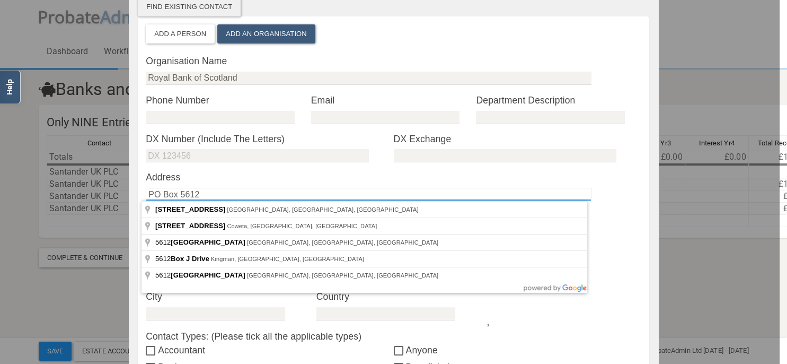
click at [146, 195] on input "PO Box 5612" at bounding box center [369, 194] width 446 height 13
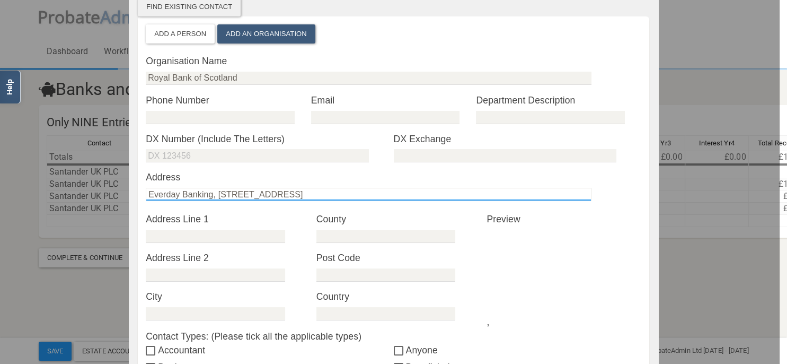
click at [213, 196] on input "Everday Banking, [STREET_ADDRESS]" at bounding box center [369, 194] width 446 height 13
drag, startPoint x: 273, startPoint y: 193, endPoint x: 210, endPoint y: 192, distance: 63.1
click at [210, 192] on input "Everday BankingPO Box 5612" at bounding box center [369, 194] width 446 height 13
type input "Everday Banking"
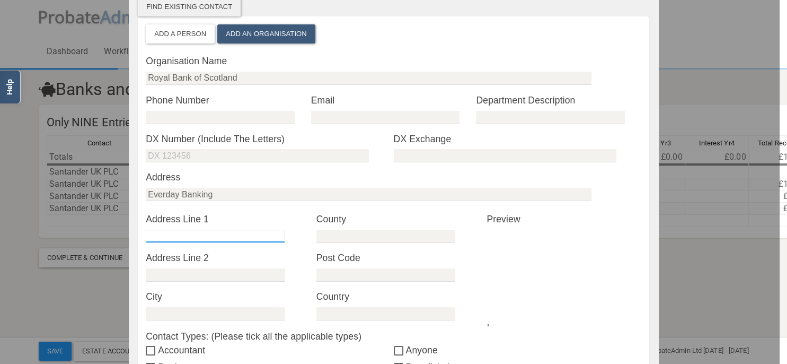
click at [209, 234] on input "text" at bounding box center [215, 235] width 139 height 13
paste input "PO Box 5612"
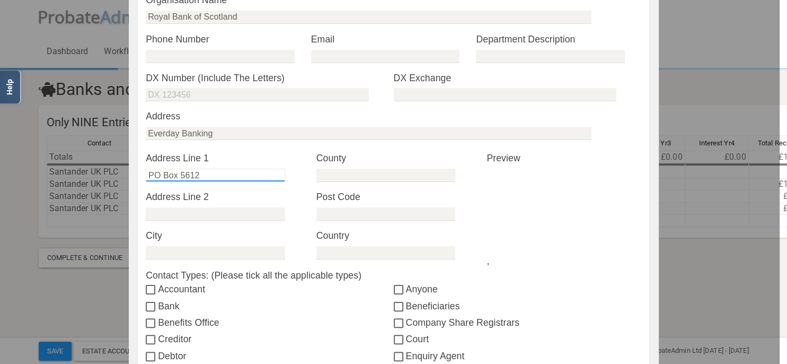
type input "PO Box 5612"
click at [201, 213] on input "text" at bounding box center [215, 213] width 139 height 13
click at [208, 251] on input "text" at bounding box center [215, 252] width 139 height 13
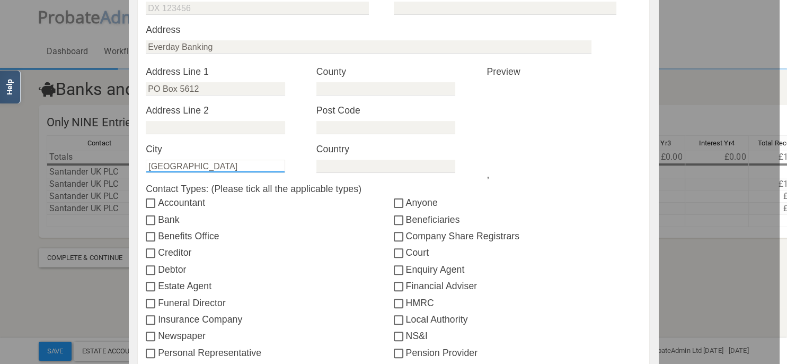
scroll to position [305, 0]
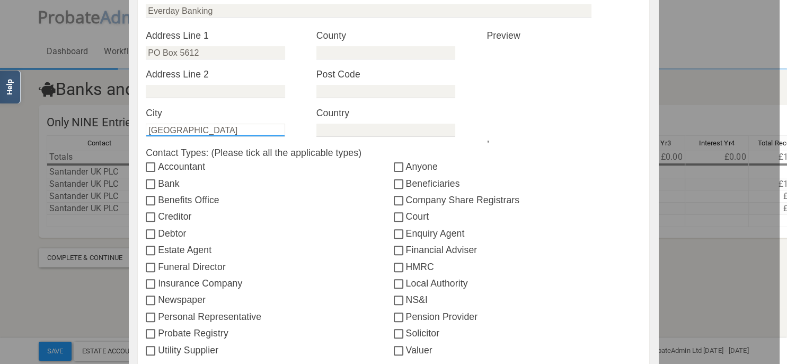
type input "[GEOGRAPHIC_DATA]"
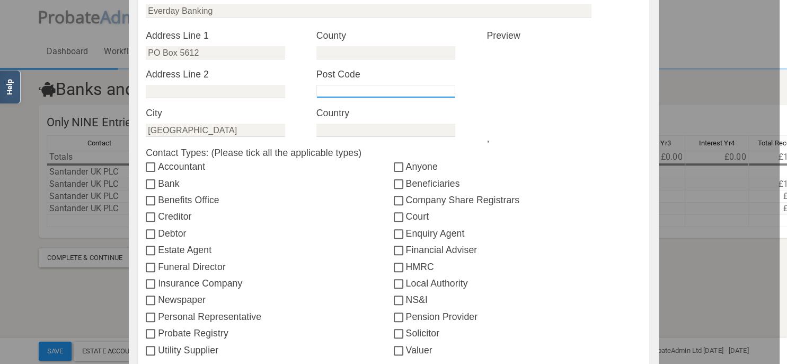
click at [360, 90] on input "text" at bounding box center [385, 91] width 139 height 13
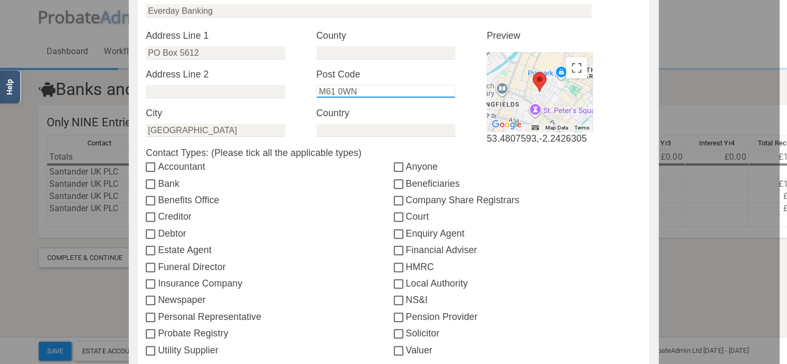
type input "M61 0WN"
click at [148, 183] on input "Bank" at bounding box center [152, 184] width 12 height 8
checkbox input "true"
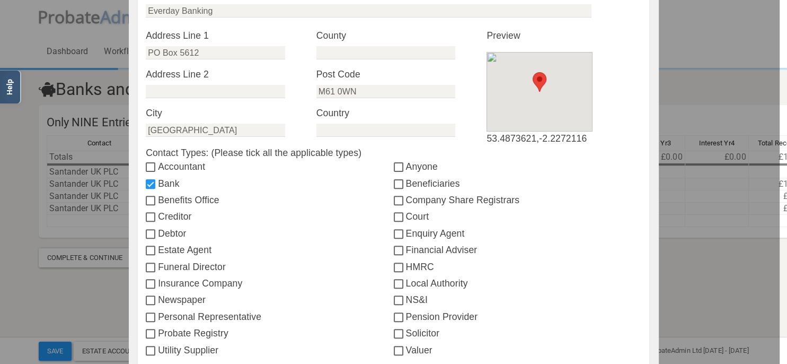
scroll to position [443, 0]
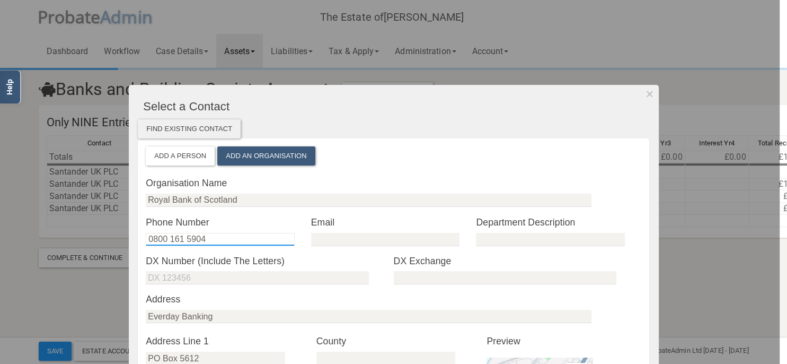
type input "0800 161 5904"
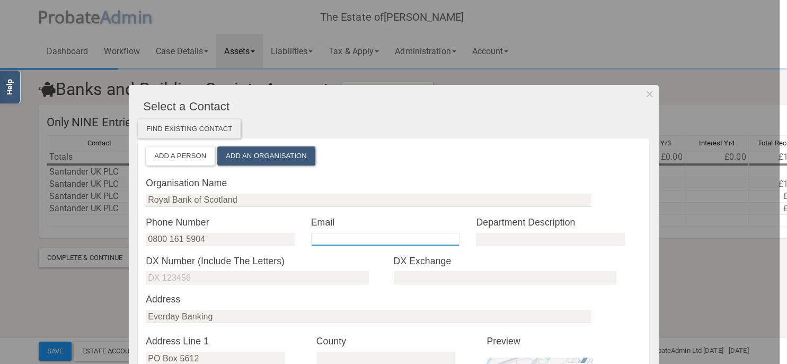
click at [330, 239] on input "email" at bounding box center [385, 239] width 148 height 13
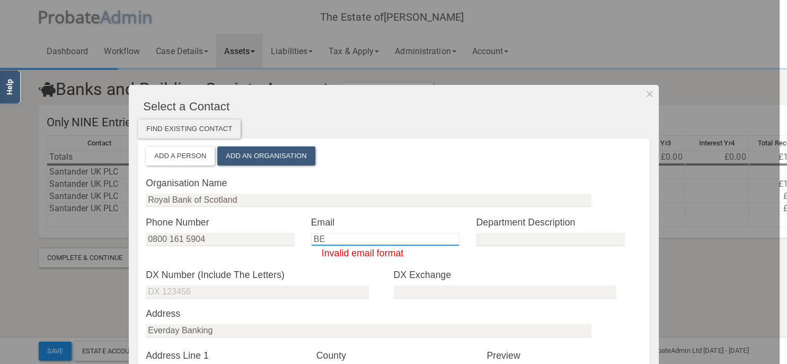
type input "B"
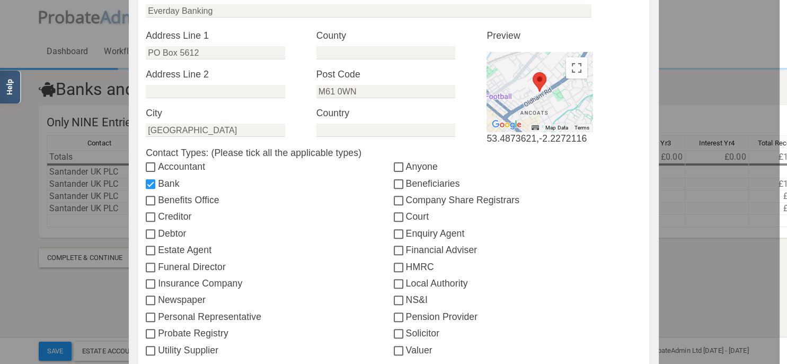
scroll to position [427, 0]
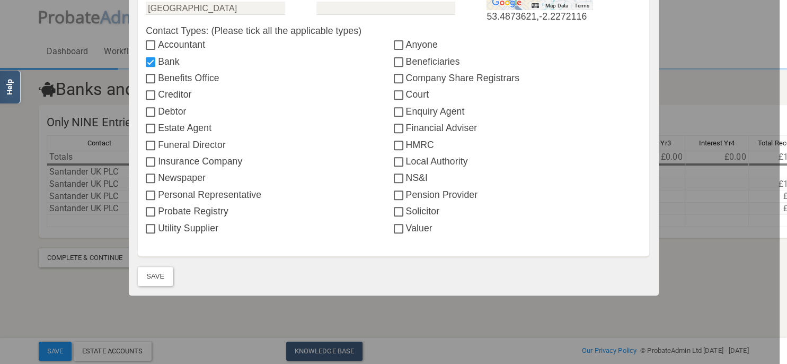
type input "[EMAIL_ADDRESS][DOMAIN_NAME]"
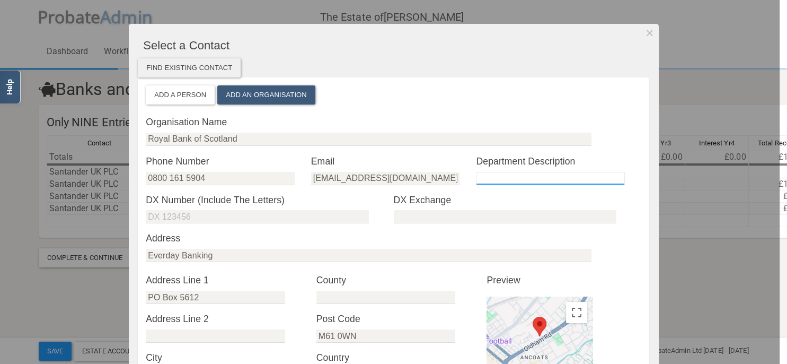
click at [512, 176] on input "text" at bounding box center [550, 178] width 148 height 13
type input "Bereavement"
click at [620, 152] on div "Organisation Name Royal Bank of Scotland" at bounding box center [393, 134] width 495 height 39
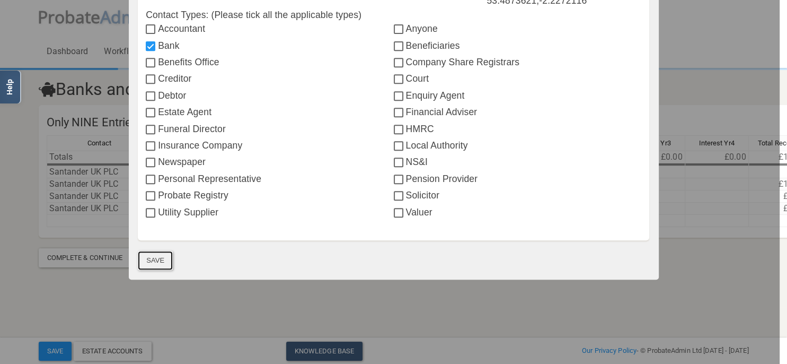
click at [152, 256] on button "Save" at bounding box center [155, 260] width 35 height 19
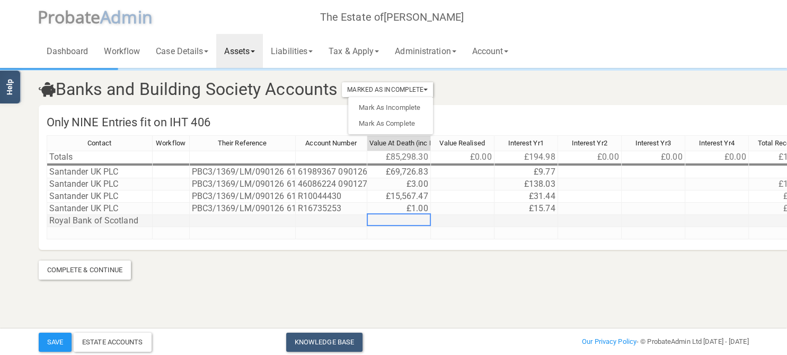
click at [394, 223] on td at bounding box center [399, 221] width 64 height 12
click at [373, 218] on textarea "35.45" at bounding box center [399, 219] width 64 height 13
type textarea "25.45"
click at [268, 220] on td at bounding box center [243, 221] width 106 height 12
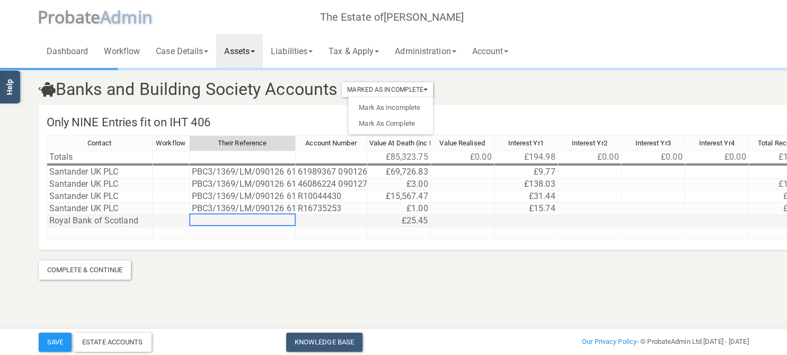
click at [268, 220] on td at bounding box center [243, 221] width 106 height 12
click at [338, 222] on td at bounding box center [332, 221] width 72 height 12
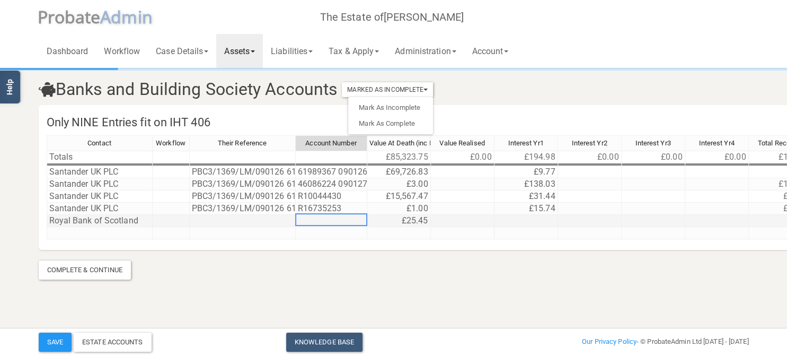
click at [338, 222] on td at bounding box center [332, 221] width 72 height 12
click at [253, 220] on td at bounding box center [243, 221] width 106 height 12
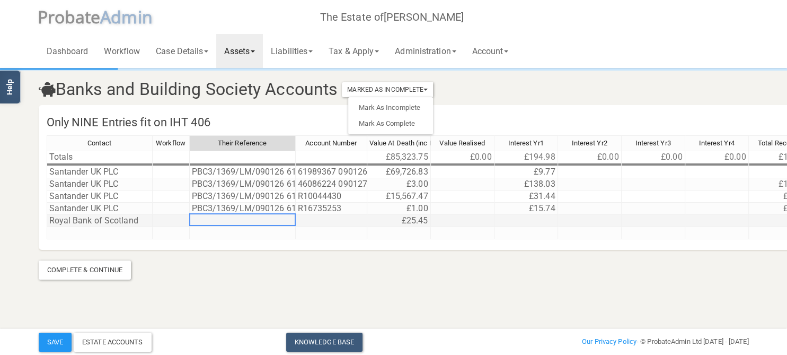
click at [330, 219] on td at bounding box center [332, 221] width 72 height 12
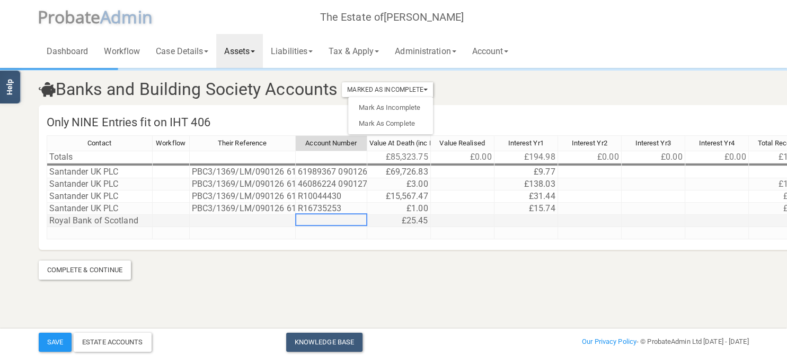
click at [330, 219] on td at bounding box center [332, 221] width 72 height 12
click at [268, 219] on td at bounding box center [243, 221] width 106 height 12
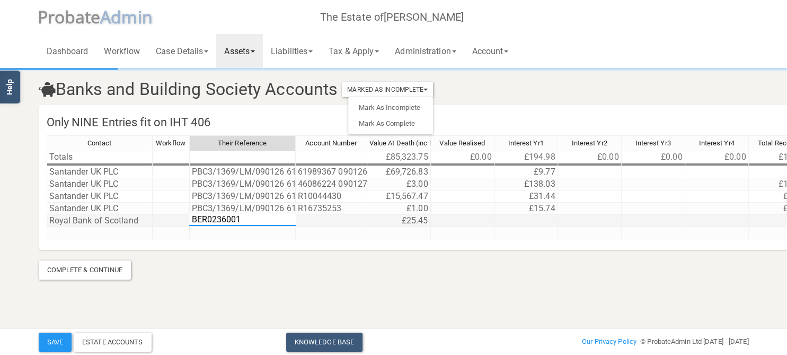
type textarea "BER0236001"
click at [321, 222] on td at bounding box center [332, 221] width 72 height 12
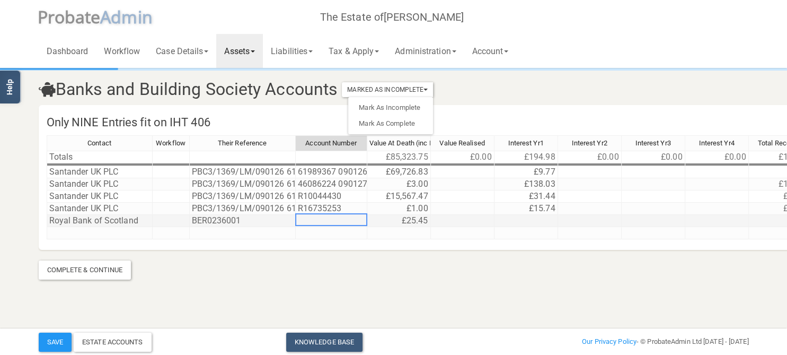
click at [321, 222] on td at bounding box center [332, 221] width 72 height 12
click at [347, 285] on section "Banks and Building Society Accounts Marked As Incomplete Mark As Incomplete Mar…" at bounding box center [393, 159] width 787 height 319
click at [330, 181] on td "46086224 090127" at bounding box center [332, 184] width 72 height 12
click at [338, 180] on td "46086224 090127" at bounding box center [332, 184] width 72 height 12
click at [336, 184] on textarea "46086224 090127" at bounding box center [334, 183] width 78 height 13
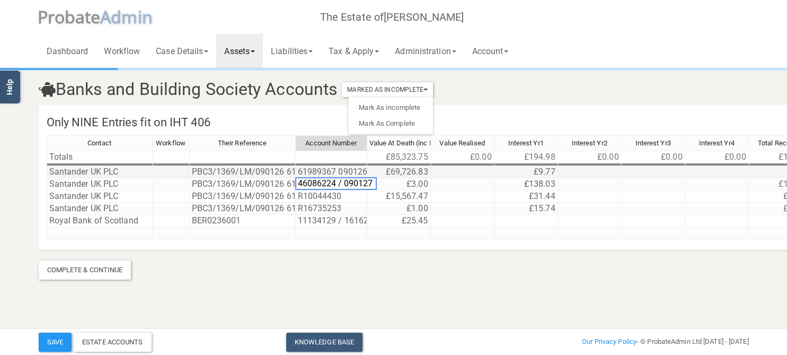
click at [336, 171] on td "61989367 090126" at bounding box center [332, 172] width 72 height 12
click at [335, 170] on textarea "61989367 090126" at bounding box center [334, 171] width 78 height 13
type textarea "61989367 / 090126"
click at [367, 284] on section "Banks and Building Society Accounts Marked As Incomplete Mark As Incomplete Mar…" at bounding box center [393, 159] width 787 height 319
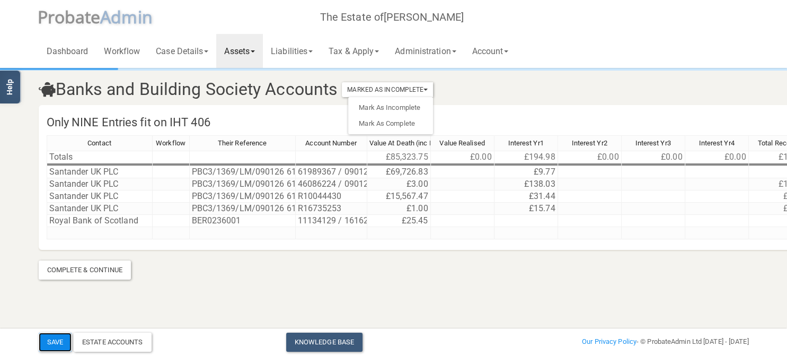
click at [61, 340] on button "Save" at bounding box center [55, 341] width 33 height 19
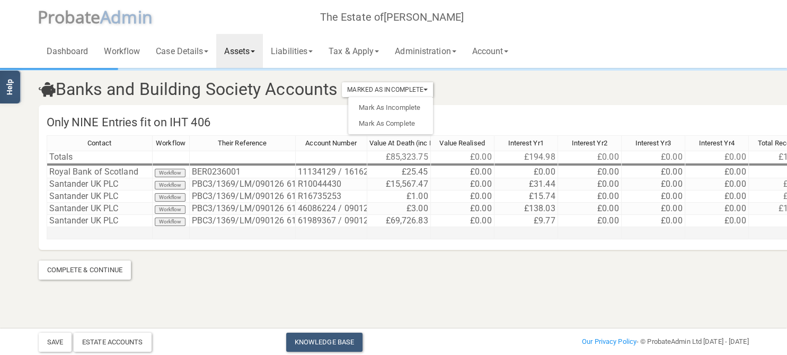
click at [79, 232] on td at bounding box center [100, 233] width 106 height 12
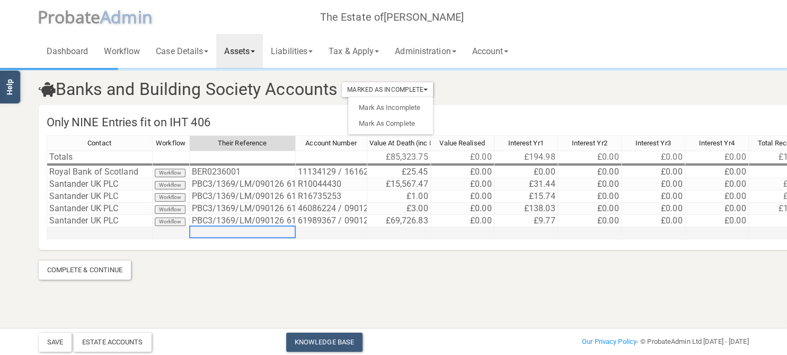
click at [218, 231] on td at bounding box center [243, 233] width 106 height 12
type textarea "TEST"
click at [105, 269] on section "Banks and Building Society Accounts Marked As Incomplete Mark As Incomplete Mar…" at bounding box center [394, 174] width 726 height 210
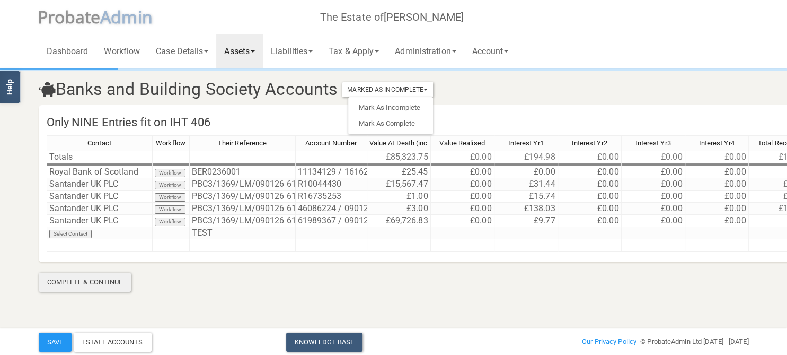
click at [85, 283] on div "Complete & Continue" at bounding box center [85, 281] width 93 height 19
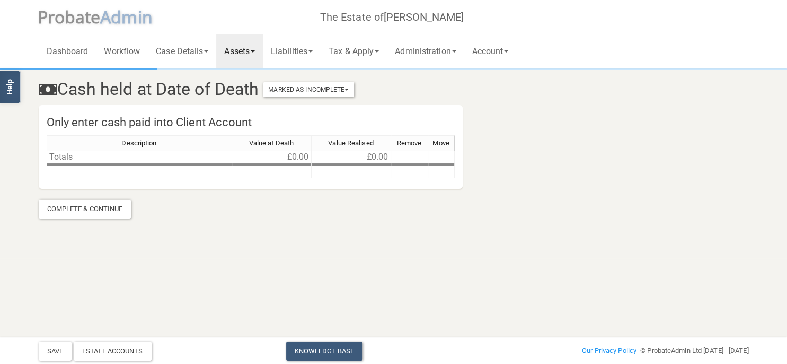
click at [245, 49] on link "Assets" at bounding box center [239, 51] width 47 height 34
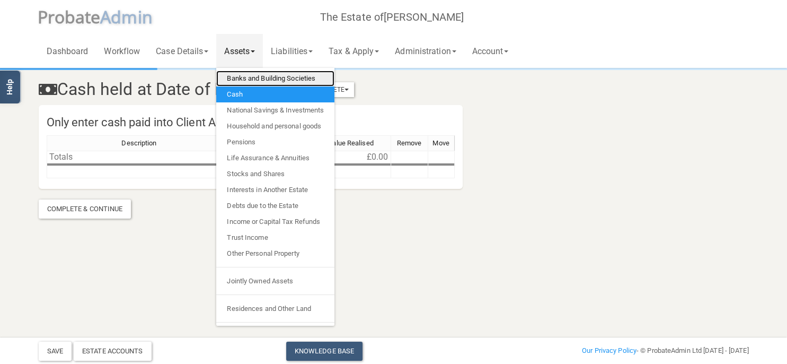
click at [261, 82] on link "Banks and Building Societies" at bounding box center [275, 78] width 118 height 16
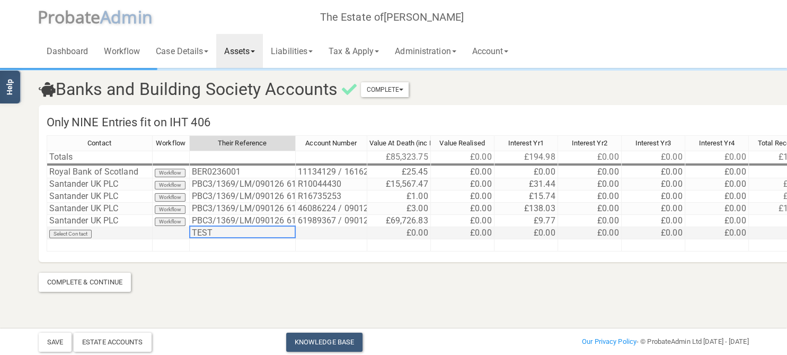
click at [209, 231] on td "TEST" at bounding box center [243, 233] width 106 height 12
type textarea "T"
click at [221, 293] on section "Banks and Building Society Accounts Complete Mark As Incomplete Mark As Complet…" at bounding box center [393, 165] width 787 height 331
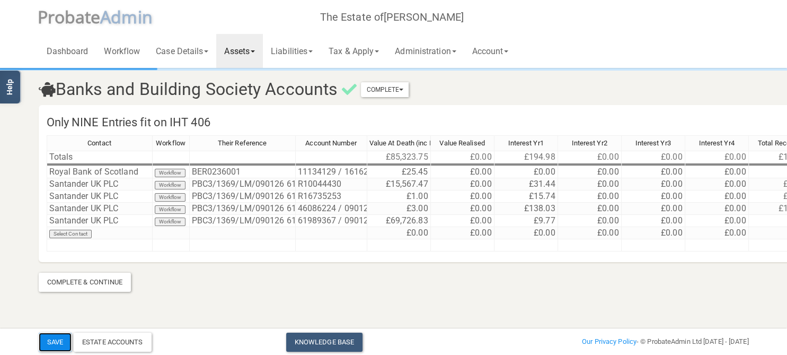
click at [63, 340] on button "Save" at bounding box center [55, 341] width 33 height 19
click at [88, 283] on div "Complete & Continue" at bounding box center [85, 281] width 93 height 19
